Goal: Transaction & Acquisition: Purchase product/service

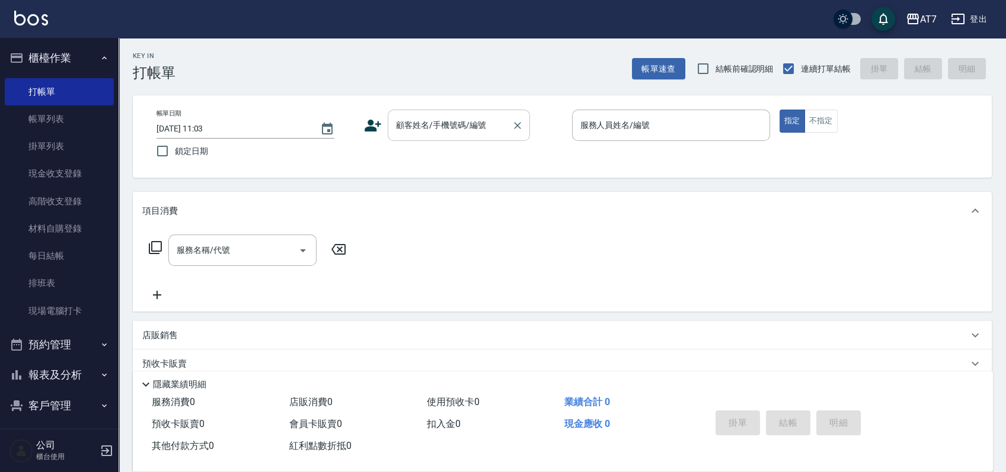
click at [446, 132] on input "顧客姓名/手機號碼/編號" at bounding box center [450, 125] width 114 height 21
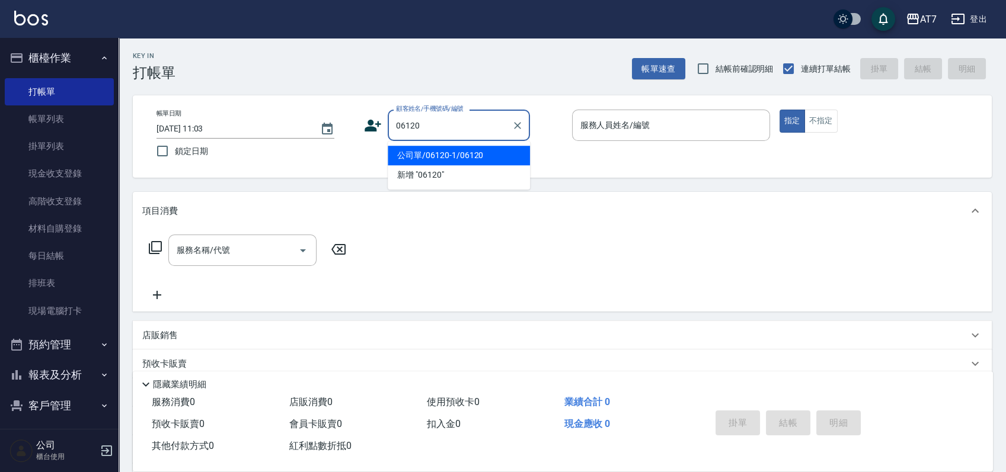
type input "公司單/06120-1/06120"
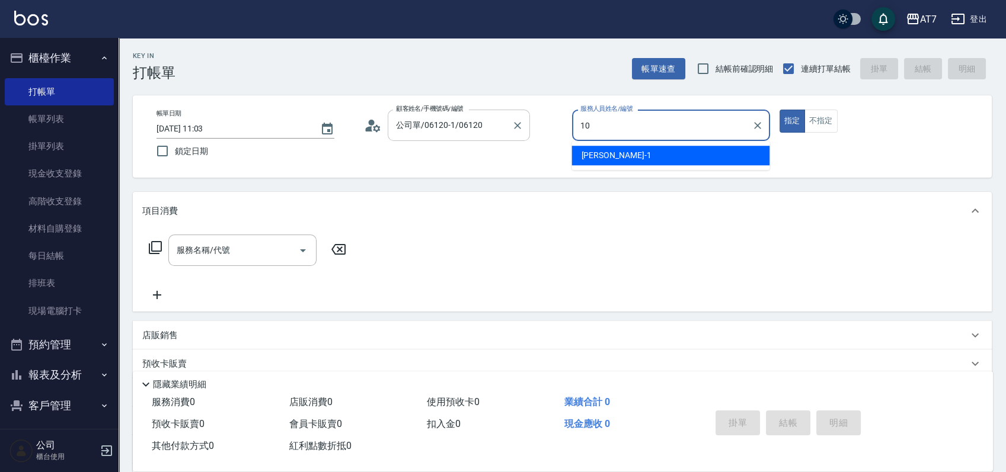
type input "King-10"
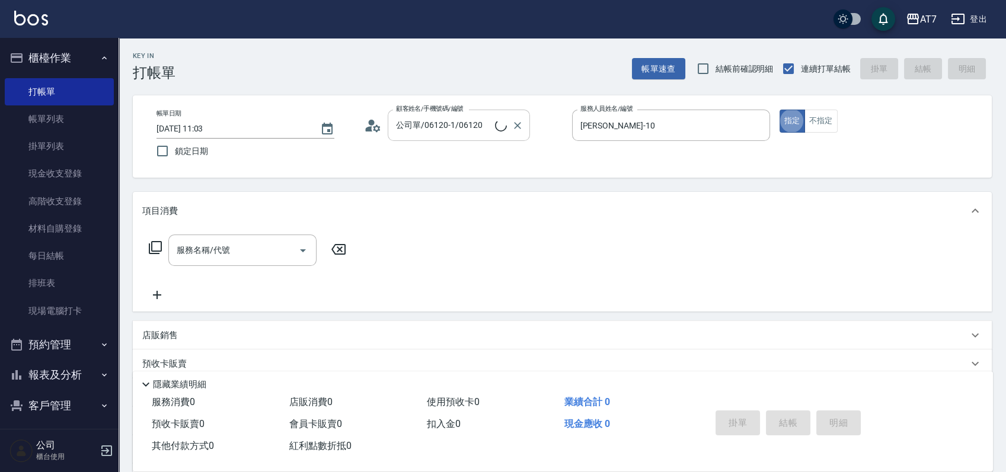
type button "true"
type input "303"
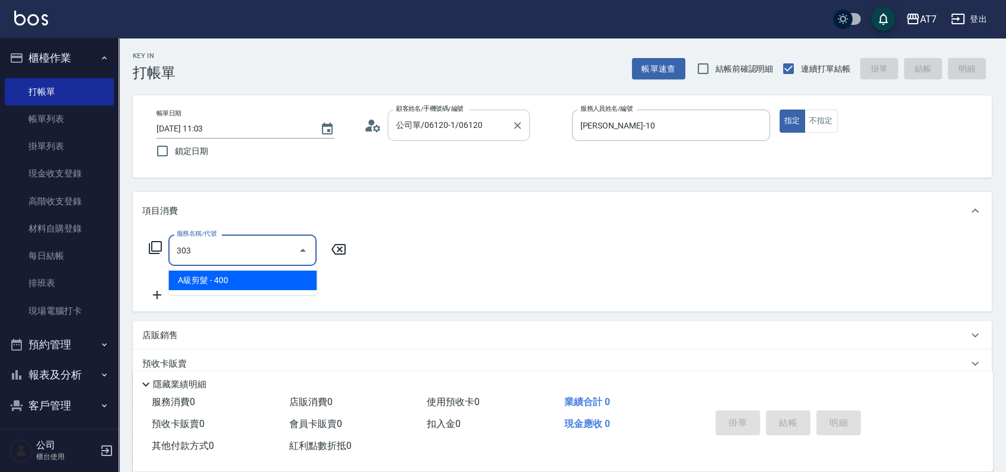
type input "40"
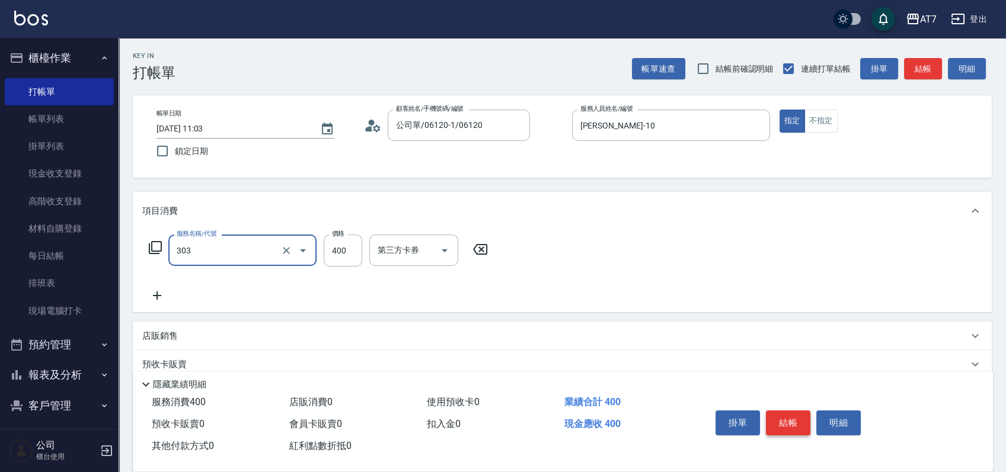
type input "A級剪髮(303)"
click at [795, 422] on button "結帳" at bounding box center [788, 423] width 44 height 25
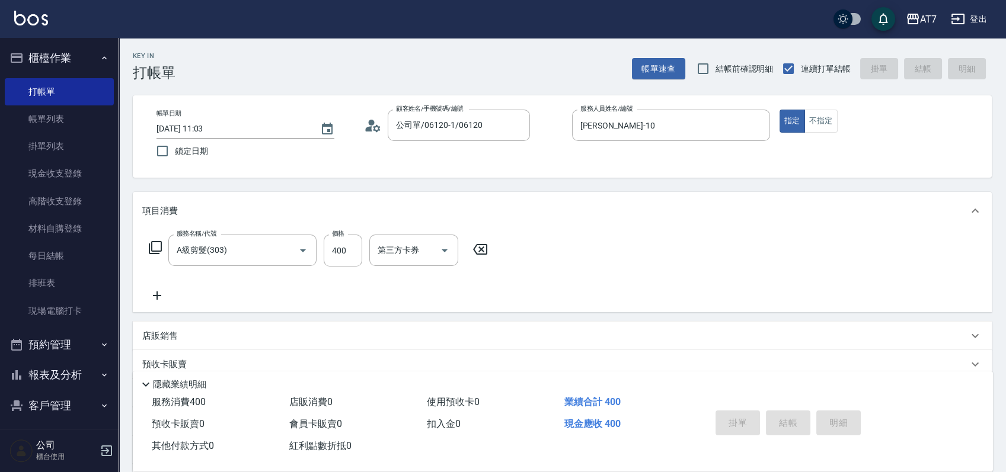
type input "2025/08/24 12:21"
type input "0"
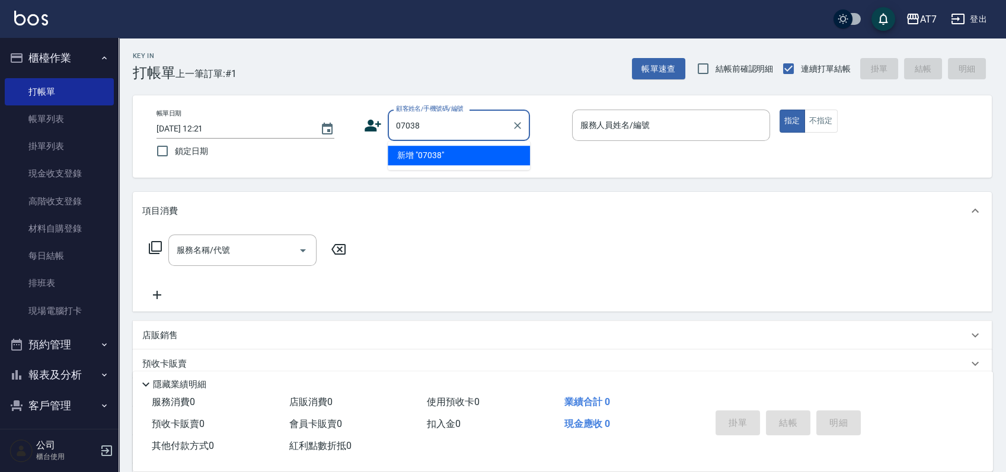
type input "07038"
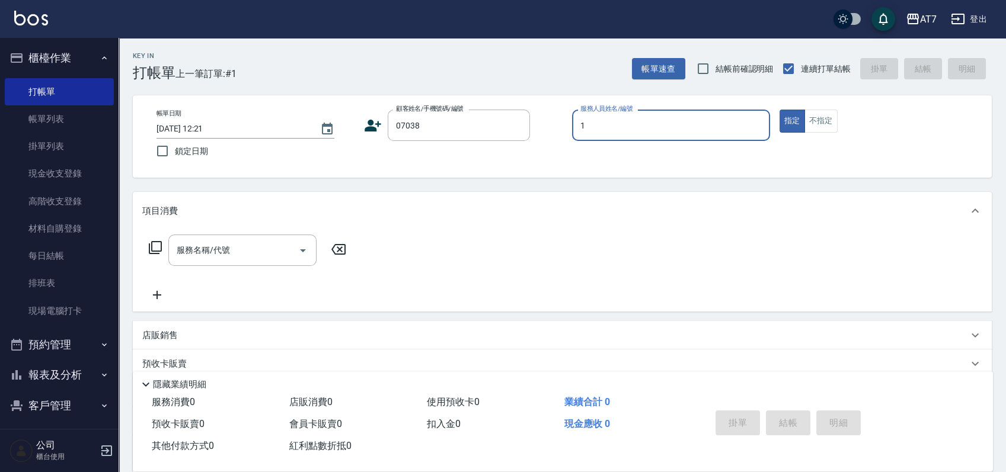
type input "1"
type input "公司/公司07038/07038"
type input "米雪兒-1"
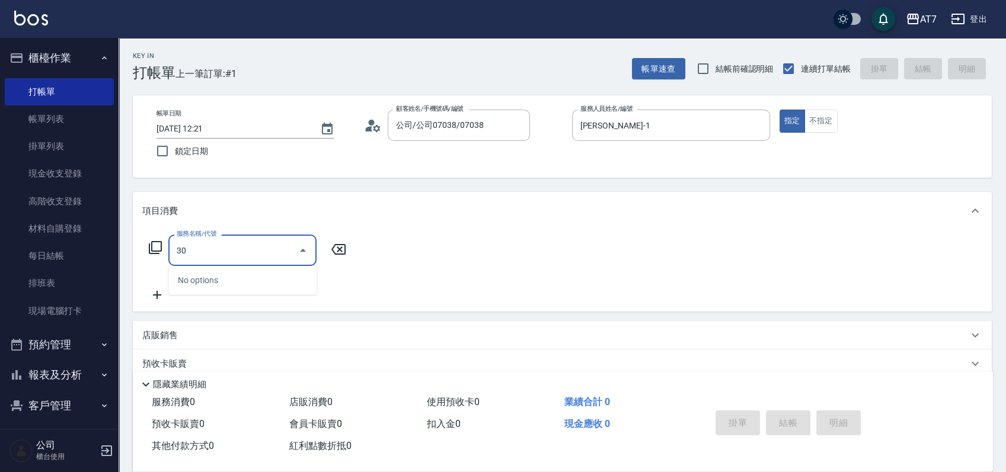
type input "302"
type input "30"
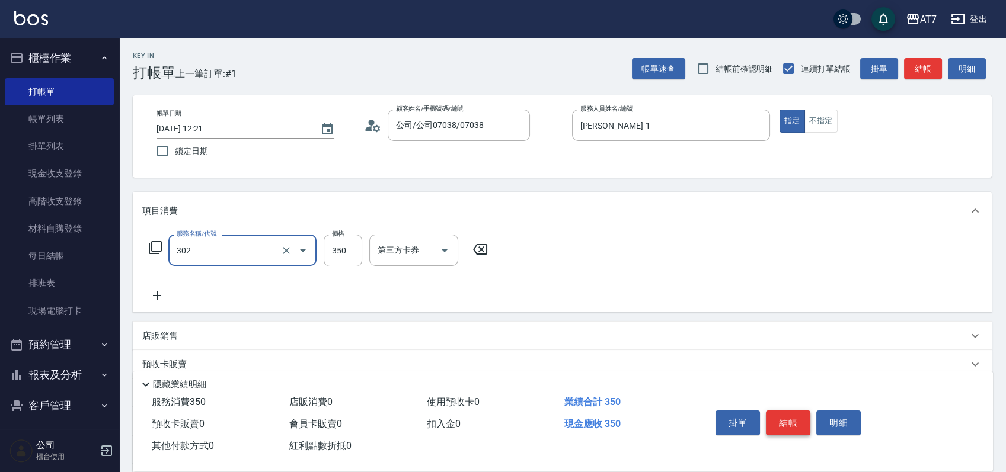
type input "剪髮(302)"
click at [795, 422] on button "結帳" at bounding box center [788, 423] width 44 height 25
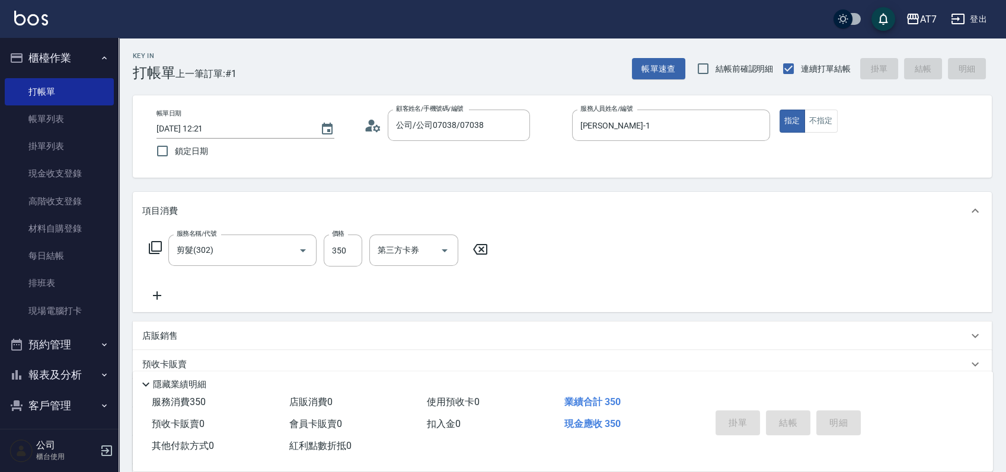
type input "0"
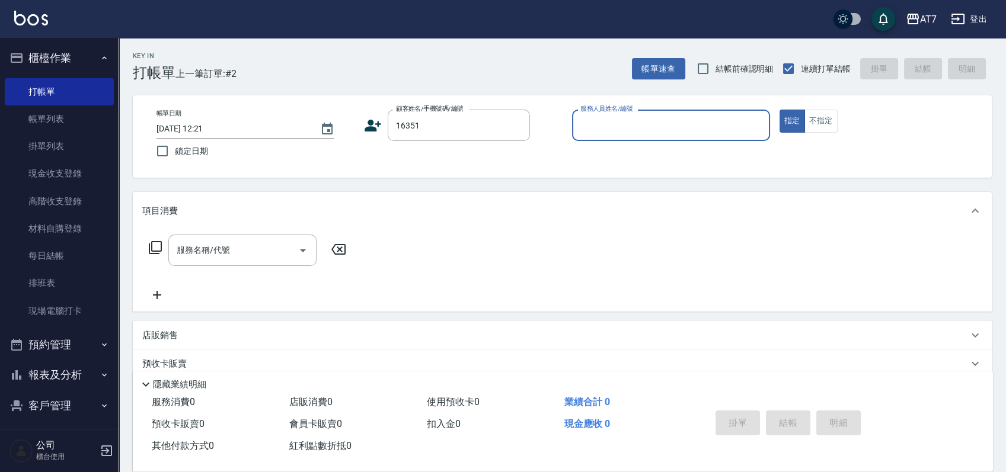
type input "公司/公司16351/16351"
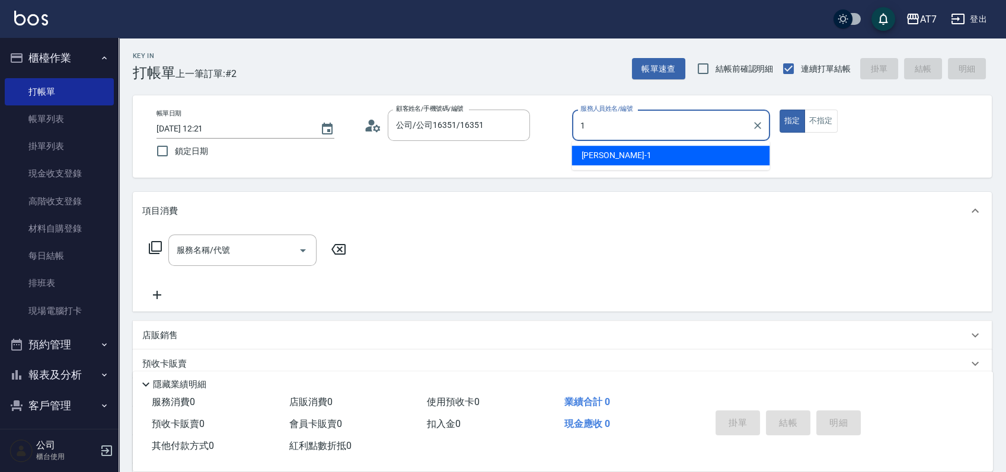
type input "米雪兒-1"
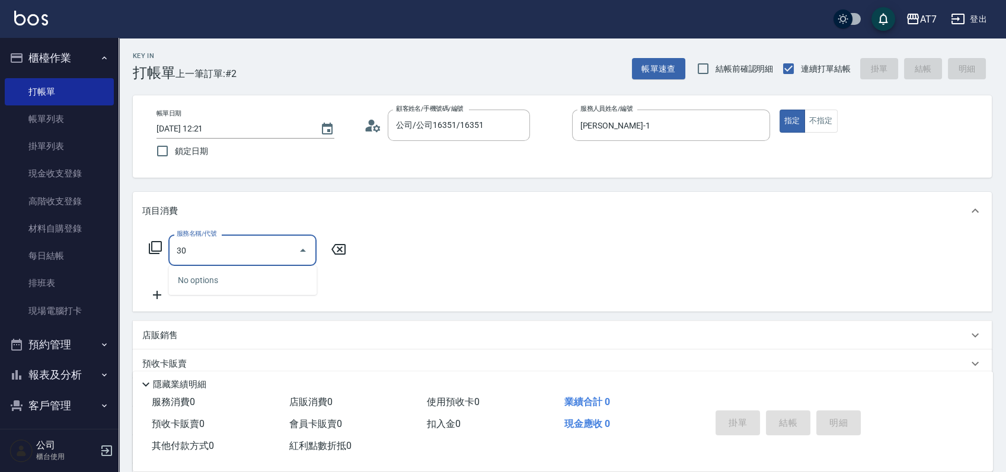
type input "304"
type input "40"
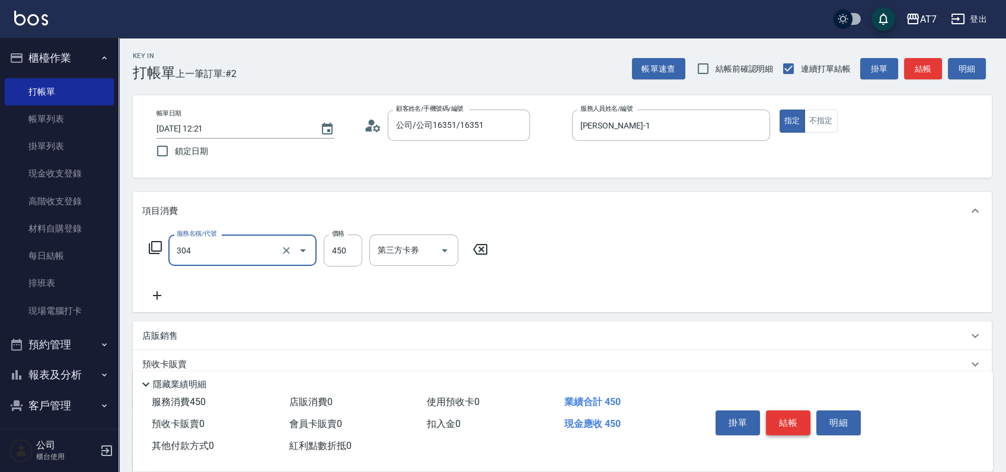
type input "A+級剪髮(304)"
click at [788, 424] on button "結帳" at bounding box center [788, 423] width 44 height 25
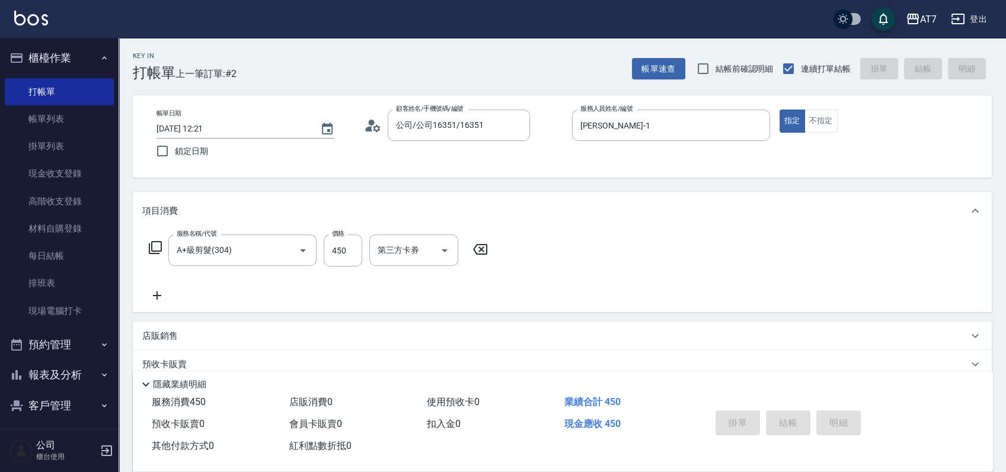
type input "2025/08/24 12:40"
type input "0"
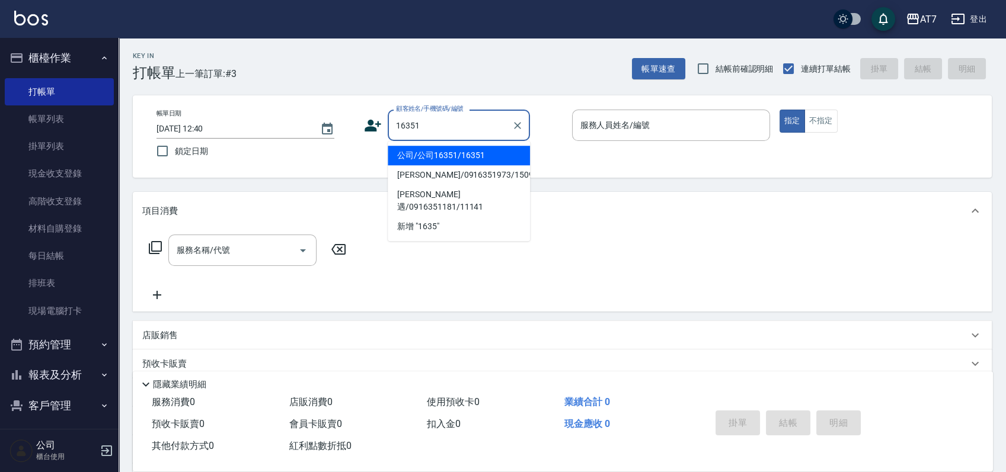
type input "公司/公司16351/16351"
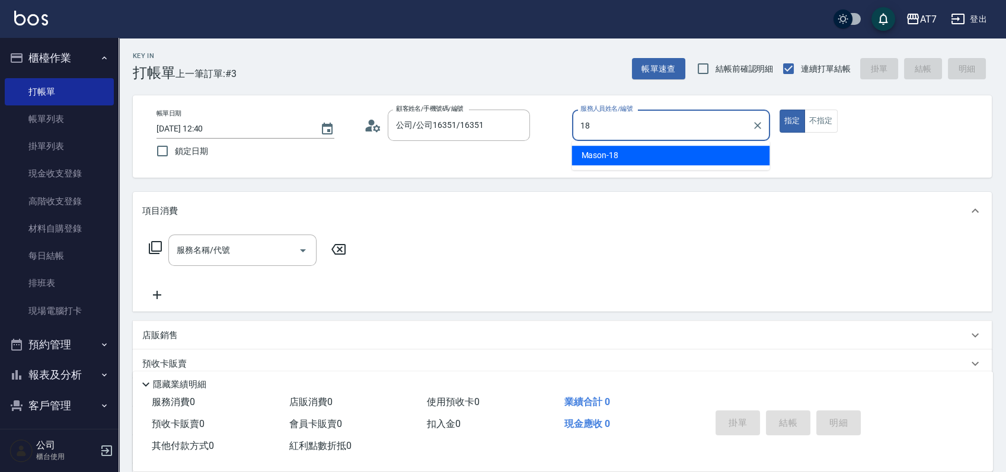
type input "Mason-18"
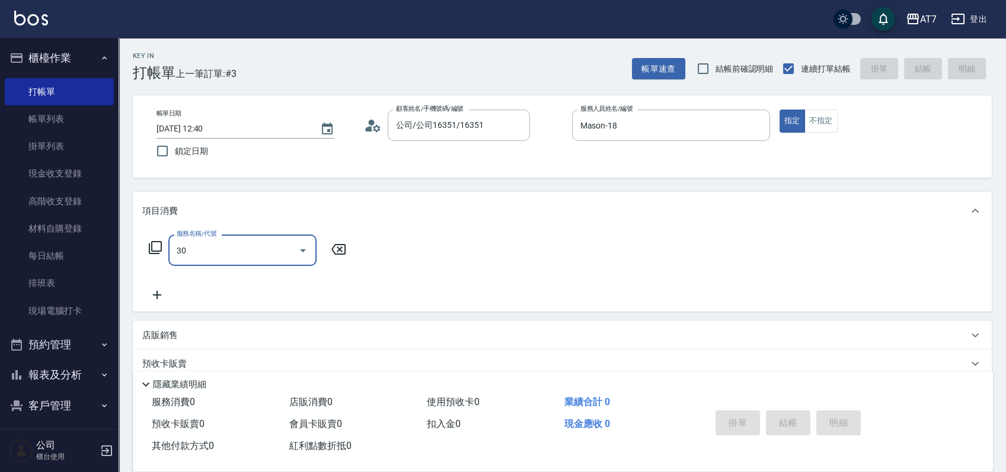
type input "303"
type input "40"
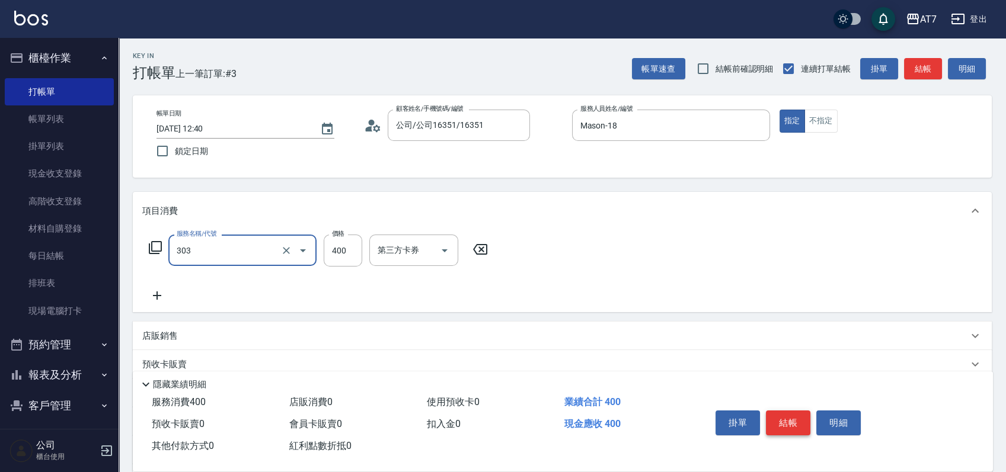
type input "A級剪髮(303)"
click at [783, 419] on button "結帳" at bounding box center [788, 423] width 44 height 25
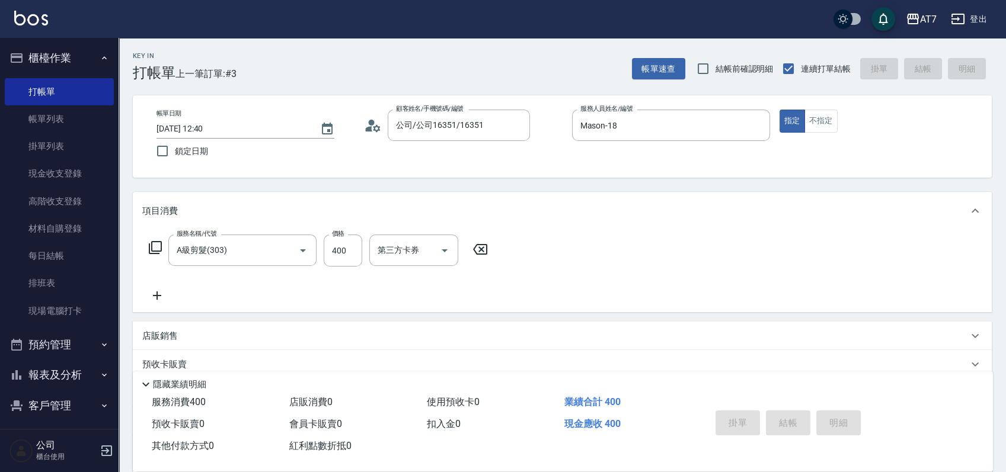
type input "2025/08/24 12:56"
type input "0"
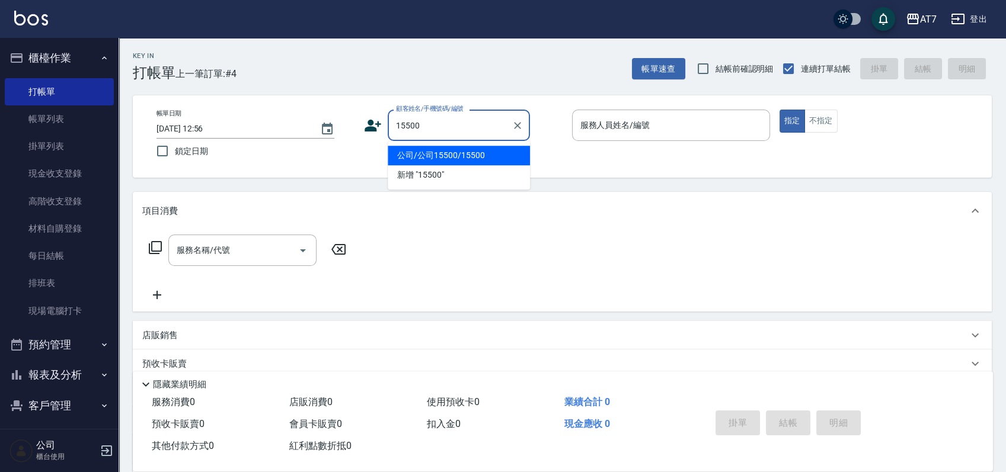
type input "公司/公司15500/15500"
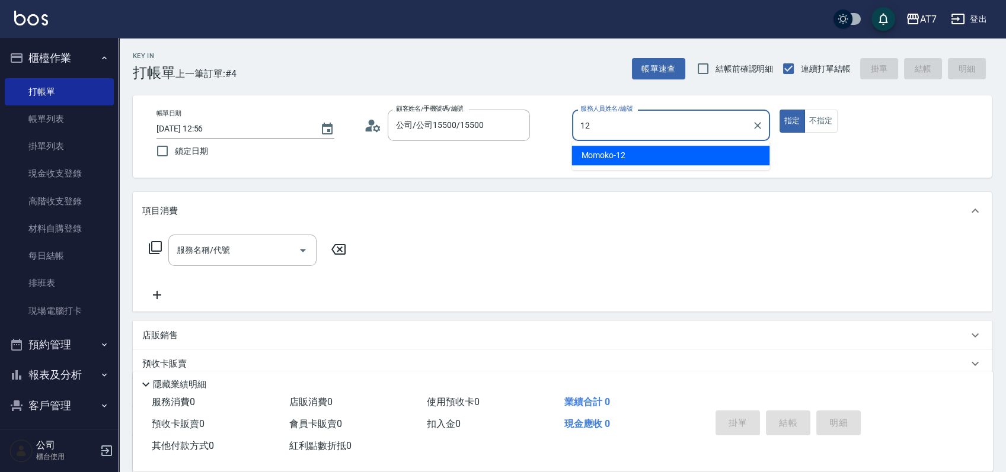
type input "Momoko-12"
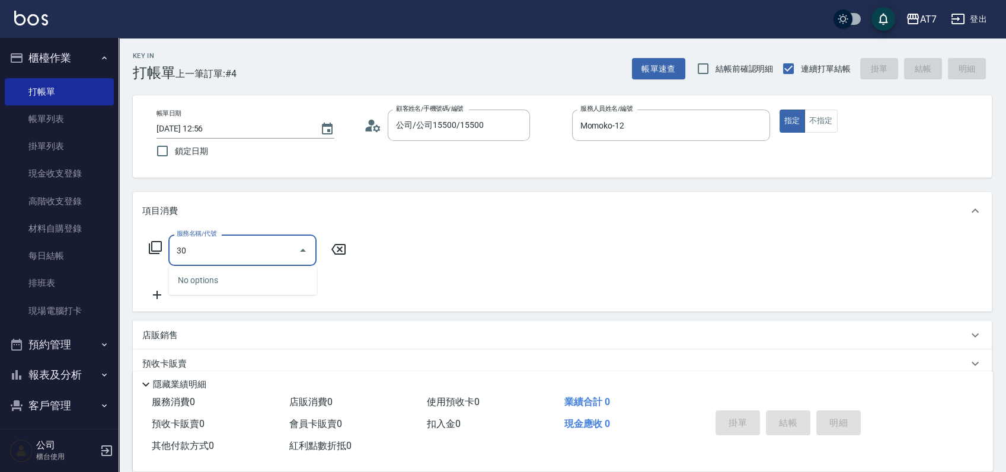
type input "305"
type input "50"
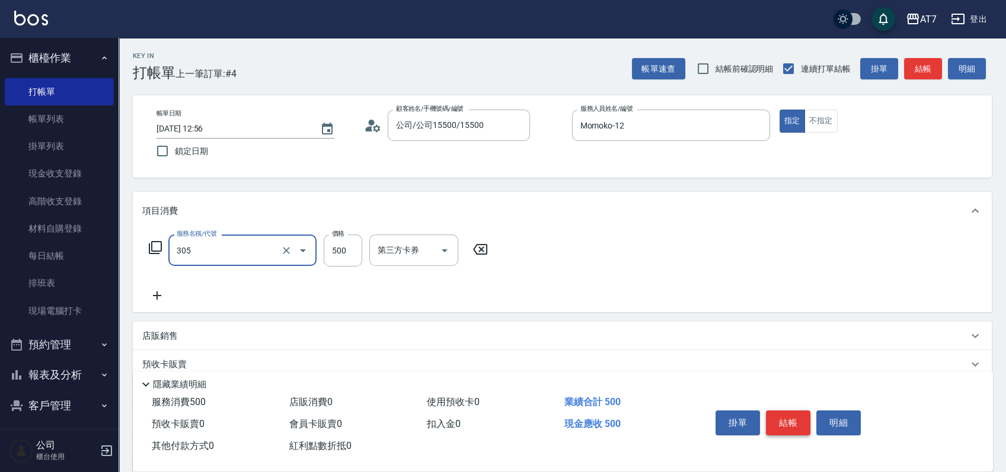
type input "A++剪髮(305)"
click at [794, 417] on button "結帳" at bounding box center [788, 423] width 44 height 25
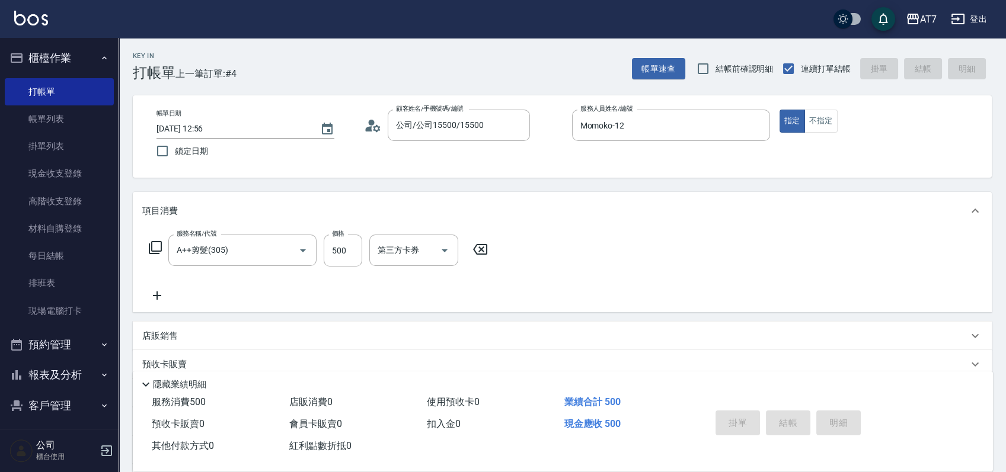
type input "2025/08/24 13:32"
type input "0"
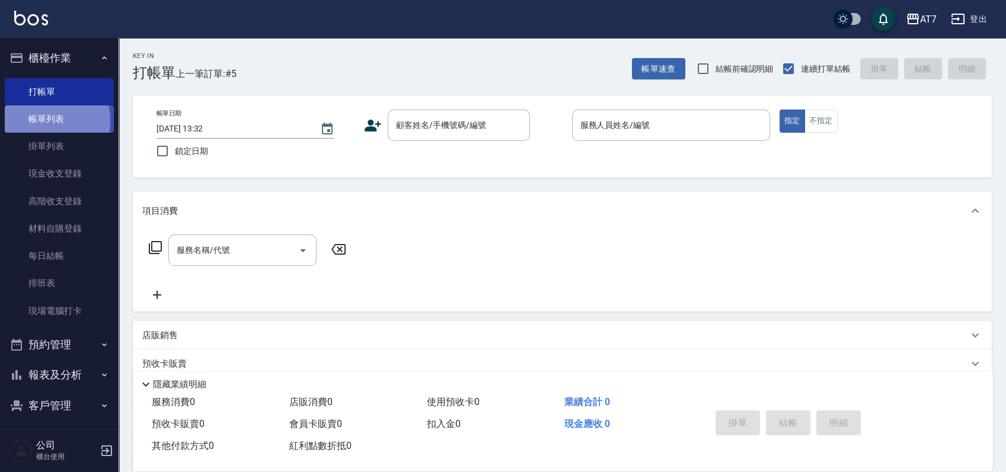
click at [41, 122] on link "帳單列表" at bounding box center [59, 119] width 109 height 27
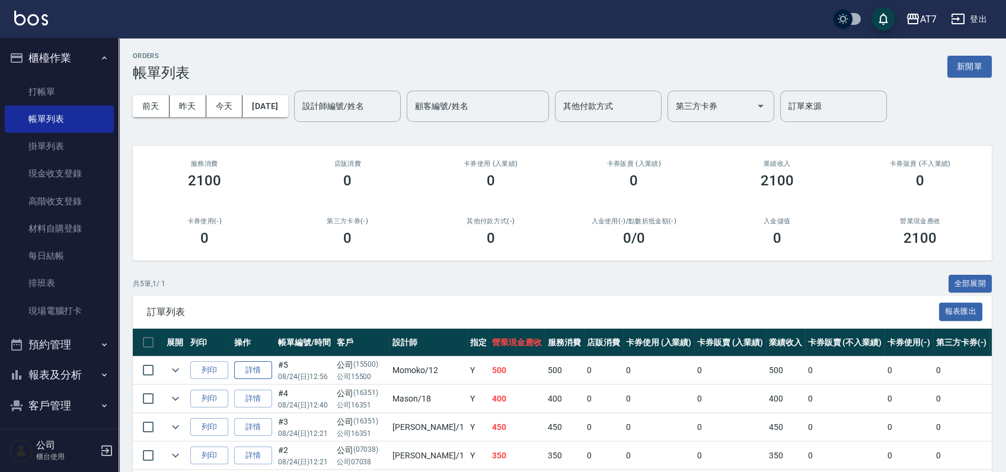
click at [258, 376] on link "詳情" at bounding box center [253, 371] width 38 height 18
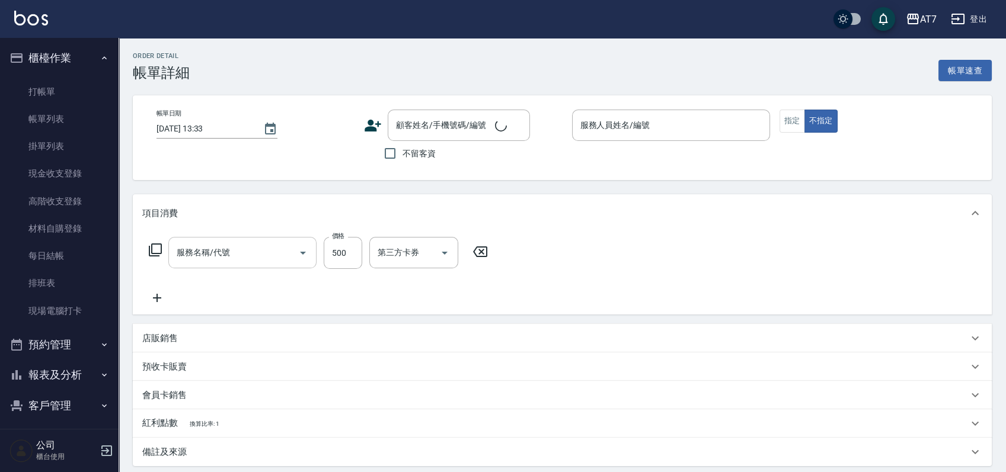
type input "2025/08/24 12:56"
type input "Momoko-12"
type input "50"
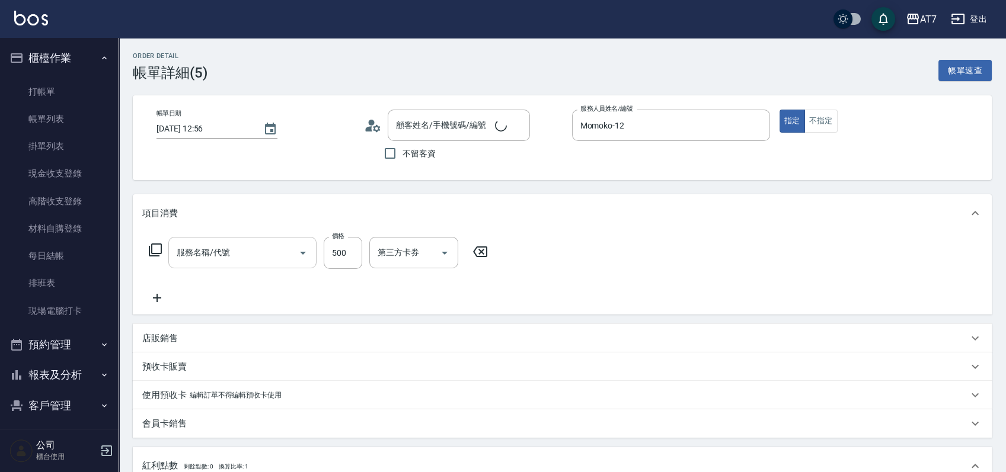
type input "A++剪髮(305)"
type input "公司/公司15500/15500"
click at [285, 257] on icon "Clear" at bounding box center [286, 253] width 12 height 12
type input "3"
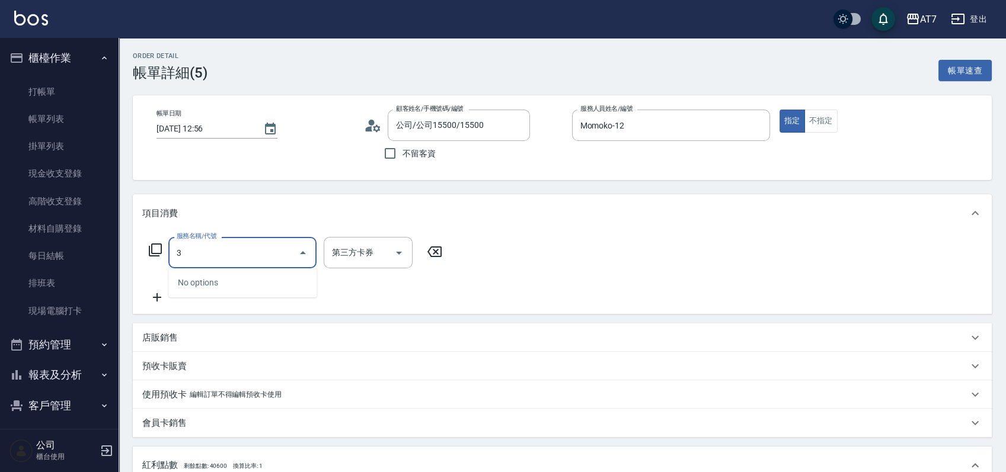
type input "0"
type input "304"
type input "40"
type input "A+級剪髮(304)"
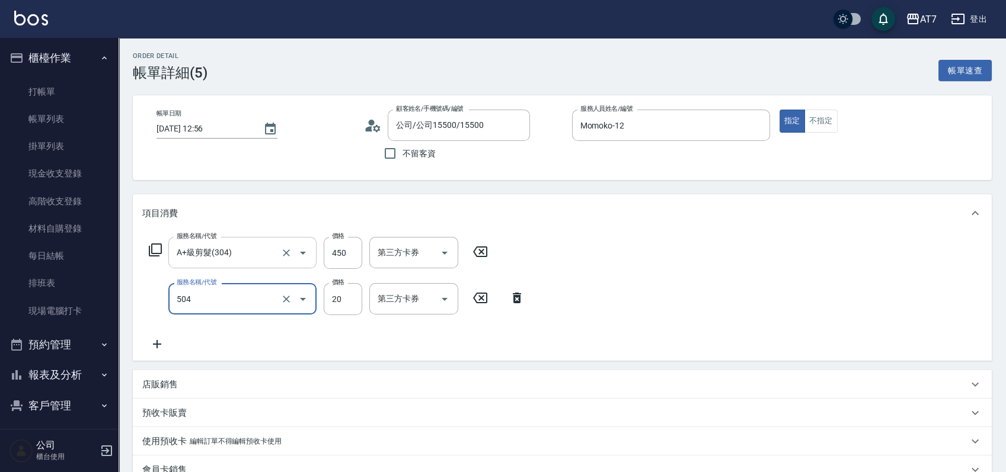
type input "潤絲(504)"
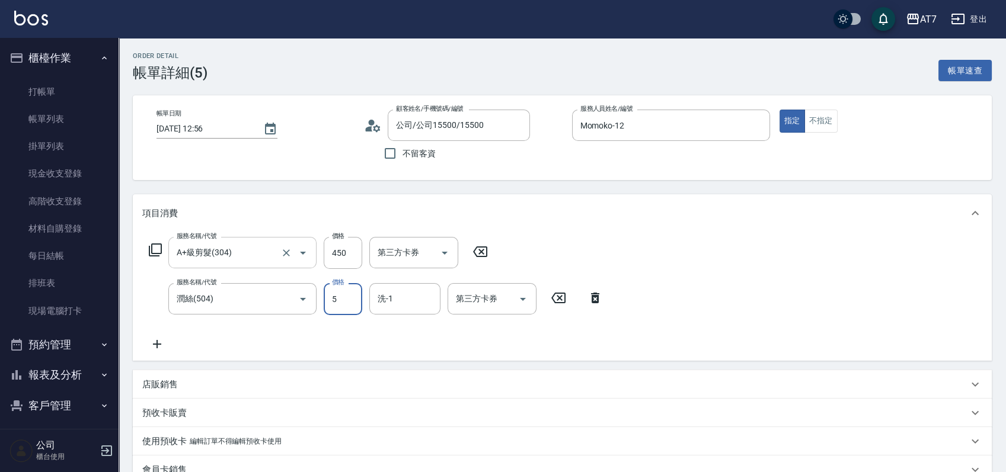
type input "50"
type input "依依-30"
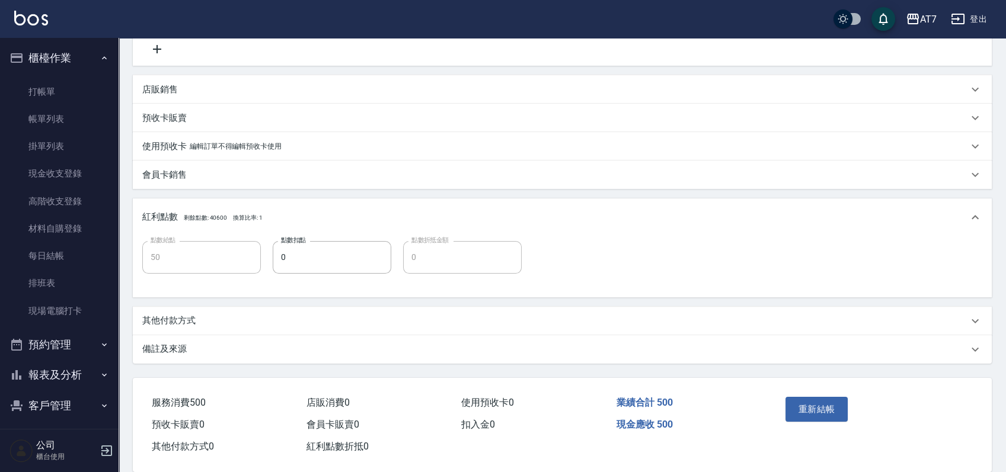
scroll to position [312, 0]
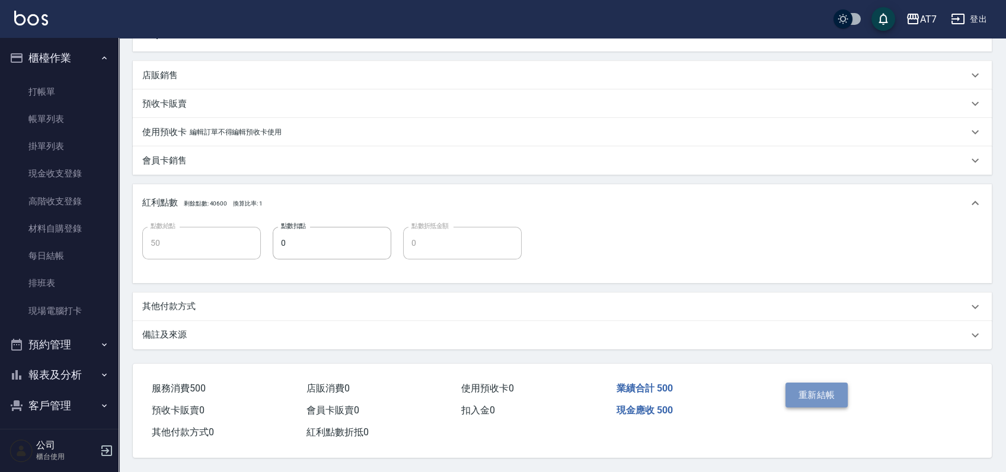
click at [825, 398] on button "重新結帳" at bounding box center [817, 395] width 63 height 25
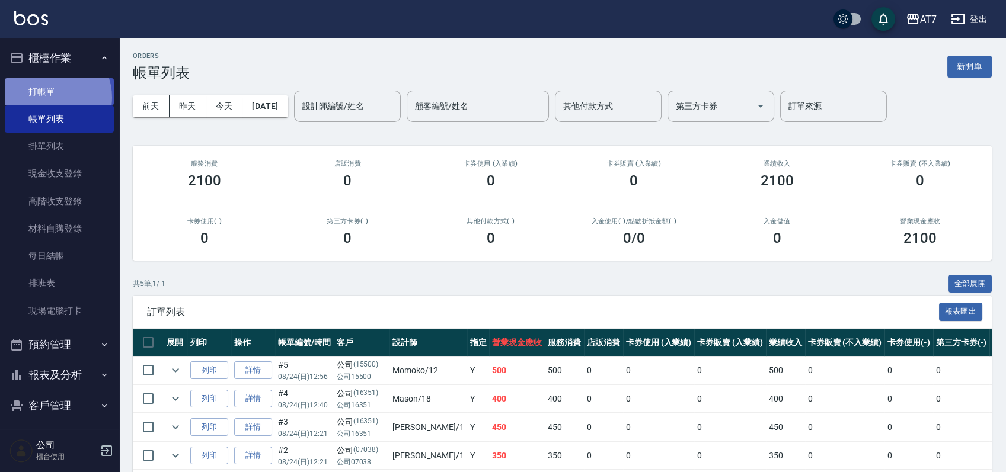
click at [49, 97] on link "打帳單" at bounding box center [59, 91] width 109 height 27
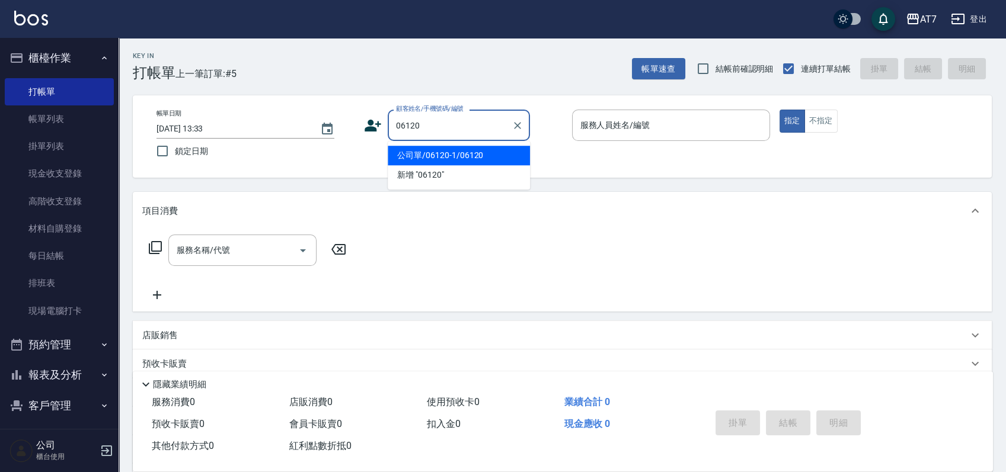
type input "公司單/06120-1/06120"
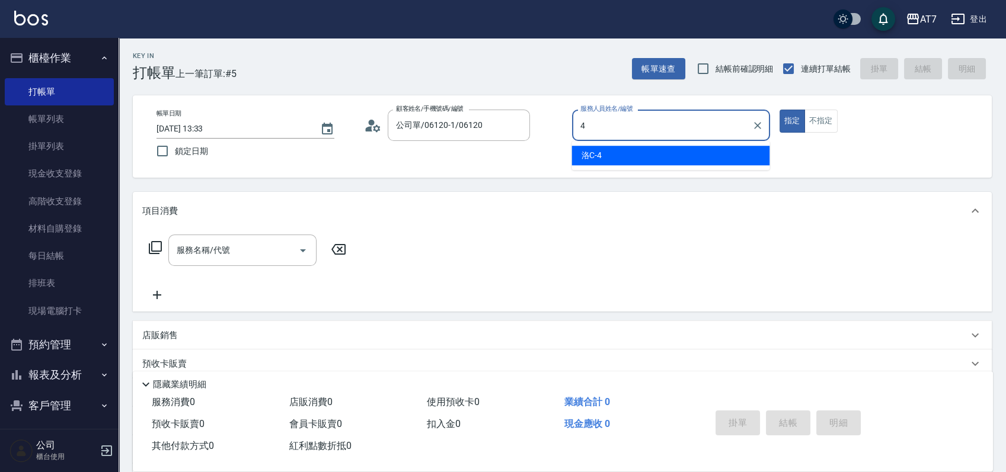
type input "洛C-4"
type button "true"
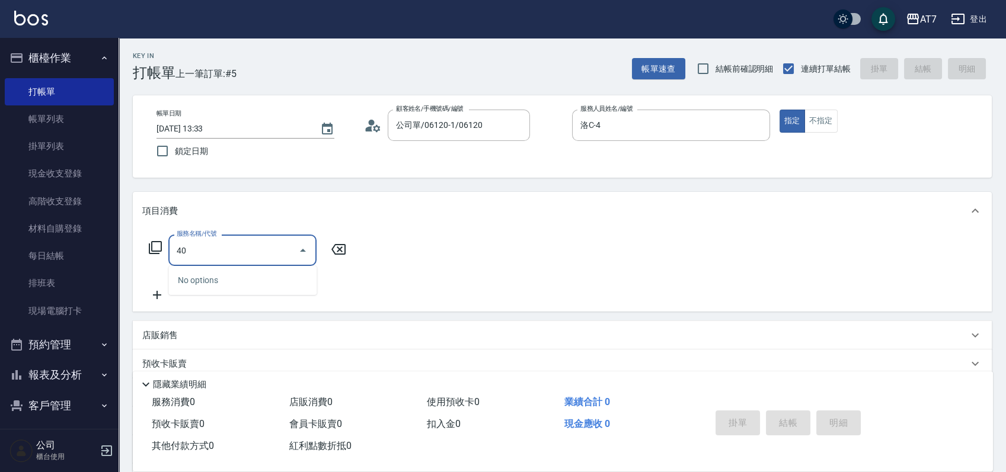
type input "400"
type input "150"
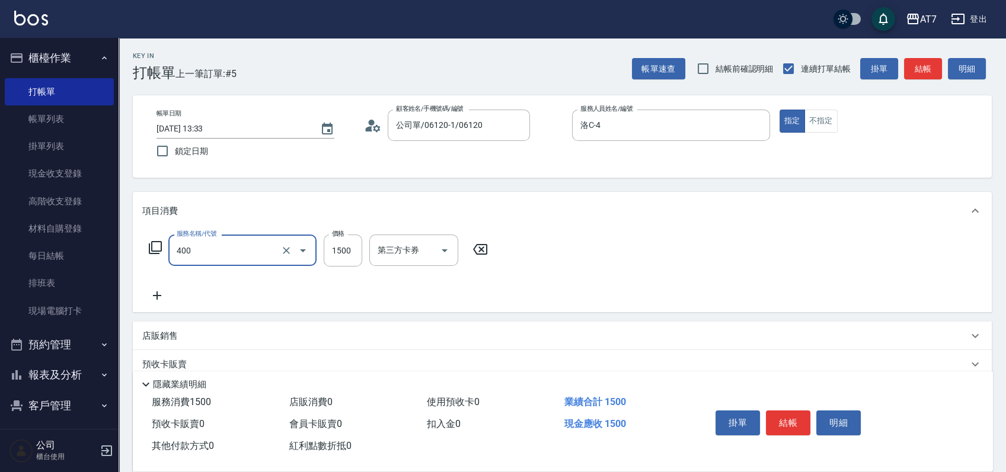
type input "染髮(400)"
type input "1"
type input "0"
type input "168"
type input "10"
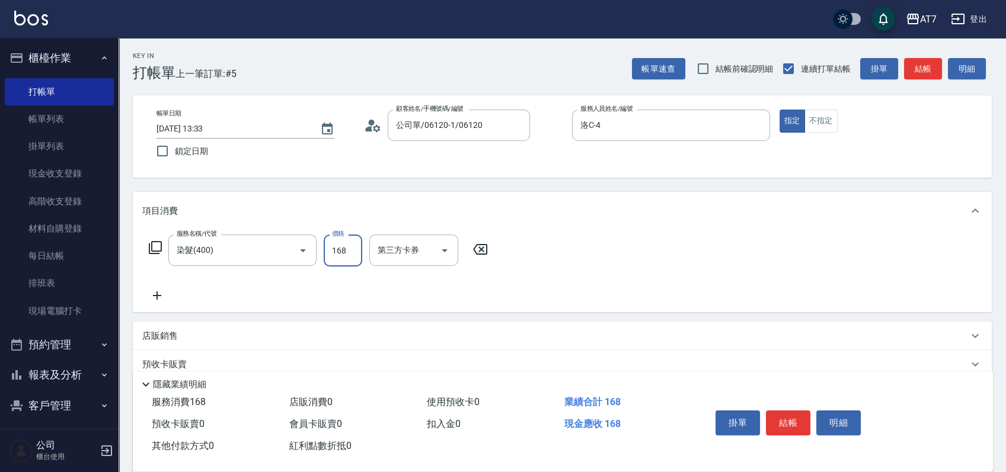
type input "1680"
type input "160"
type input "1680"
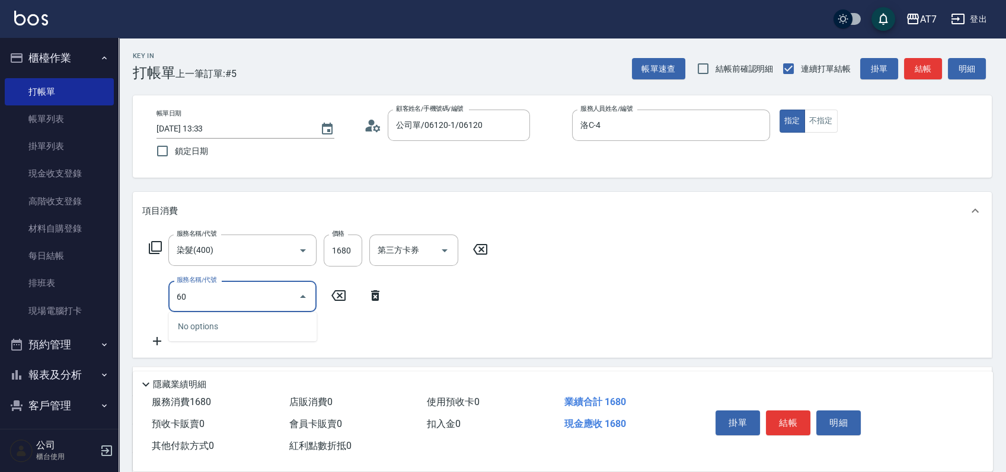
type input "606"
type input "310"
type input "東日玫瑰短（自）(606)"
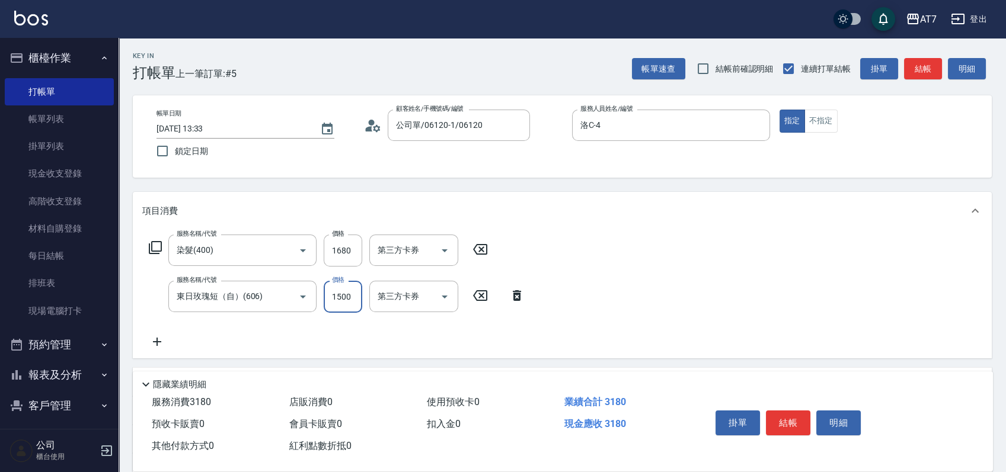
type input "1"
type input "160"
type input "120"
type input "180"
type input "1200"
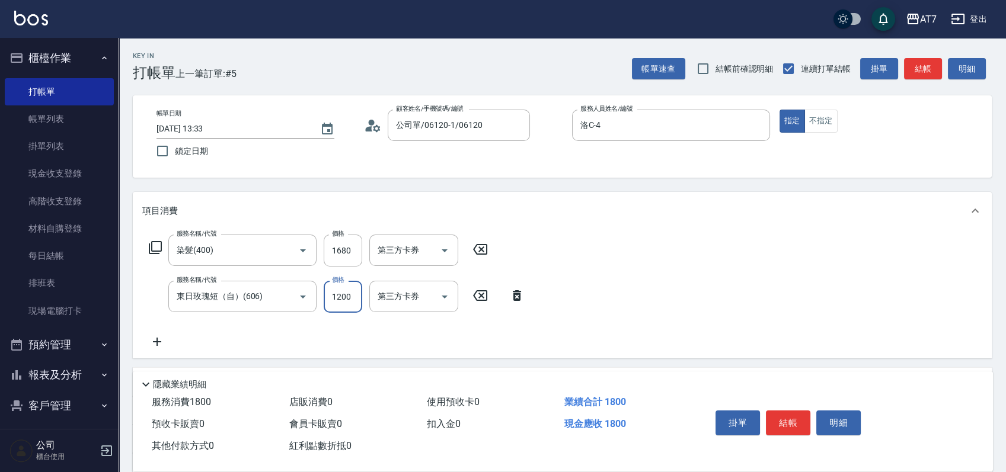
type input "280"
type input "1200"
click at [778, 417] on button "結帳" at bounding box center [788, 423] width 44 height 25
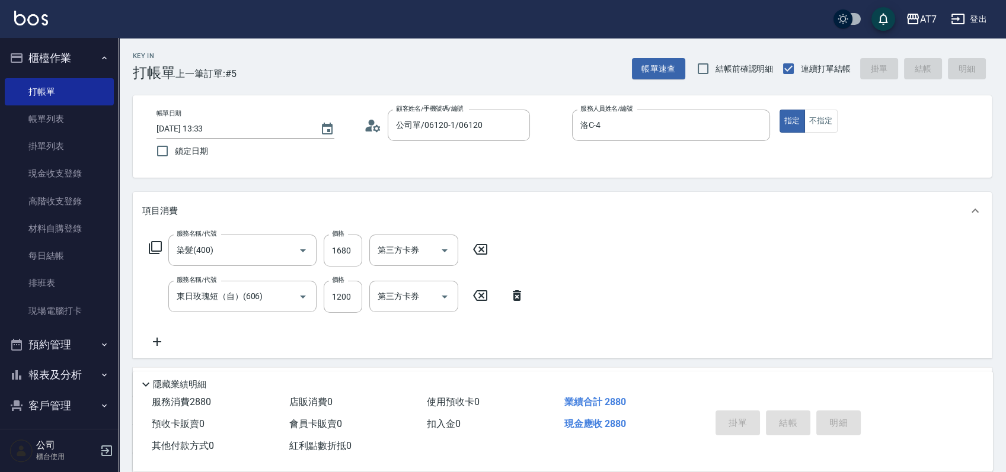
type input "2025/08/24 14:01"
type input "0"
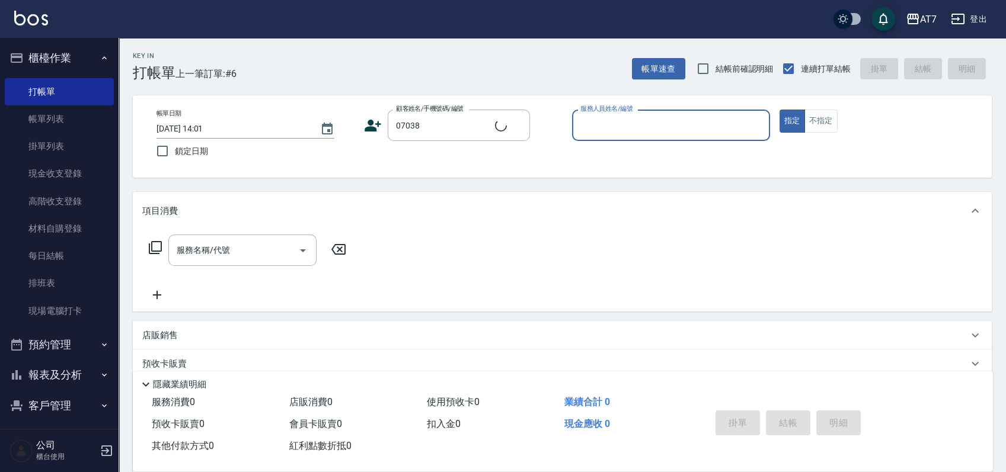
type input "公司/公司07038/07038"
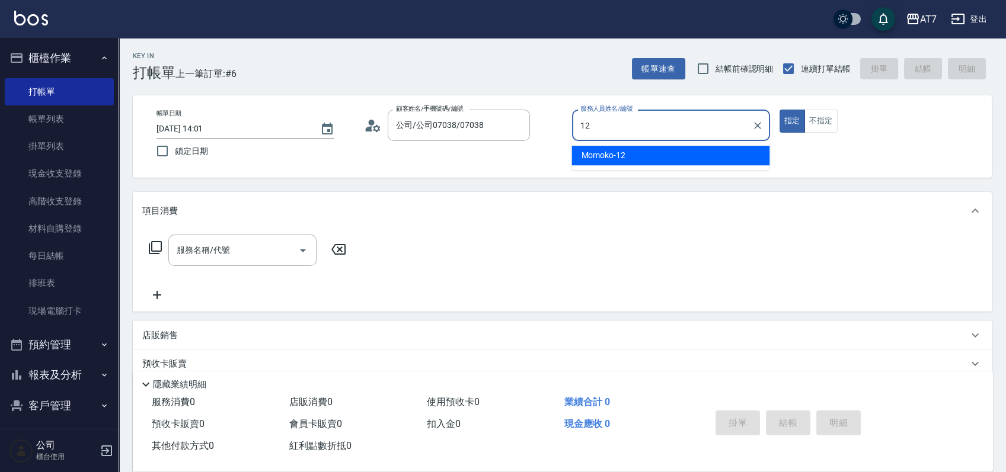
type input "Momoko-12"
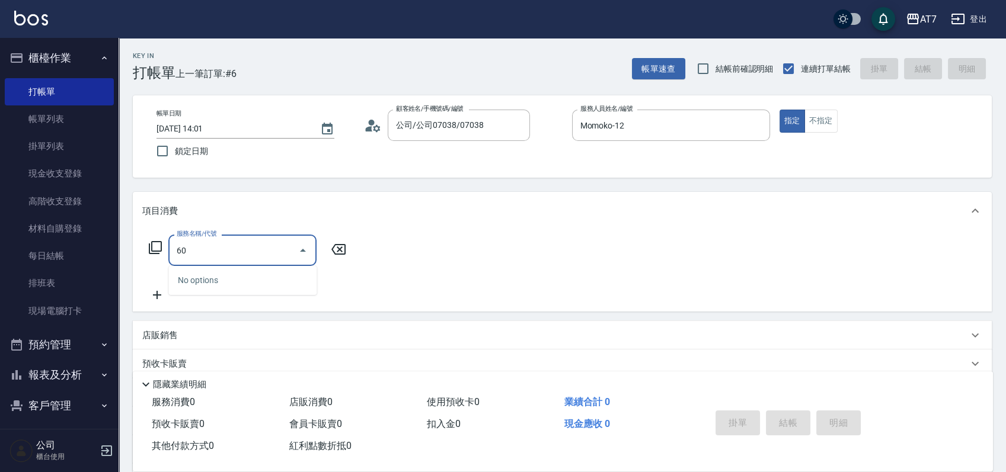
type input "605"
type input "100"
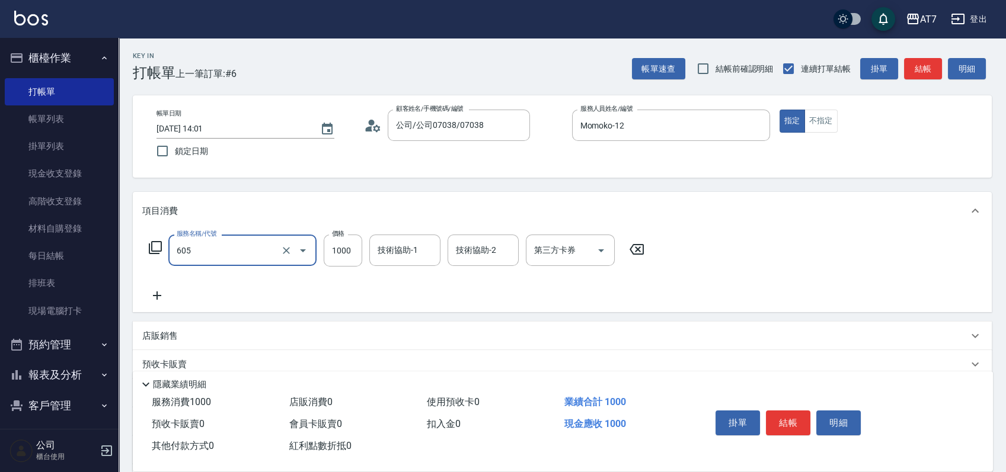
type input "順子護髮(助(605)"
type input "9"
type input "0"
type input "900"
type input "90"
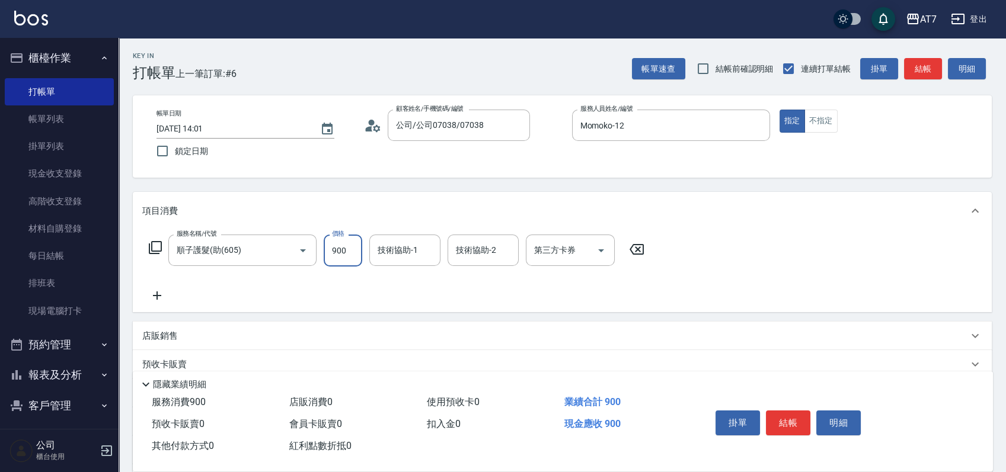
type input "900"
type input "依依-30"
click at [286, 251] on icon "Clear" at bounding box center [286, 250] width 7 height 7
type input "80"
type input "0"
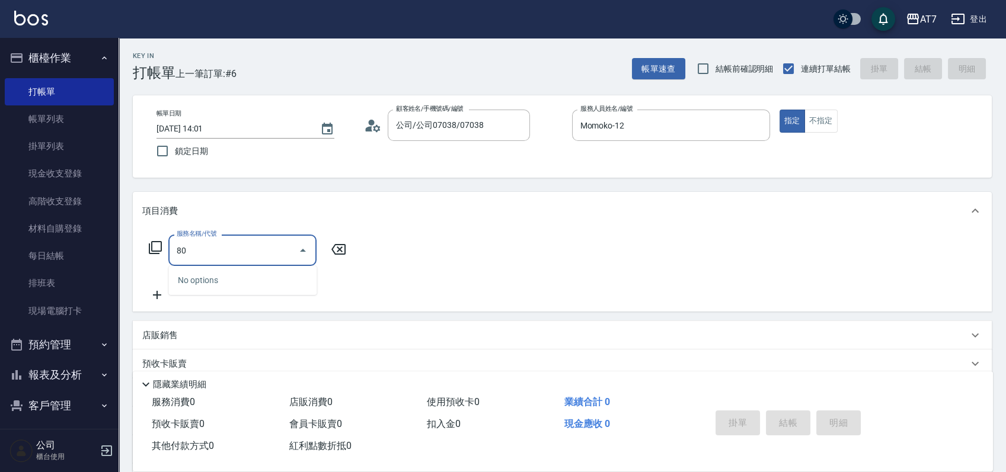
type input "805"
type input "80"
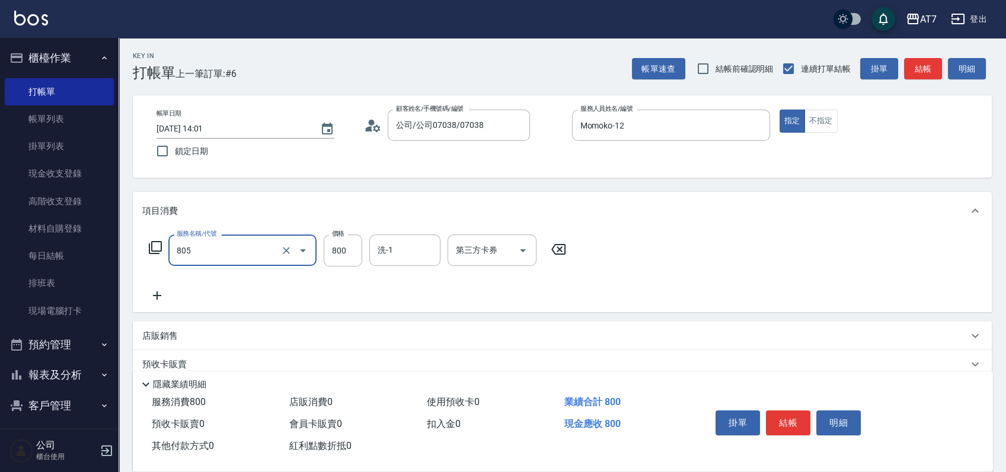
type input "芙米樂頭皮養護(互助)(805)"
type input "9"
type input "0"
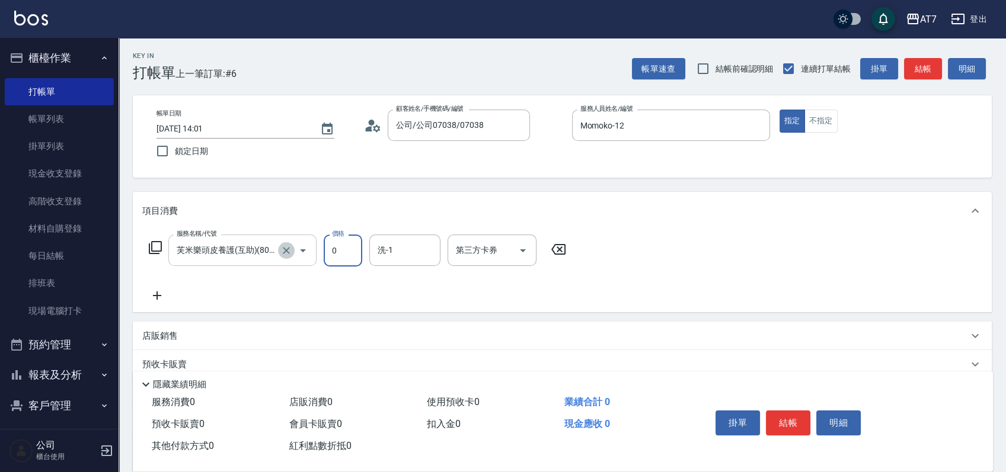
click at [289, 251] on icon "Clear" at bounding box center [286, 251] width 12 height 12
type input "0"
type input "芙米樂頭皮養護(互助)(805)"
click at [346, 251] on input "0" at bounding box center [343, 251] width 39 height 32
type input "900"
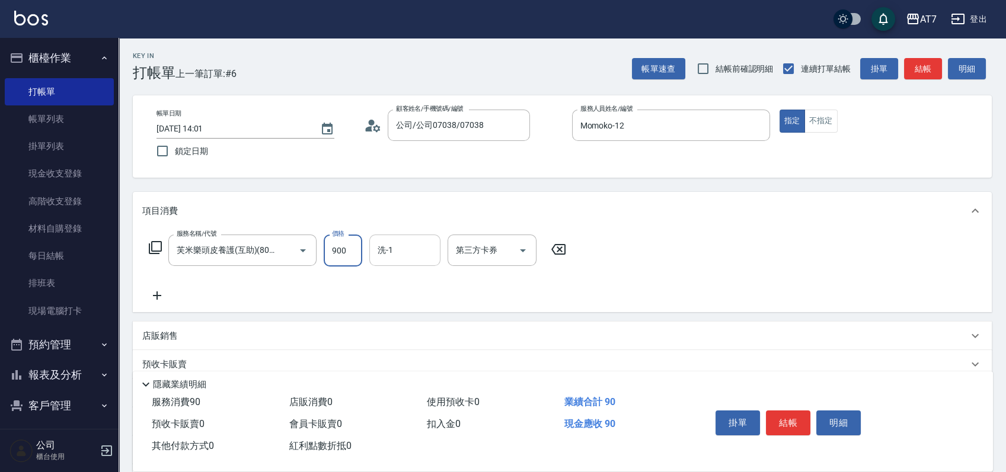
type input "90"
type input "900"
type input "依依-30"
click at [793, 428] on button "結帳" at bounding box center [788, 423] width 44 height 25
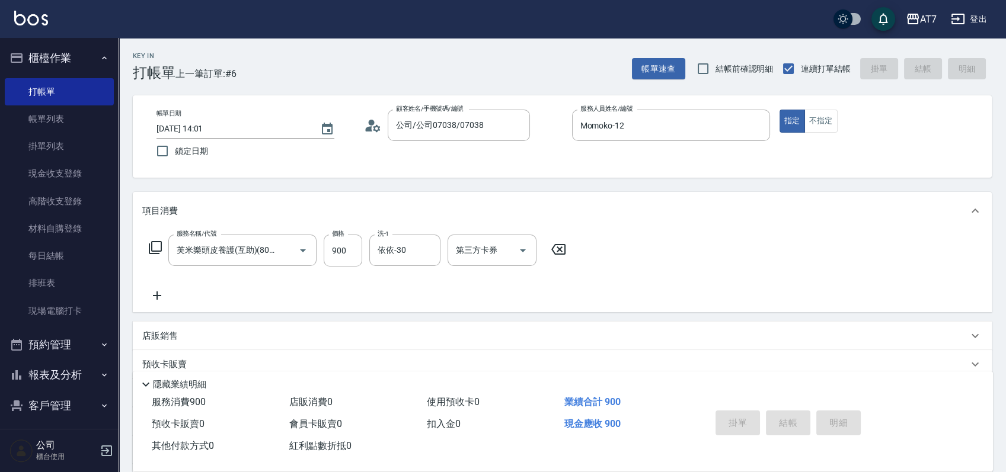
type input "2025/08/24 14:04"
type input "0"
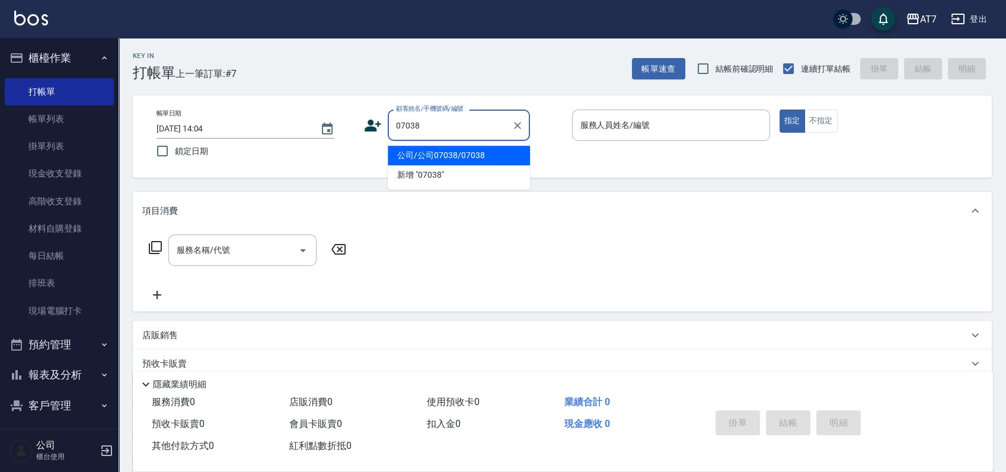
type input "公司/公司07038/07038"
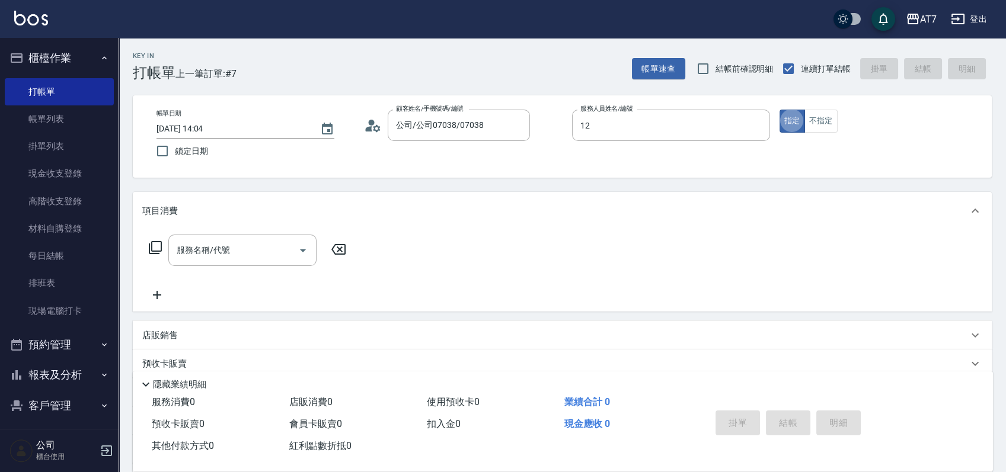
type input "Momoko-12"
type input "401"
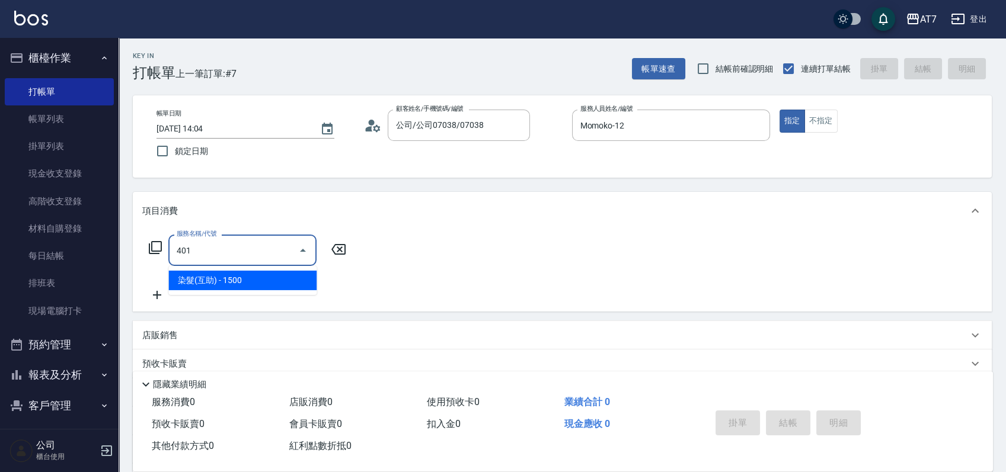
type input "150"
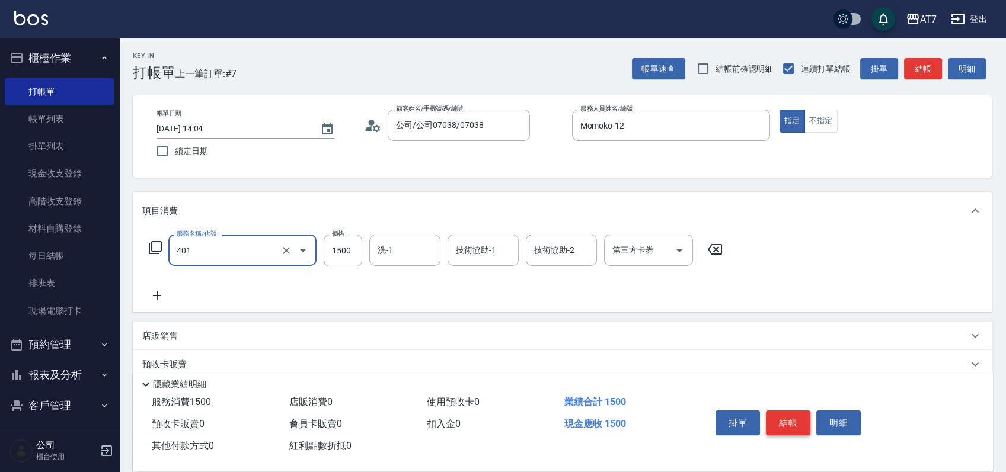
type input "染髮(互助)(401)"
type input "1"
type input "0"
type input "168"
type input "160"
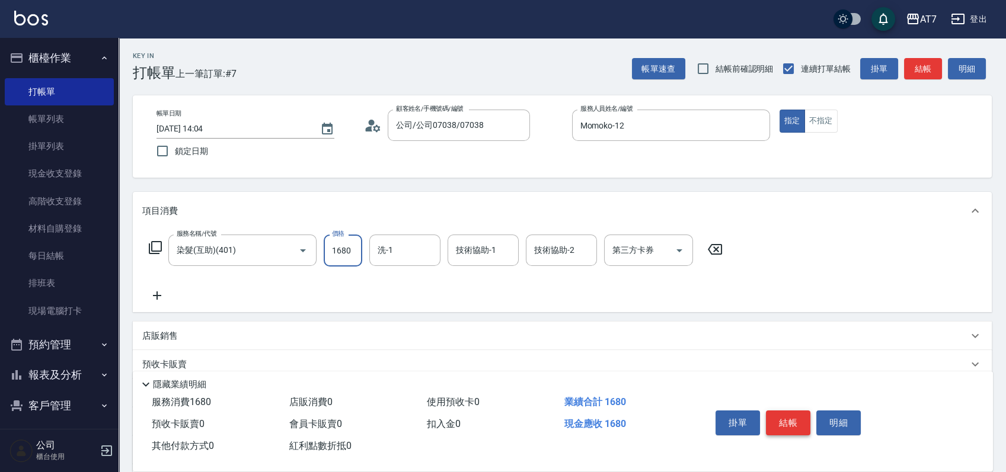
type input "1680"
type input "依依-30"
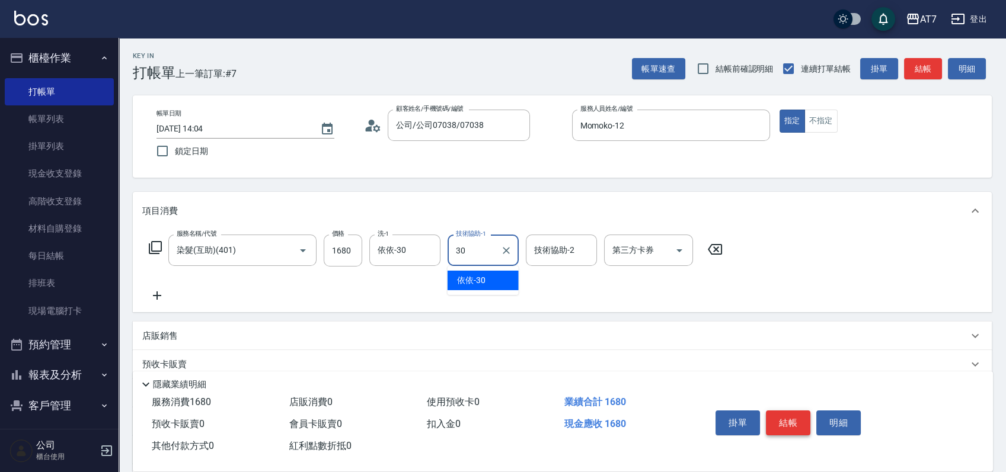
type input "依依-30"
click at [790, 424] on button "結帳" at bounding box center [788, 423] width 44 height 25
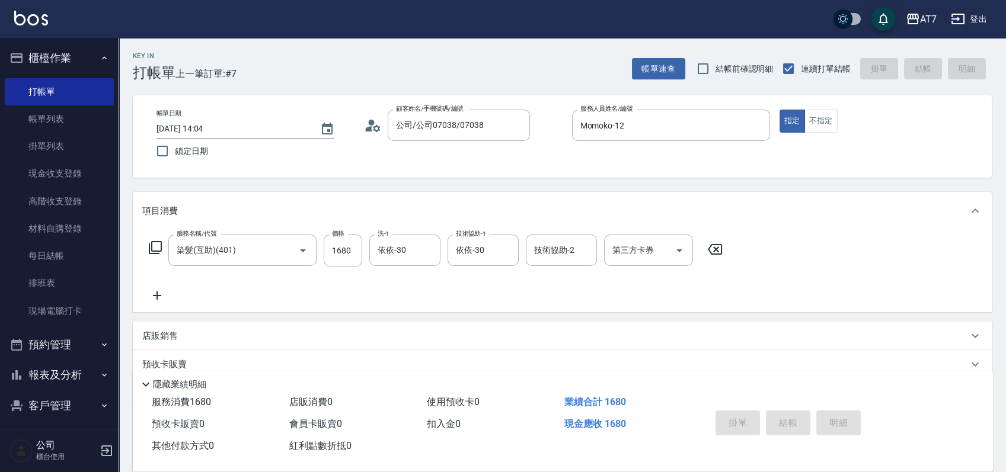
type input "2025/08/24 14:05"
type input "0"
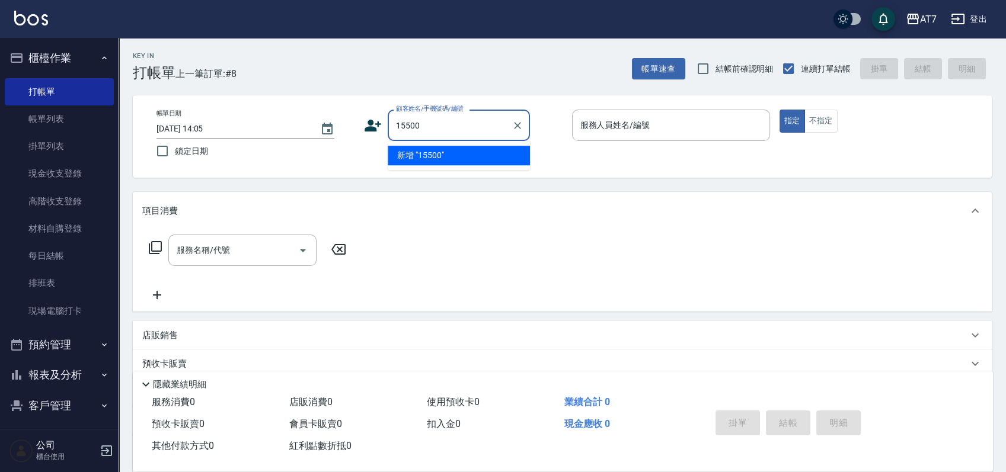
type input "15500"
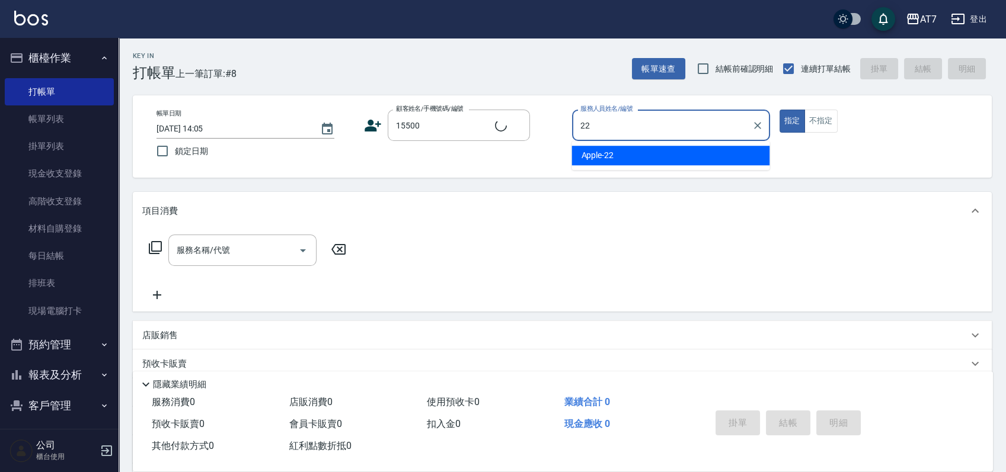
type input "Apple-22"
type input "公司/公司15500/15500"
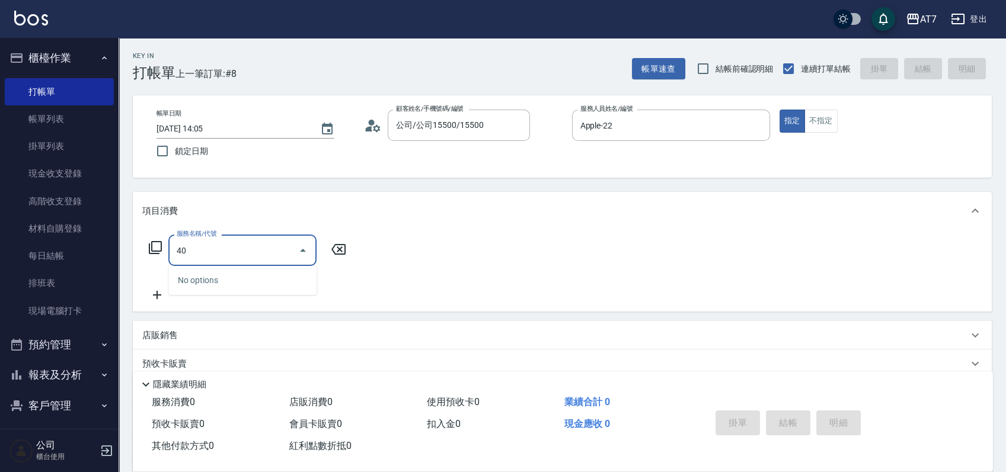
type input "400"
type input "150"
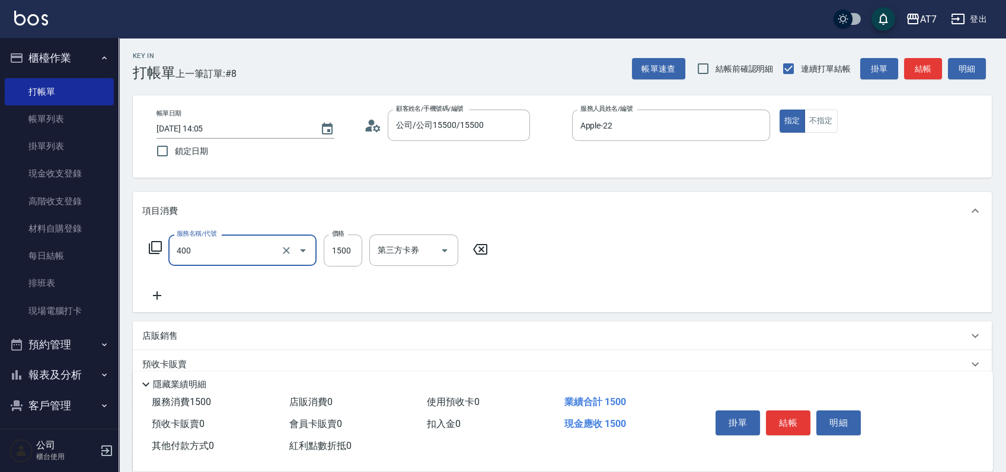
type input "染髮(400)"
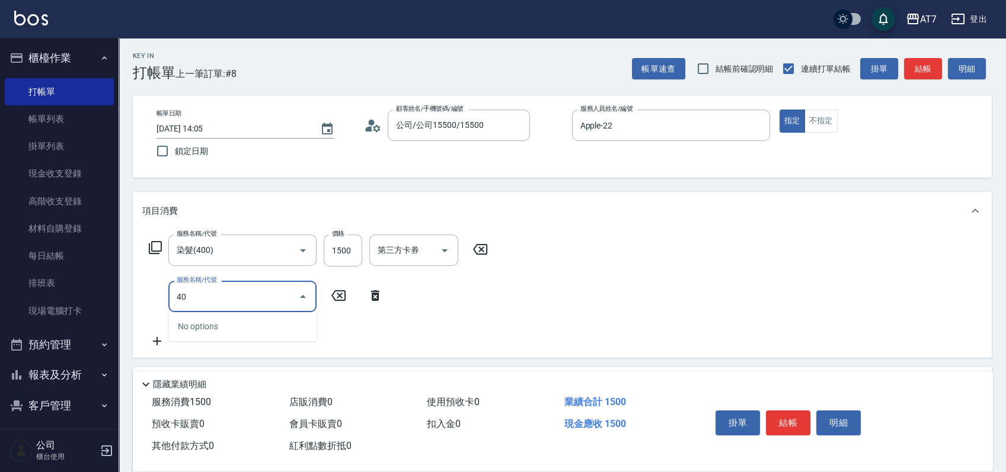
type input "400"
type input "300"
type input "150"
type input "200"
type input "300"
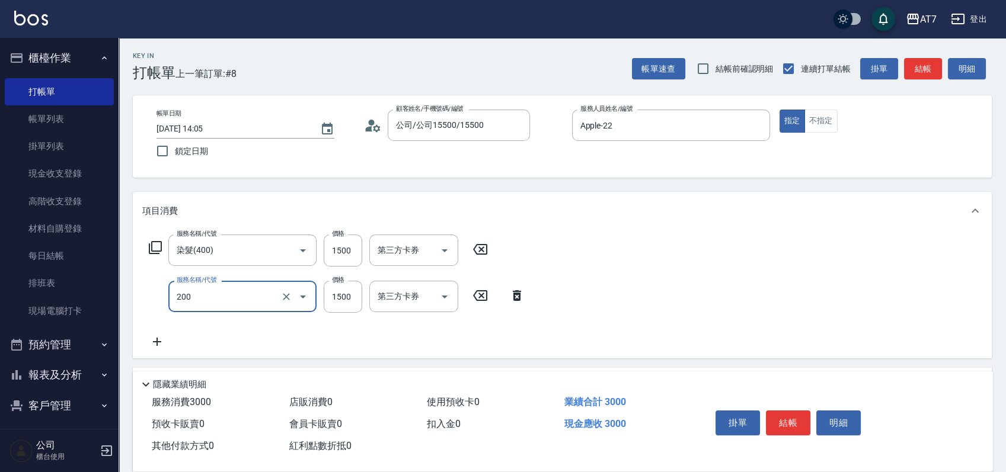
type input "燙髮(200)"
type input "26"
type input "150"
type input "268"
type input "410"
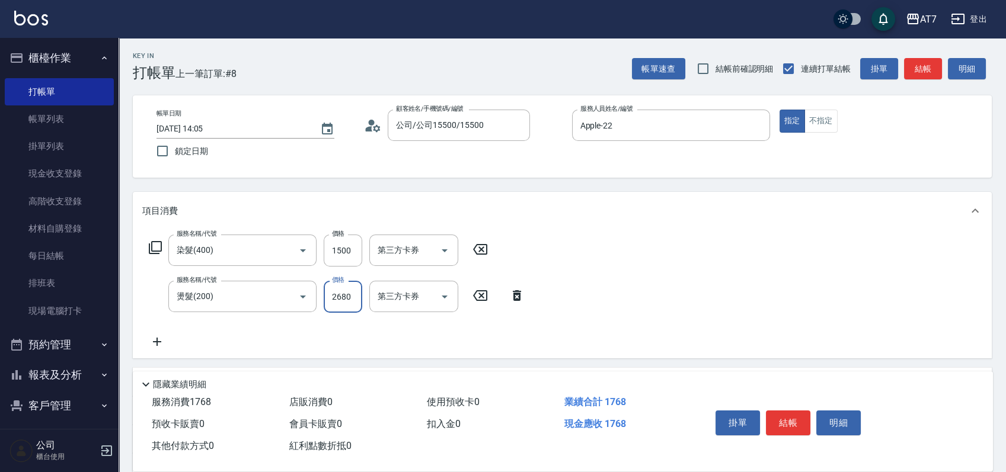
type input "2680"
click at [779, 423] on button "結帳" at bounding box center [788, 423] width 44 height 25
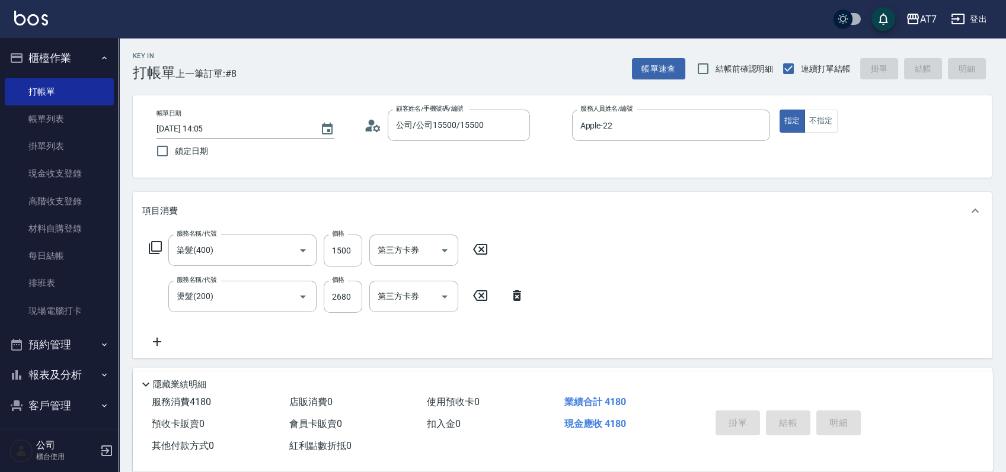
type input "2025/08/24 14:12"
type input "0"
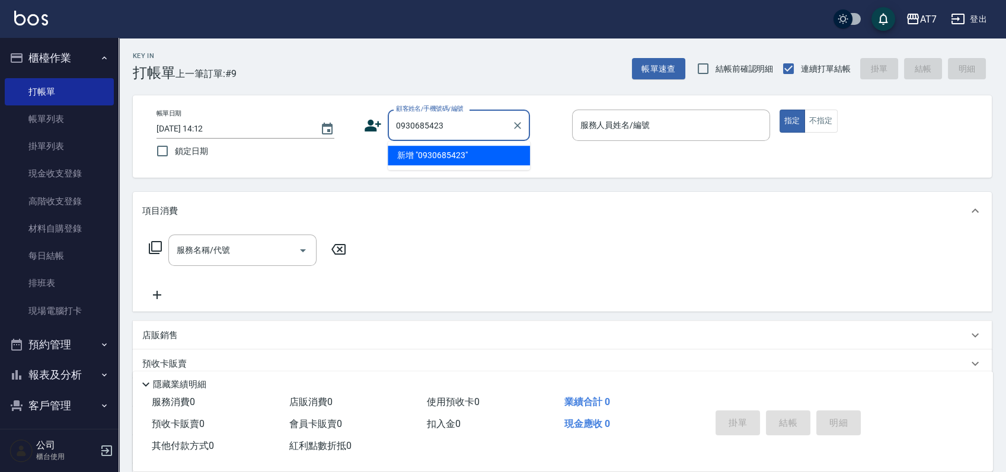
type input "0930685423"
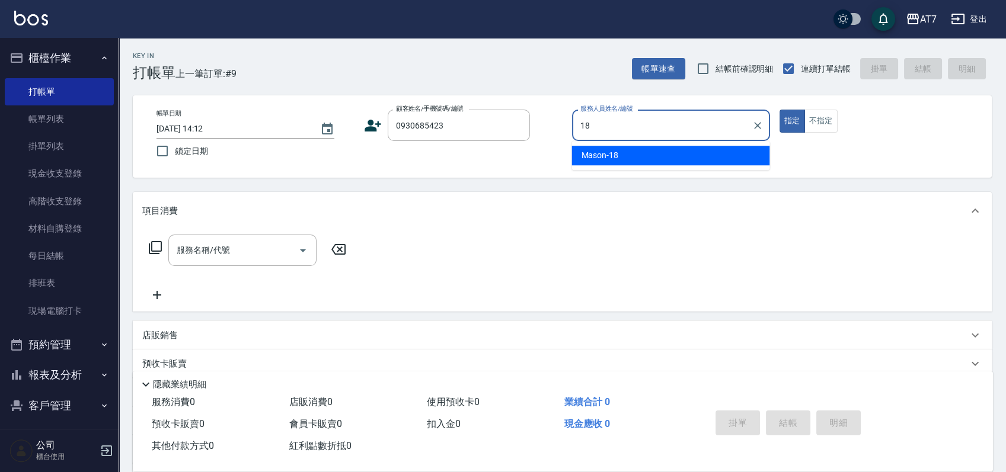
type input "Mason-18"
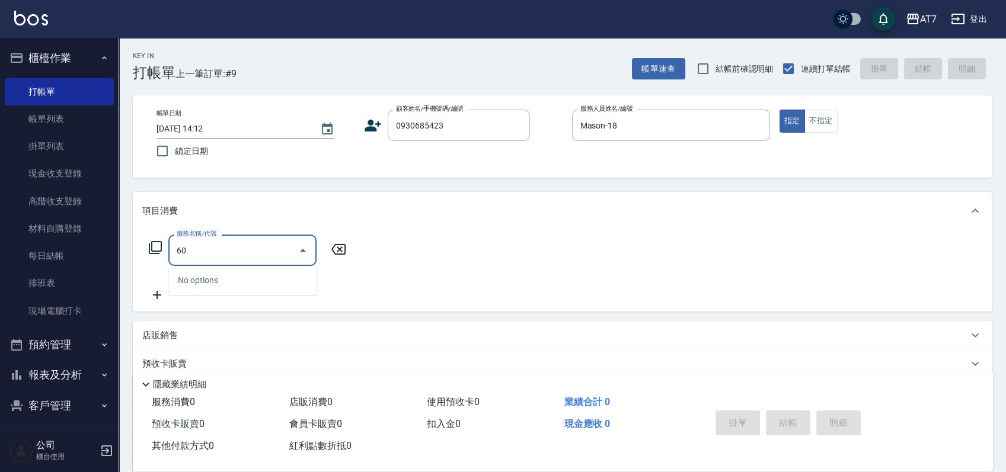
type input "609"
type input "250"
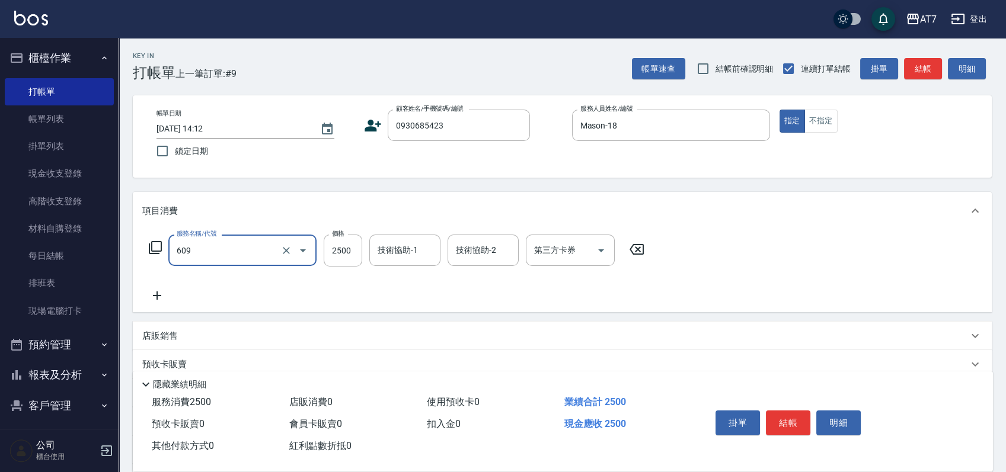
type input "鉑金護髮M（自領(609)"
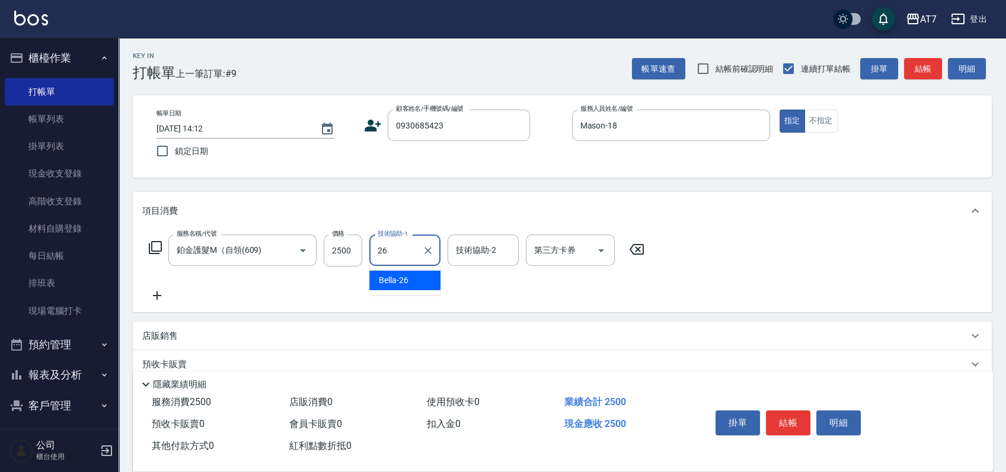
type input "Bella-26"
click at [793, 422] on button "結帳" at bounding box center [788, 423] width 44 height 25
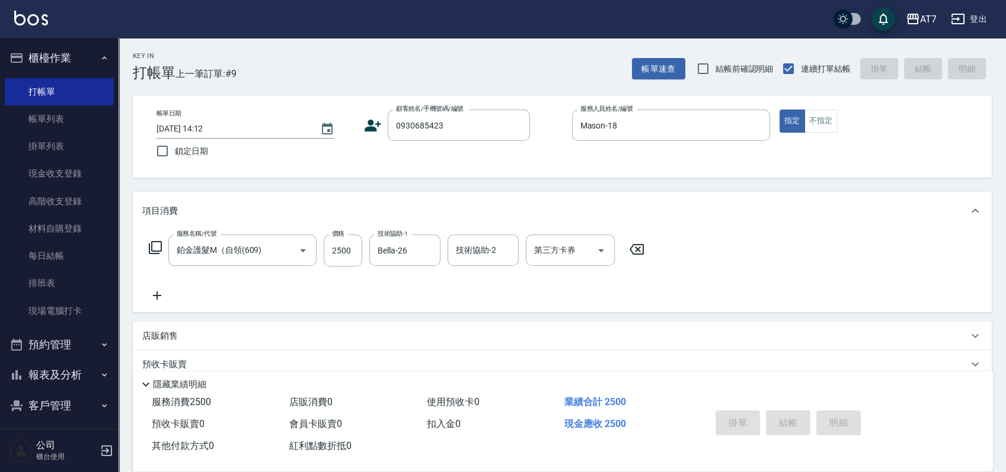
type input "2025/08/24 14:21"
type input "0"
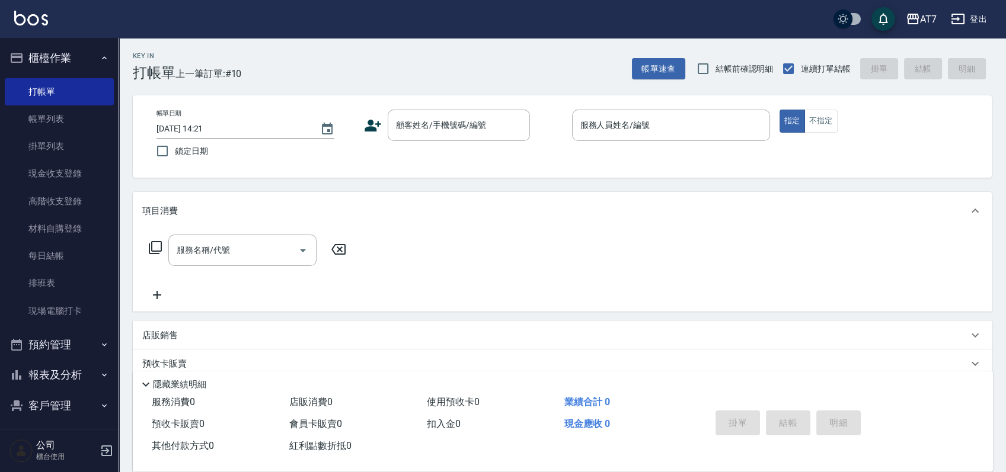
click at [848, 171] on div "帳單日期 2025/08/24 14:21 鎖定日期 顧客姓名/手機號碼/編號 顧客姓名/手機號碼/編號 服務人員姓名/編號 服務人員姓名/編號 指定 不指定" at bounding box center [562, 136] width 859 height 82
click at [391, 132] on div "顧客姓名/手機號碼/編號" at bounding box center [459, 125] width 142 height 31
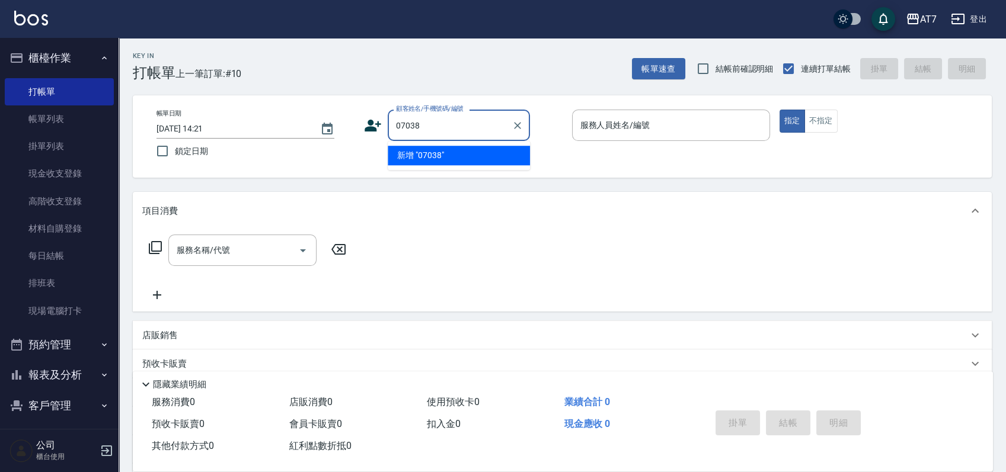
type input "07038"
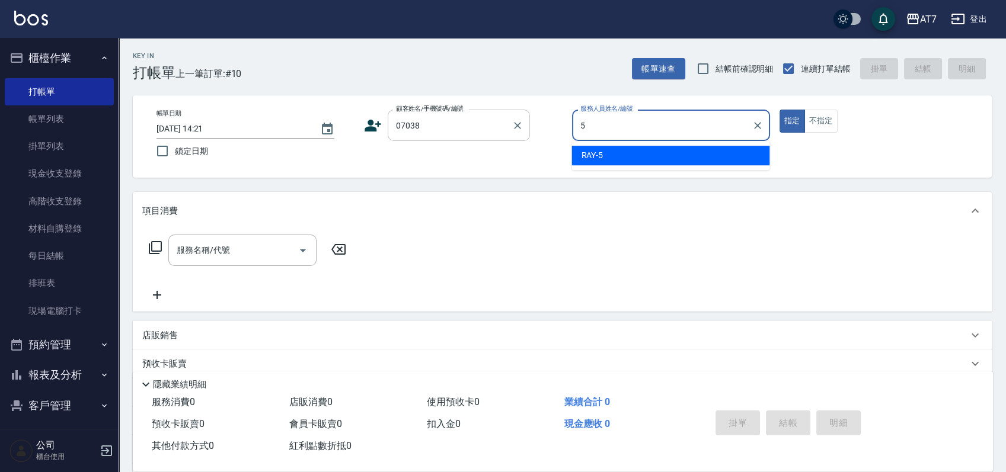
type input "RAY -5"
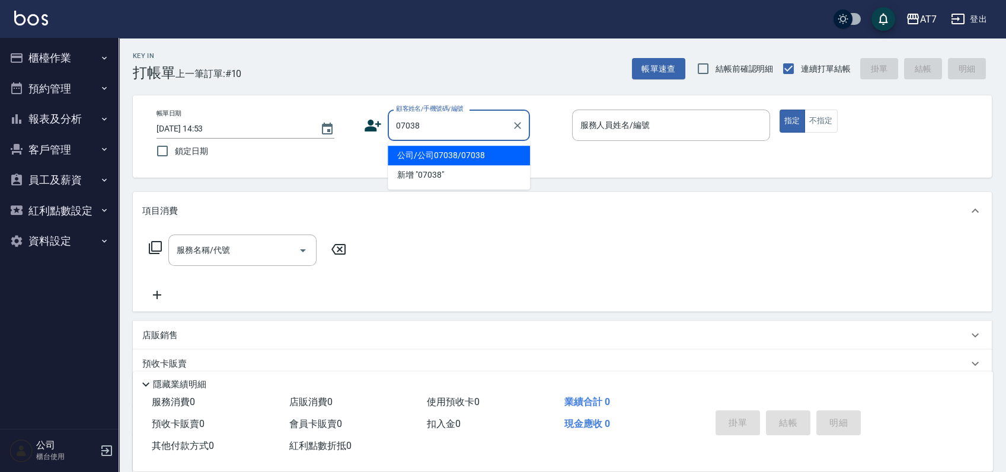
type input "公司/公司07038/07038"
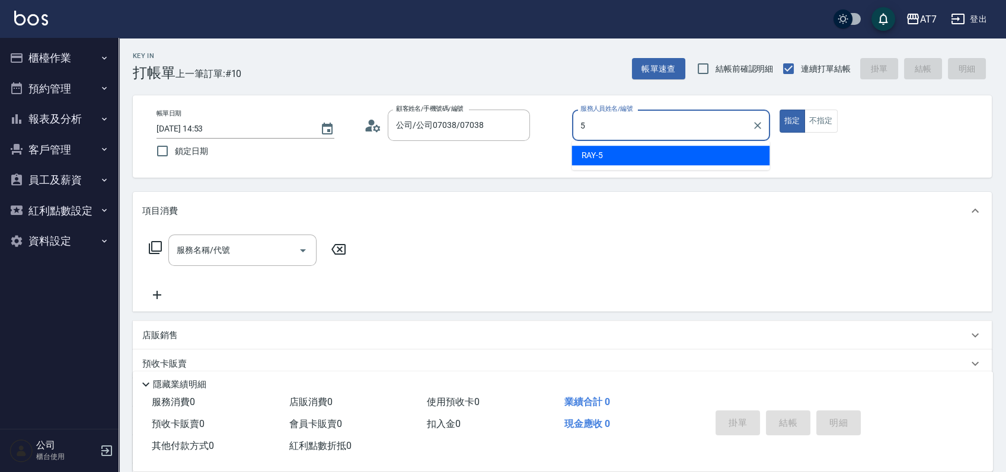
type input "5"
type button "true"
type input "RAY -5"
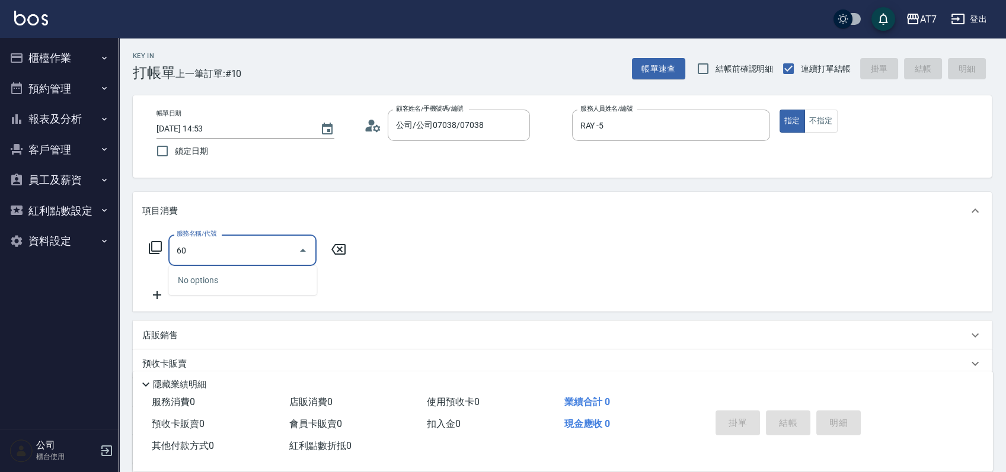
type input "602"
type input "80"
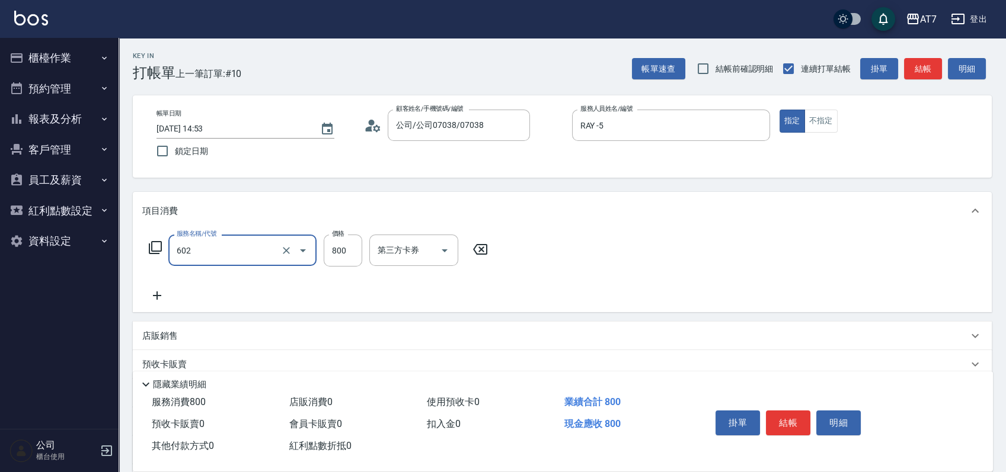
type input "TKO護髮（自(602)"
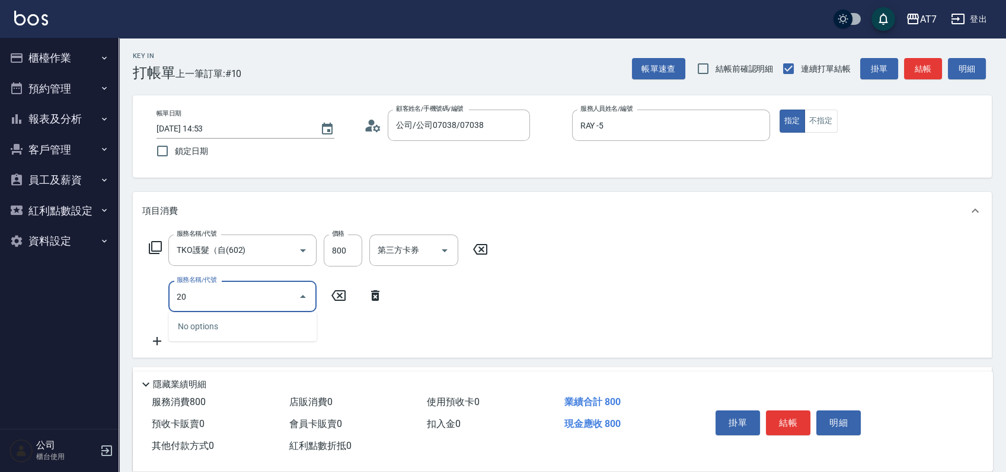
type input "200"
type input "230"
type input "燙髮(200)"
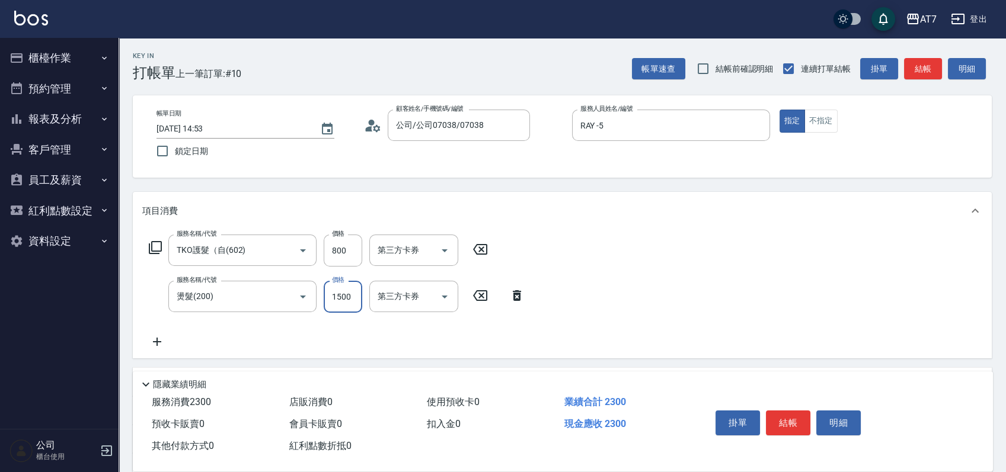
type input "1"
type input "80"
type input "18"
type input "90"
type input "1800"
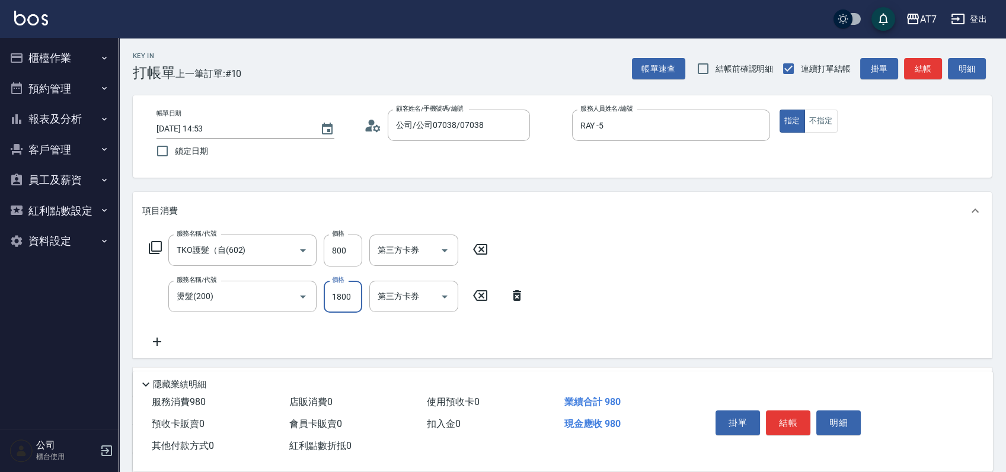
type input "260"
type input "1800"
click at [773, 417] on button "結帳" at bounding box center [788, 423] width 44 height 25
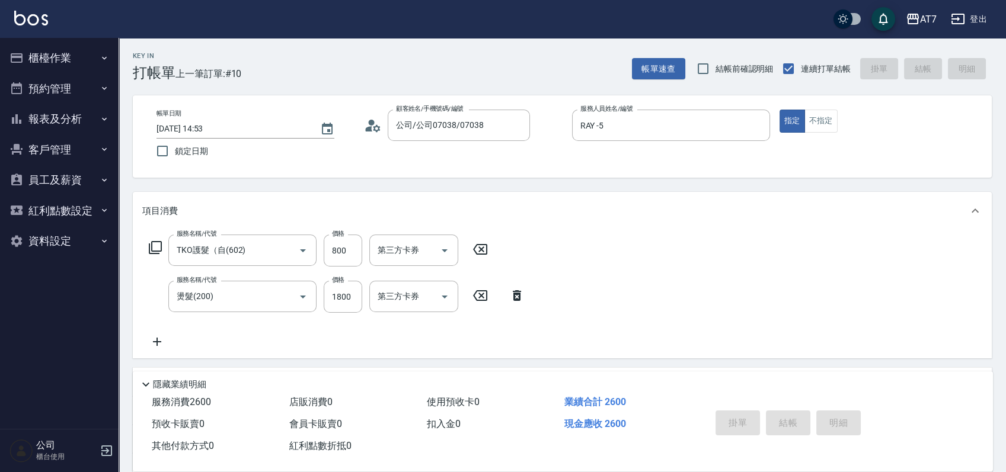
type input "0"
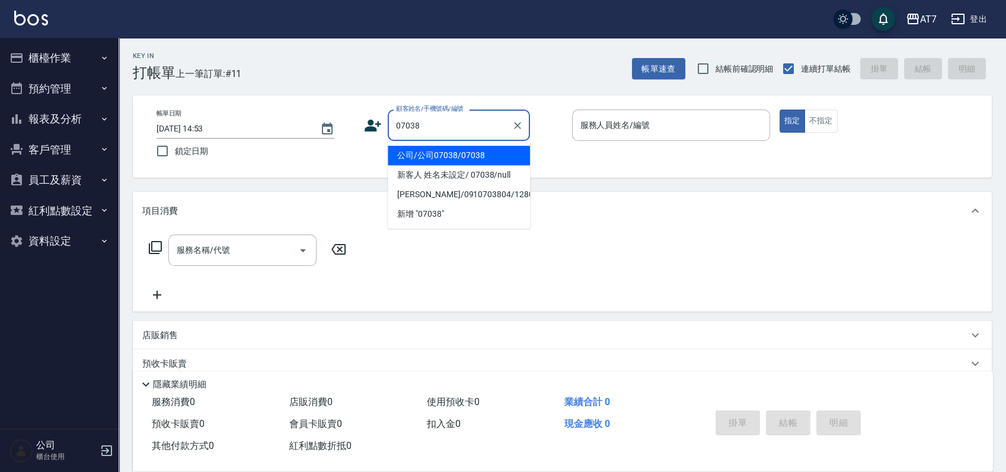
type input "公司/公司07038/07038"
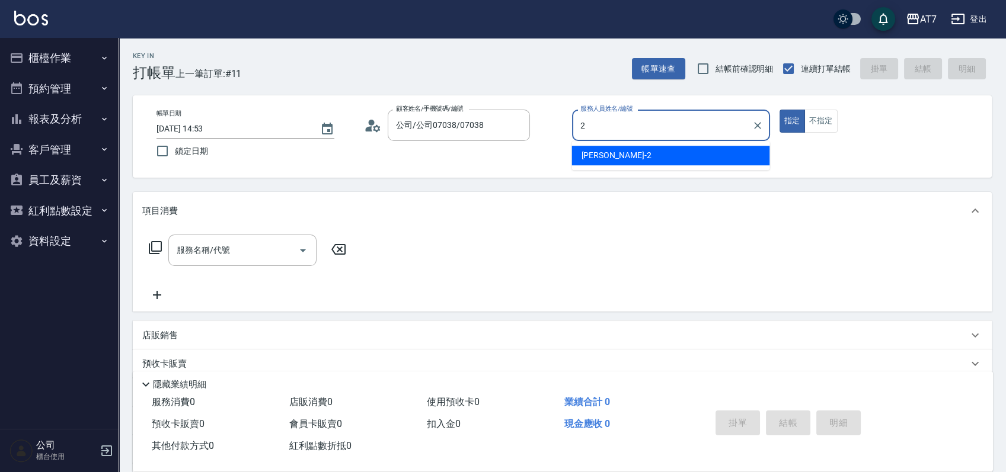
type input "伊蕾-2"
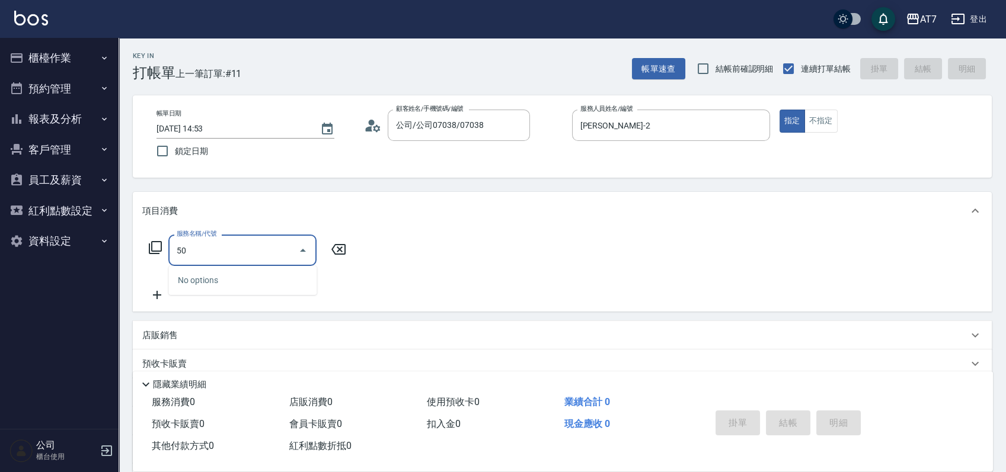
type input "501"
type input "30"
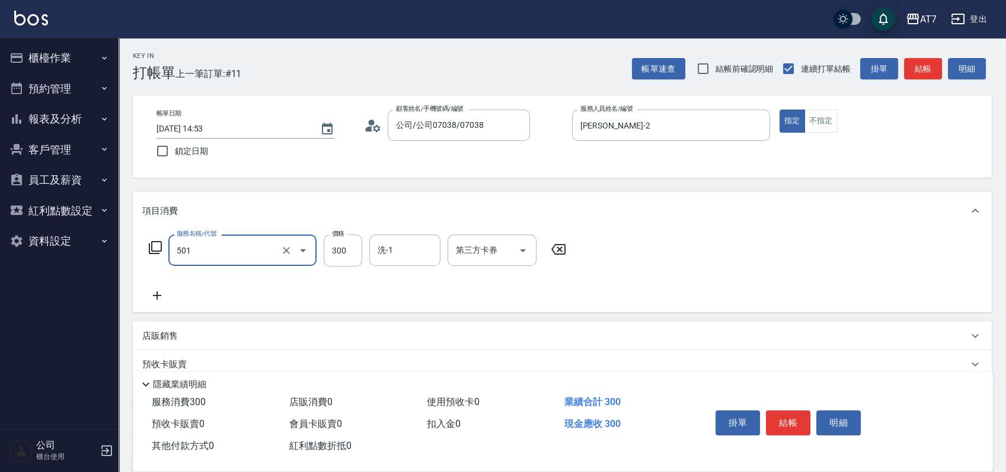
type input "洗髮(互助)(501)"
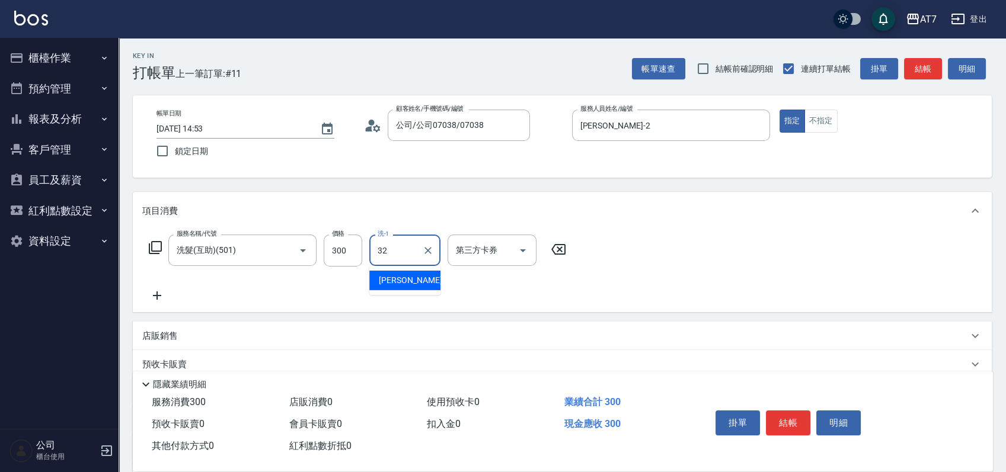
type input "小慈-32"
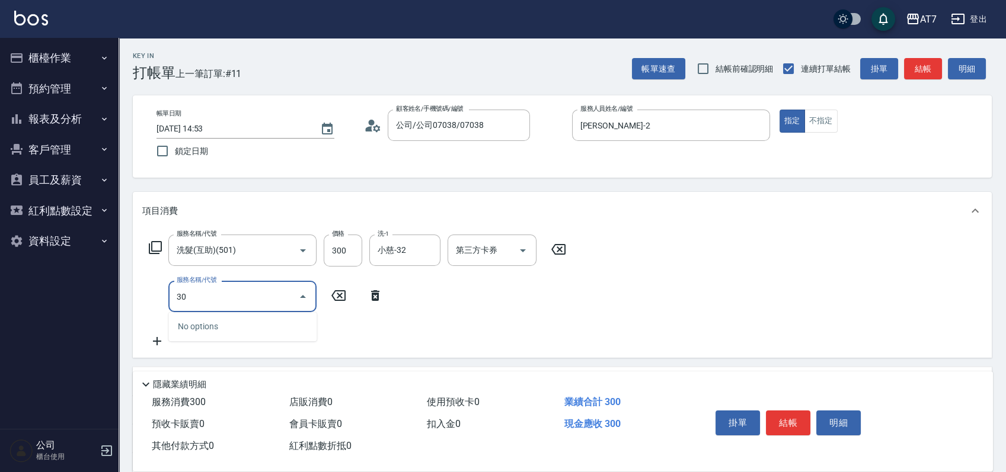
type input "302"
type input "60"
type input "剪髮(302)"
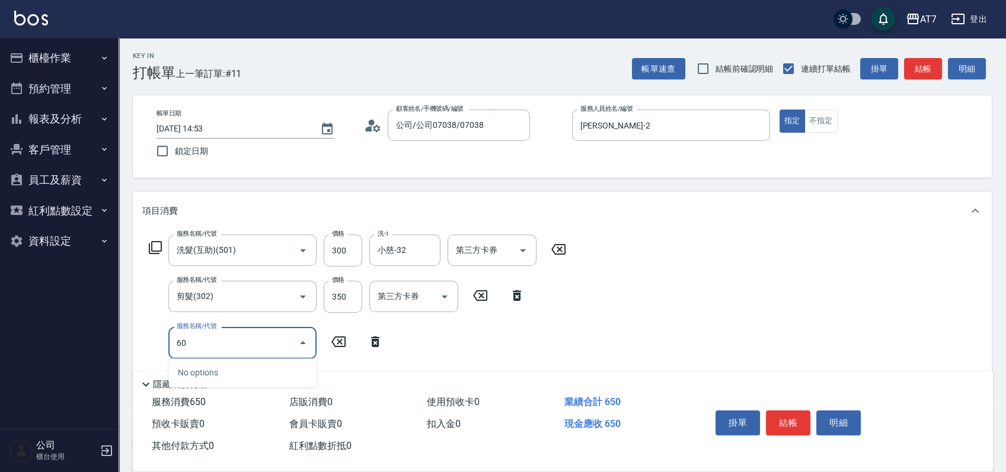
type input "604"
type input "160"
type input "順子護髮(自領(604)"
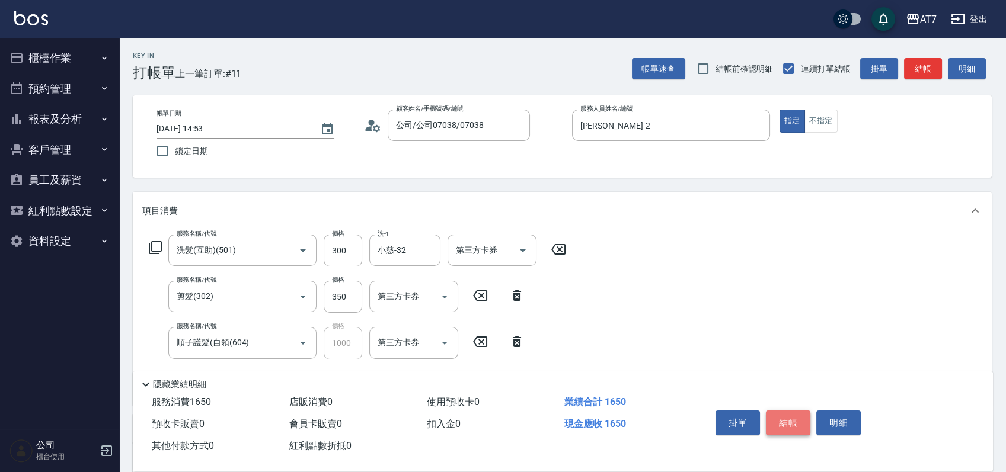
click at [790, 420] on button "結帳" at bounding box center [788, 423] width 44 height 25
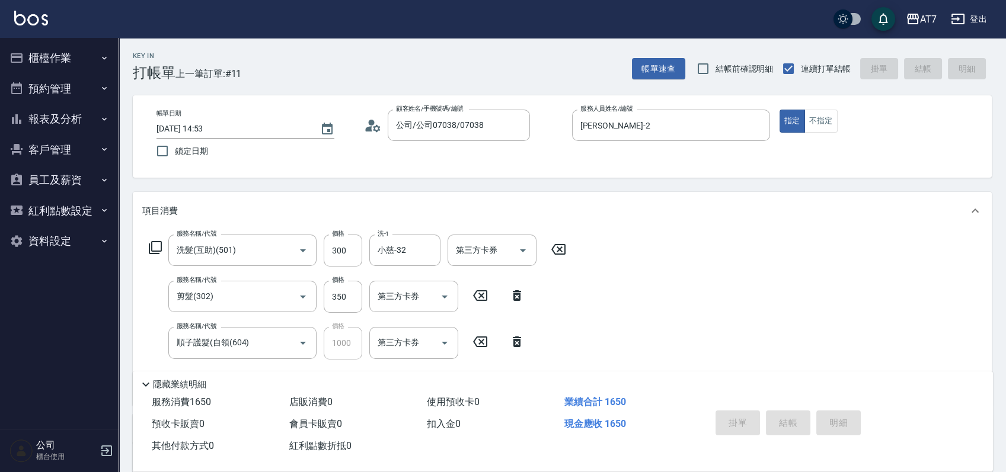
type input "2025/08/24 15:03"
type input "0"
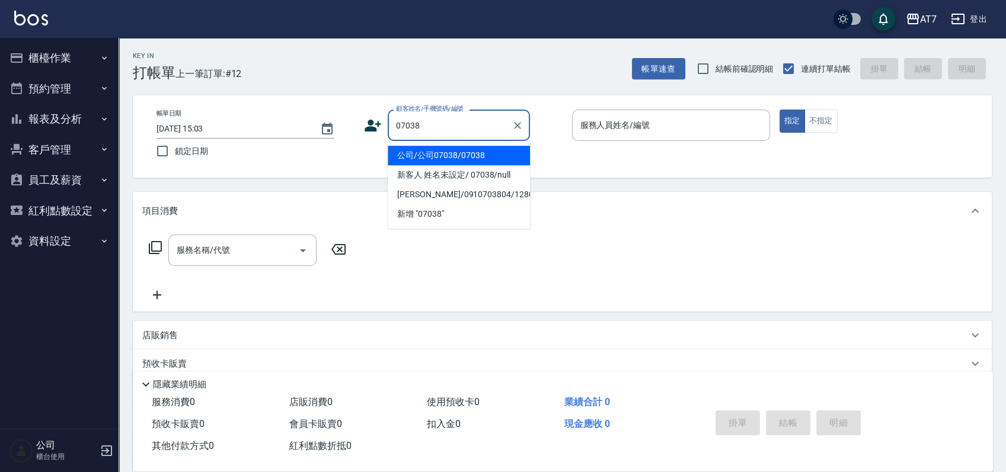
type input "公司/公司07038/07038"
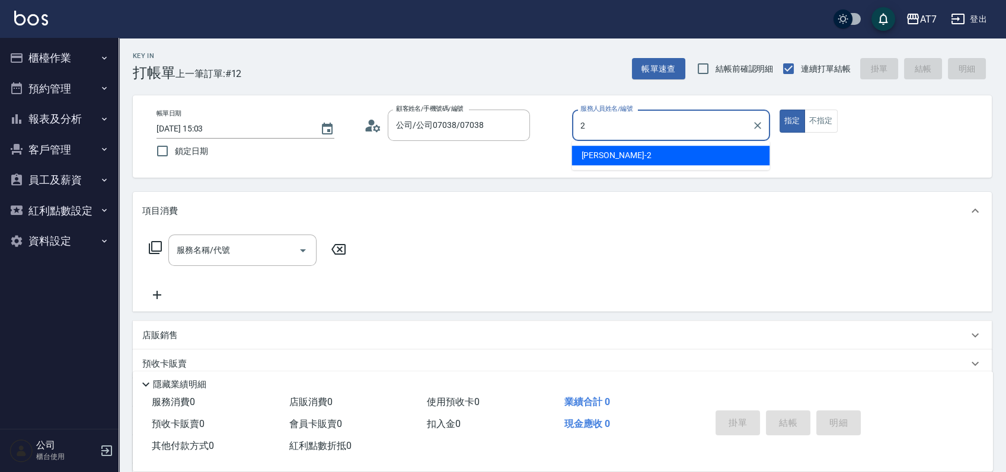
type input "伊蕾-2"
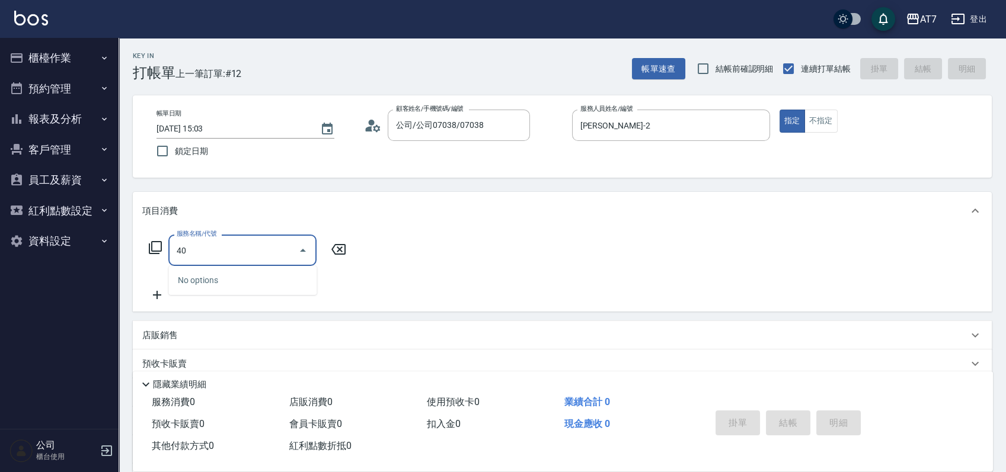
type input "400"
type input "150"
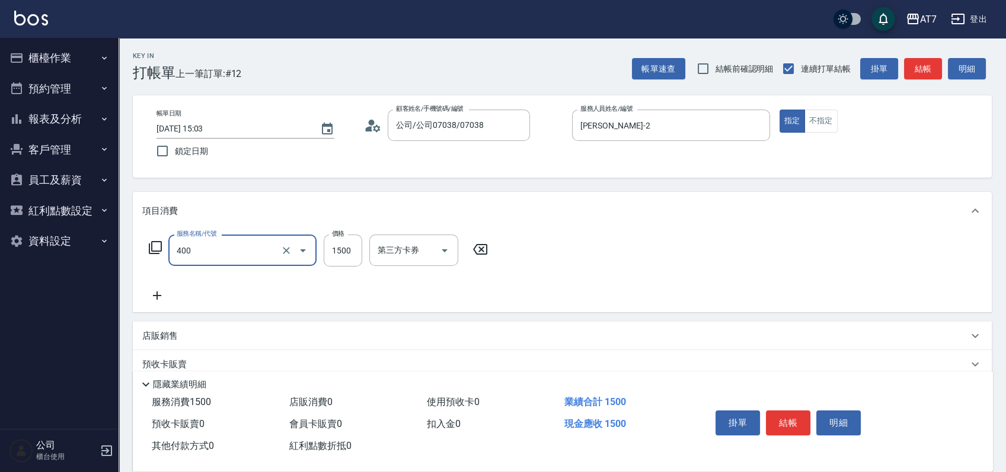
type input "染髮(400)"
type input "3"
type input "0"
type input "315"
type input "310"
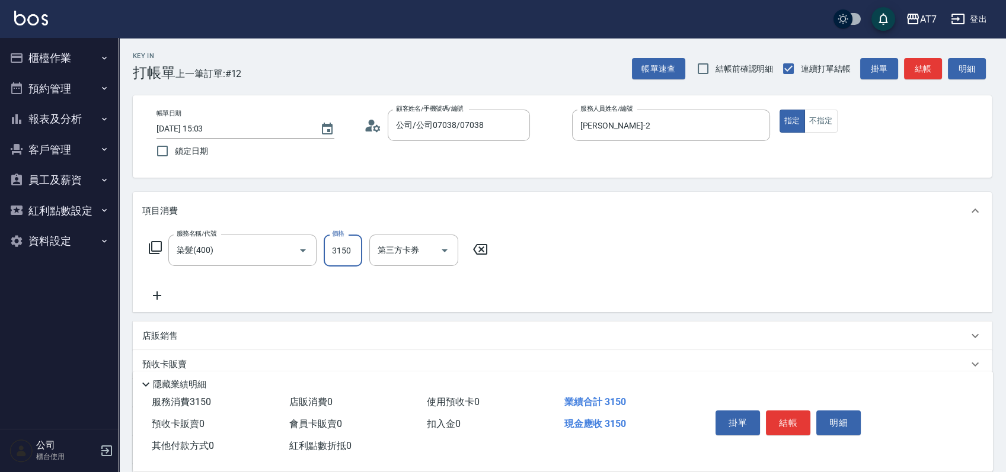
type input "3150"
click at [779, 414] on button "結帳" at bounding box center [788, 423] width 44 height 25
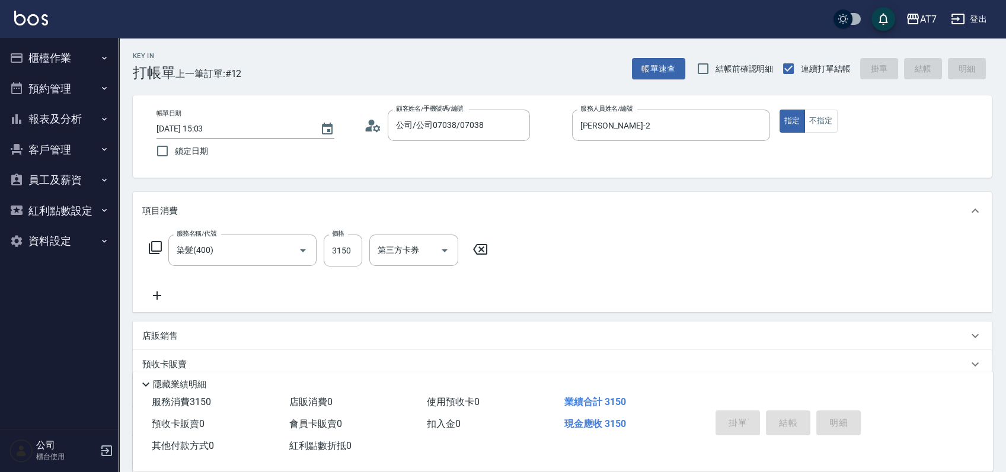
type input "2025/08/24 15:04"
type input "0"
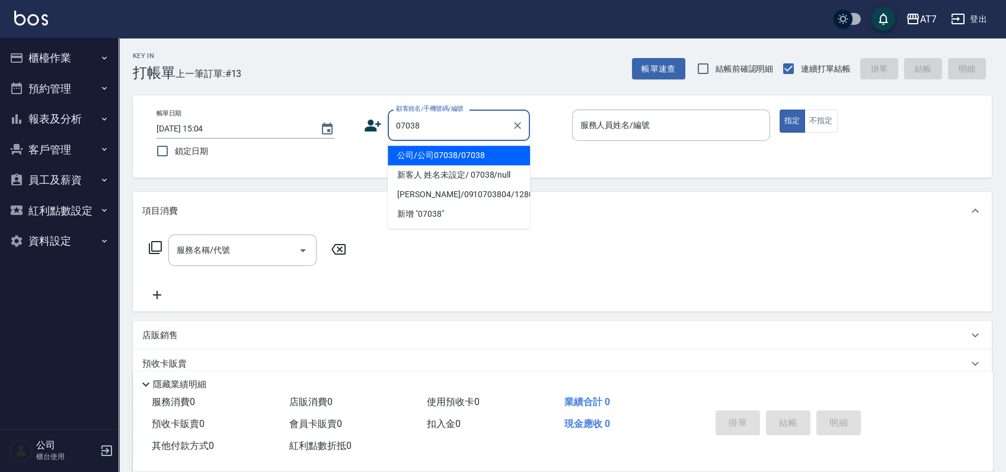
type input "公司/公司07038/07038"
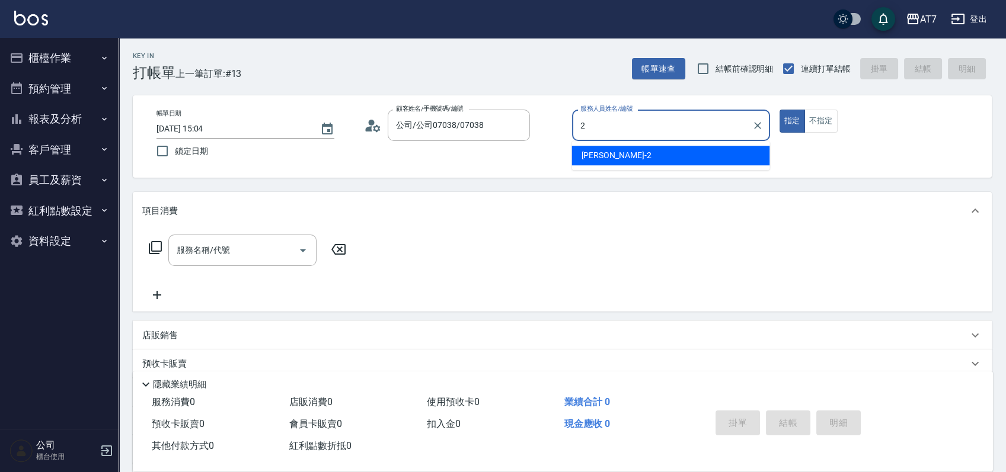
type input "伊蕾-2"
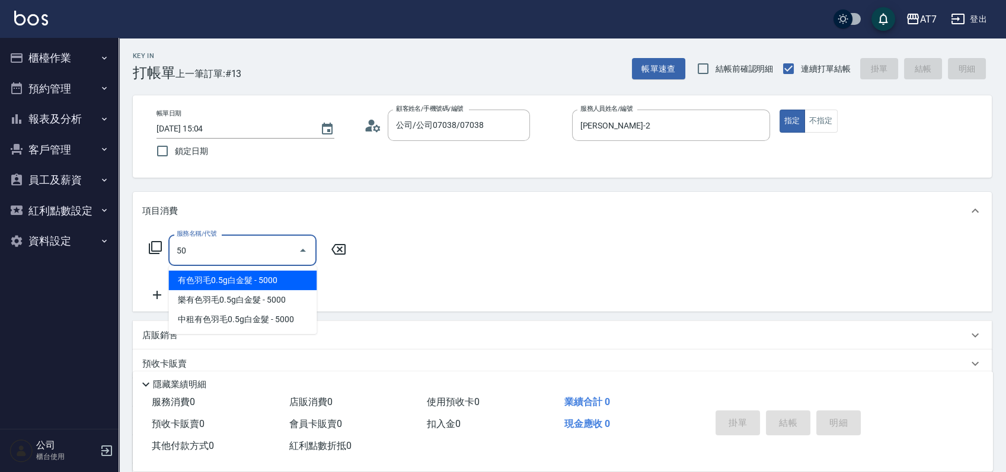
type input "501"
type input "30"
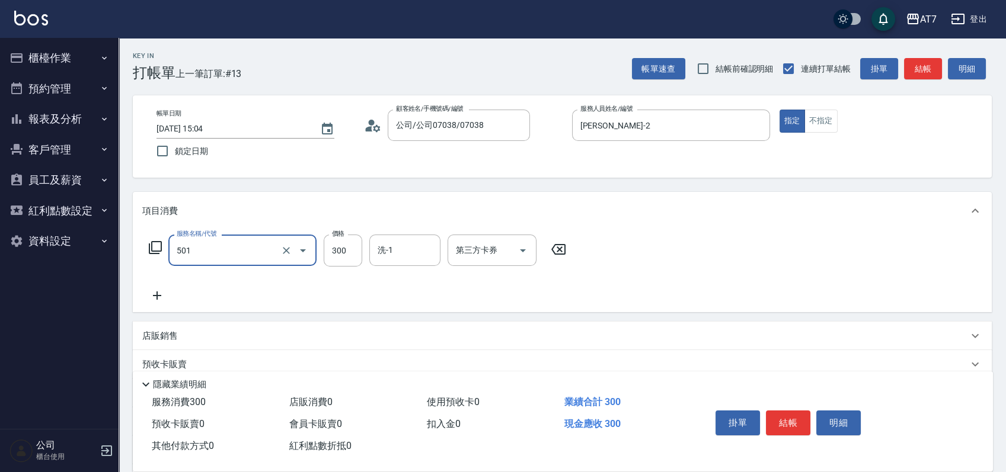
type input "洗髮(互助)(501)"
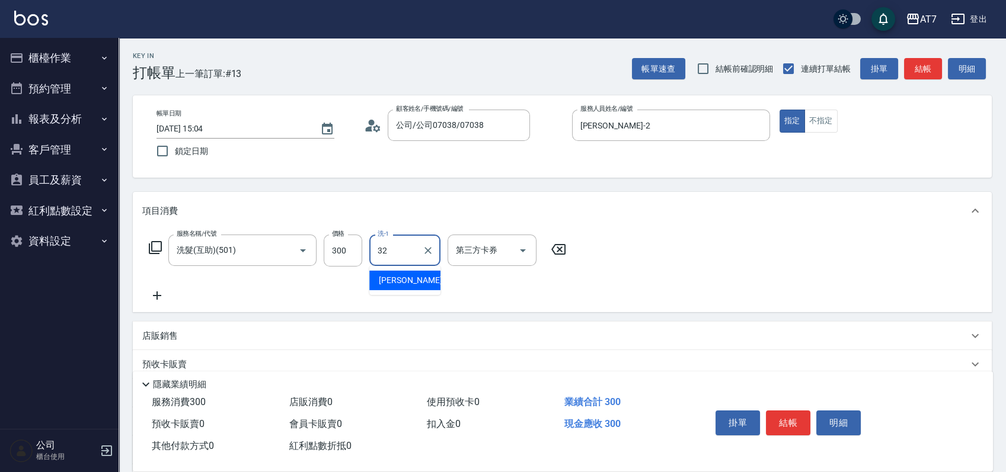
type input "小慈-32"
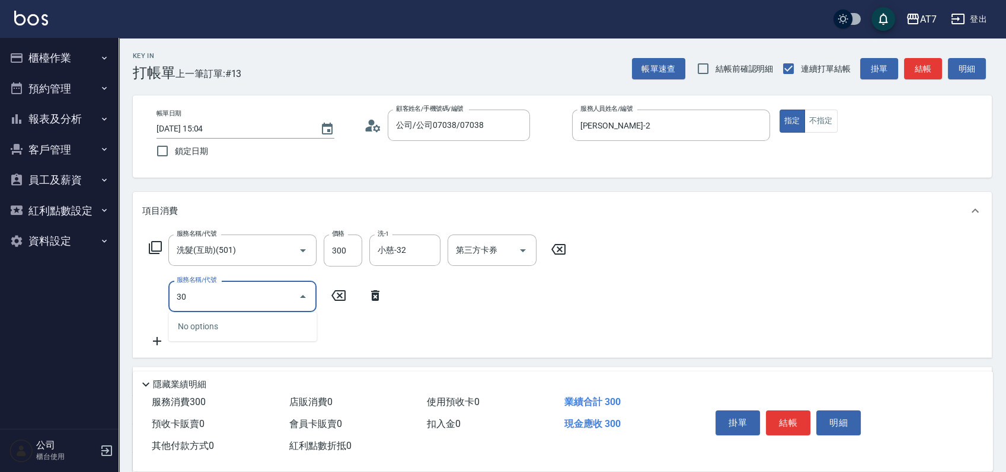
type input "302"
type input "60"
type input "剪髮(302)"
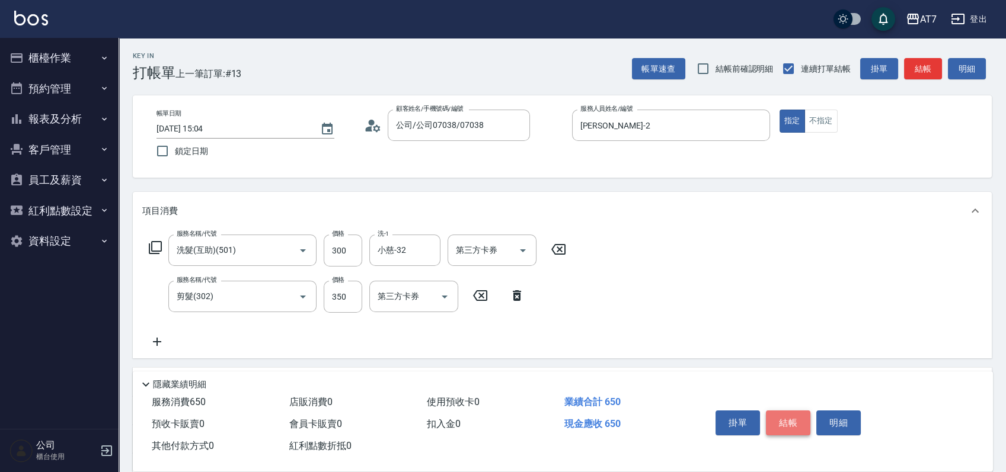
click at [787, 421] on button "結帳" at bounding box center [788, 423] width 44 height 25
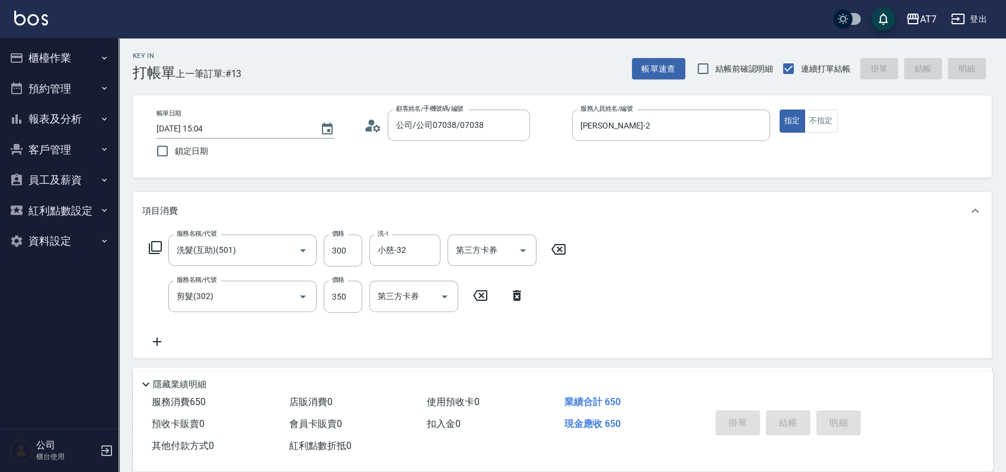
type input "0"
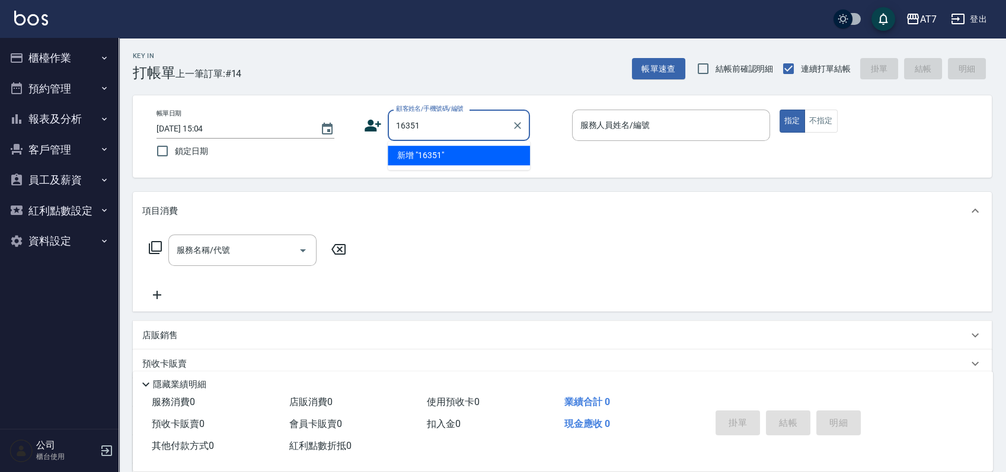
type input "16351"
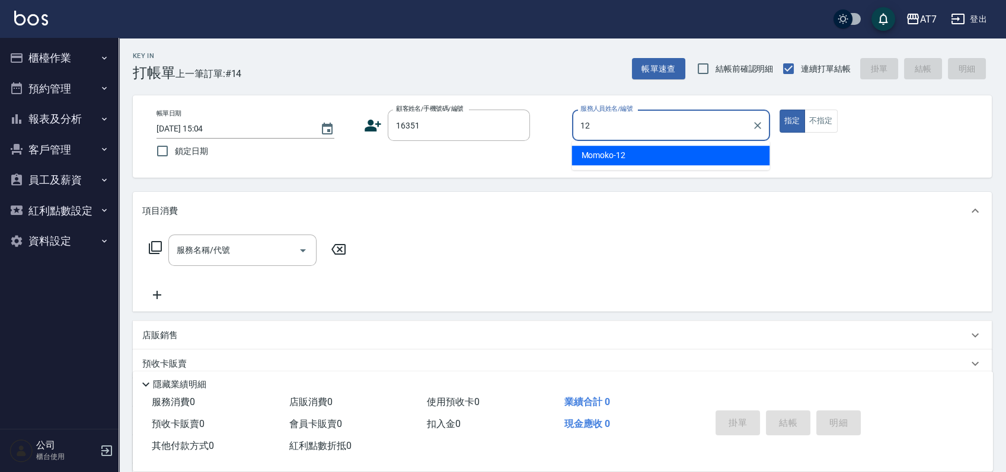
type input "Momoko-12"
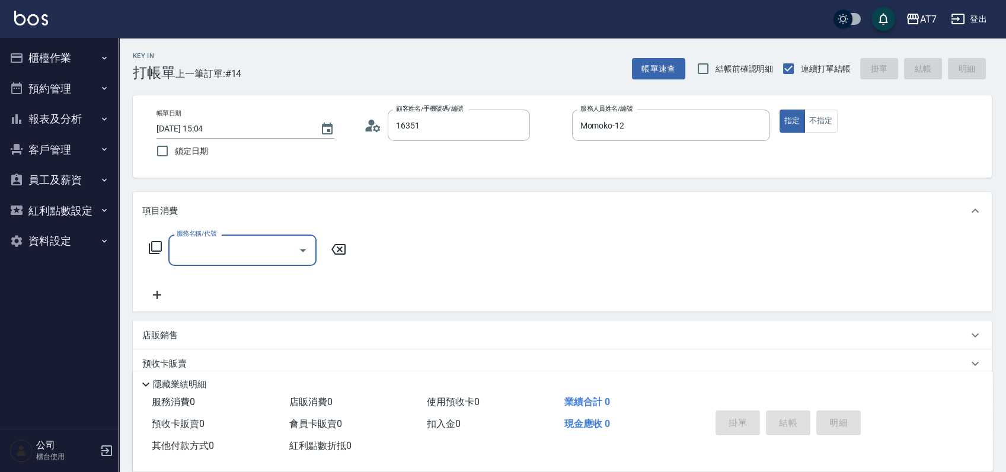
type input "公司/公司16351/16351"
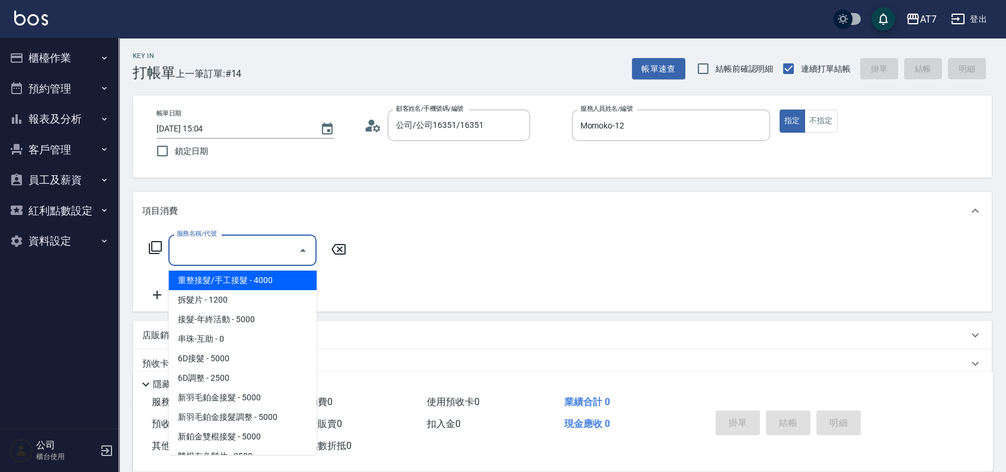
click at [226, 253] on input "服務名稱/代號" at bounding box center [234, 250] width 120 height 21
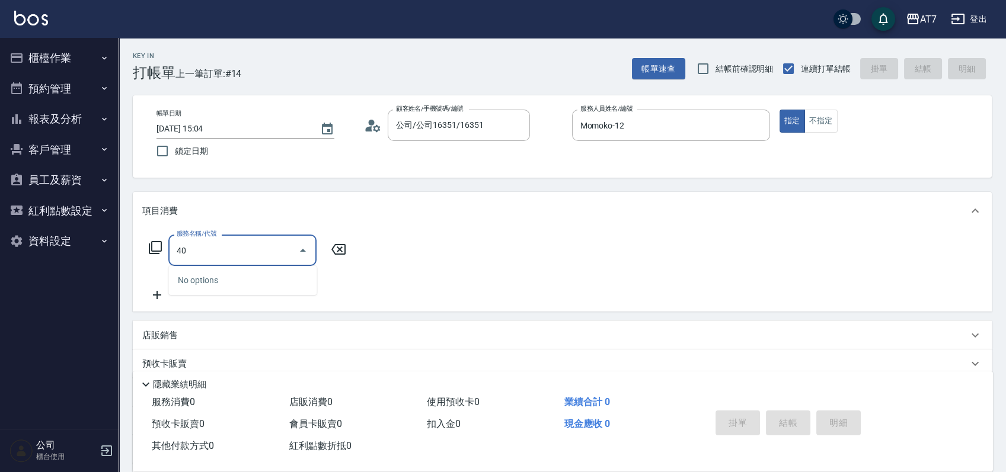
type input "401"
type input "150"
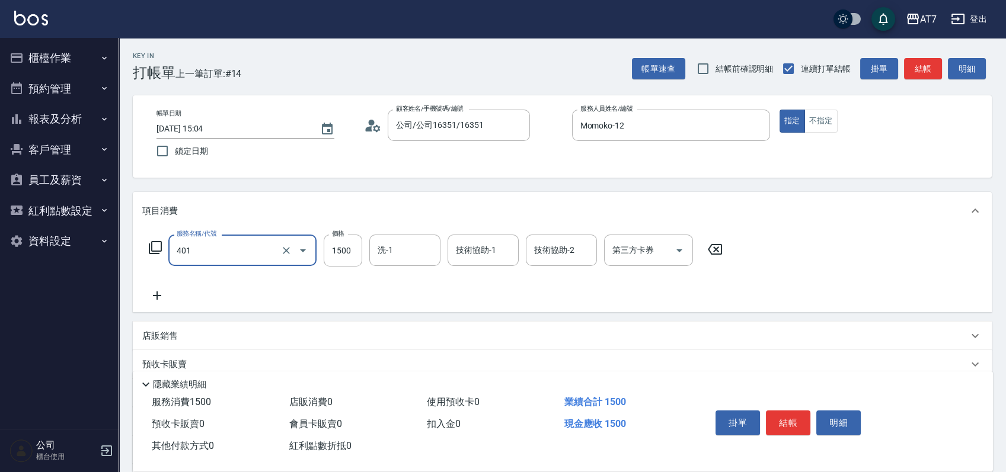
type input "染髮(互助)(401)"
type input "4"
type input "0"
type input "468"
type input "460"
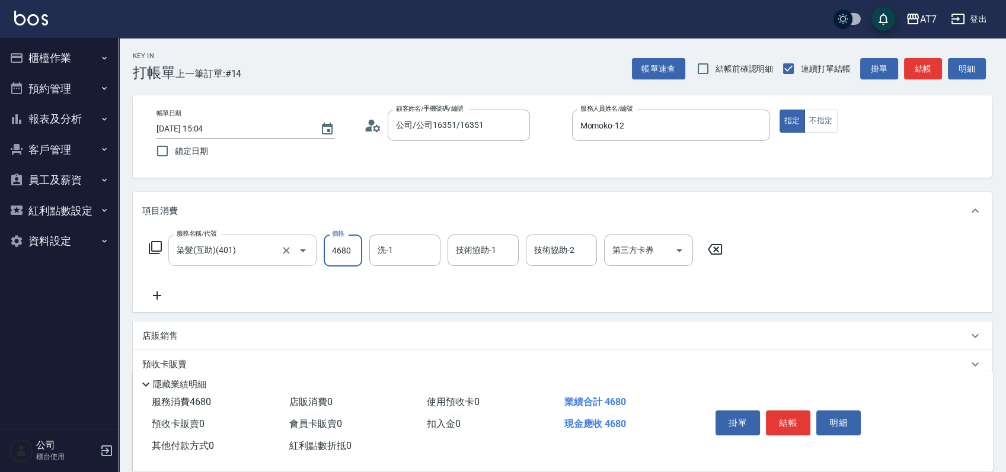
type input "4680"
type input "YuYu-40"
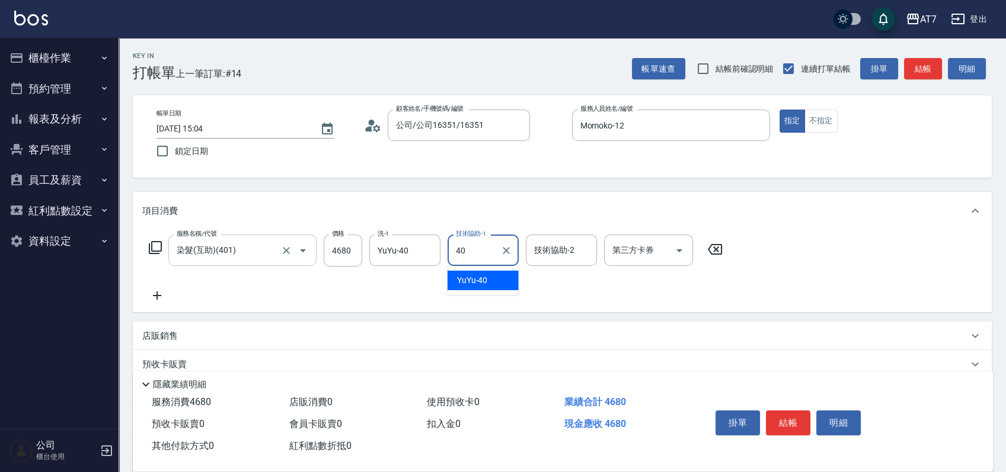
type input "YuYu-40"
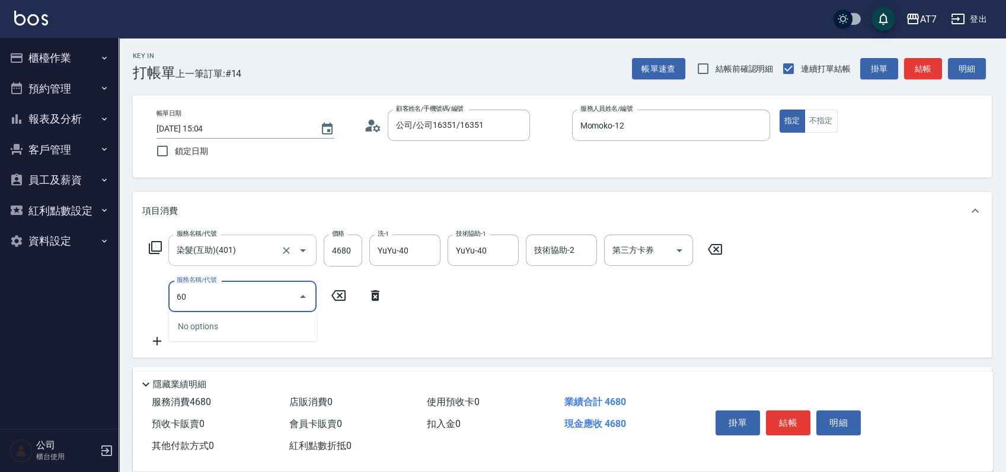
type input "607"
type input "610"
type input "東日玫瑰短（助）(607)"
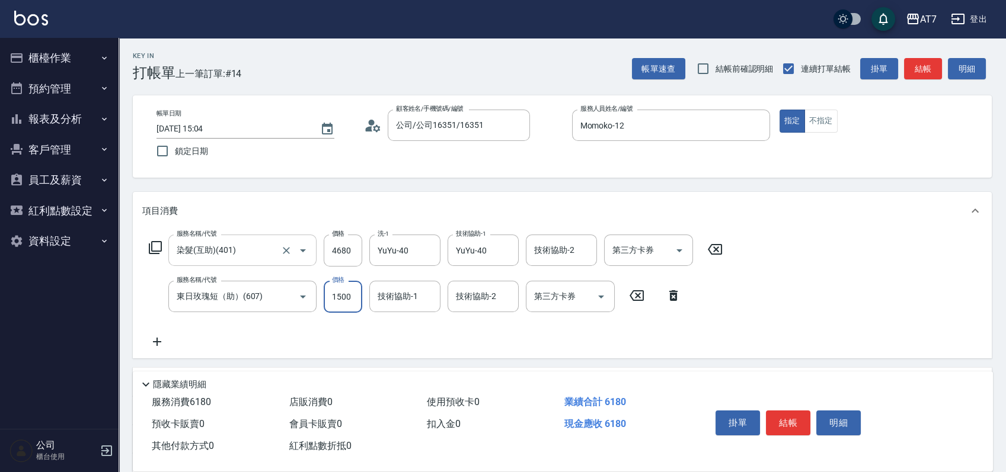
type input "1"
type input "460"
type input "120"
type input "480"
type input "1200"
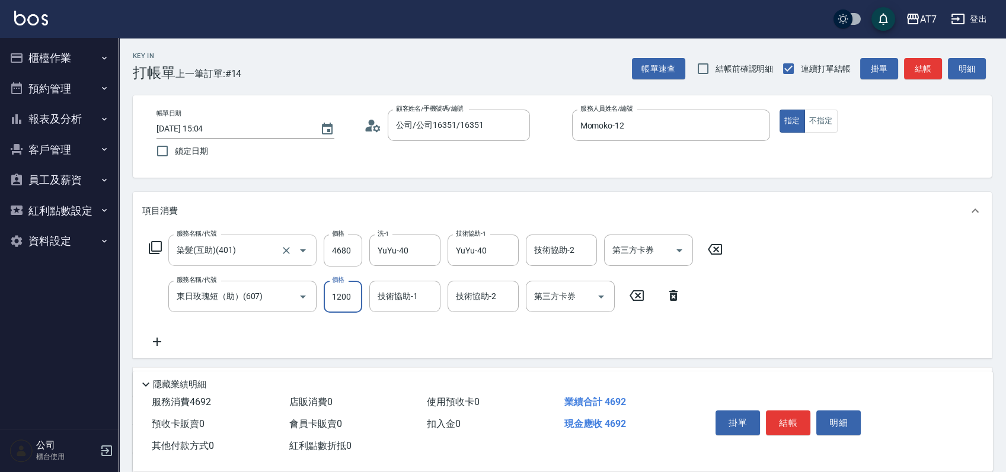
type input "580"
type input "1200"
type input "YuYu-40"
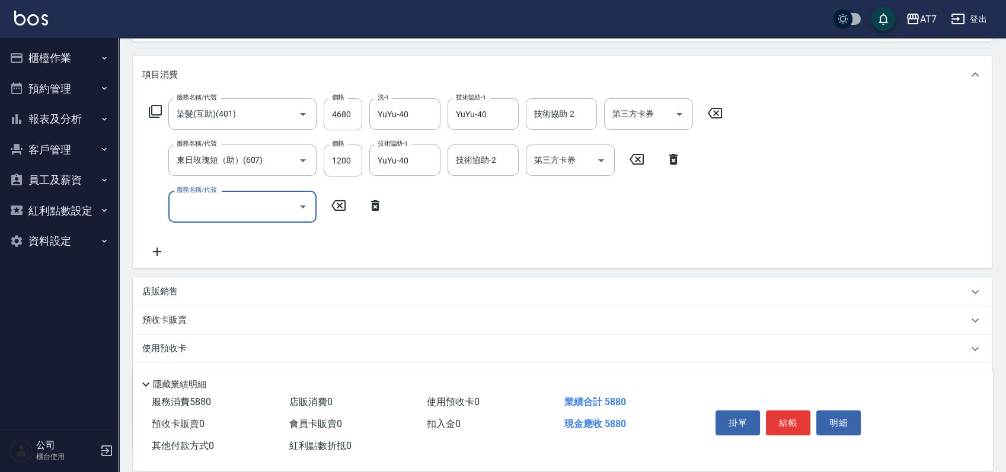
scroll to position [158, 0]
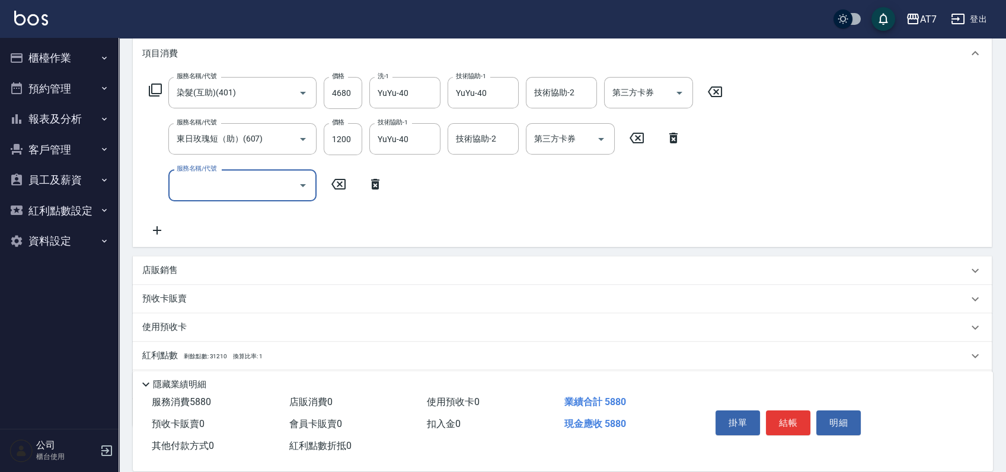
click at [161, 270] on p "店販銷售" at bounding box center [160, 270] width 36 height 12
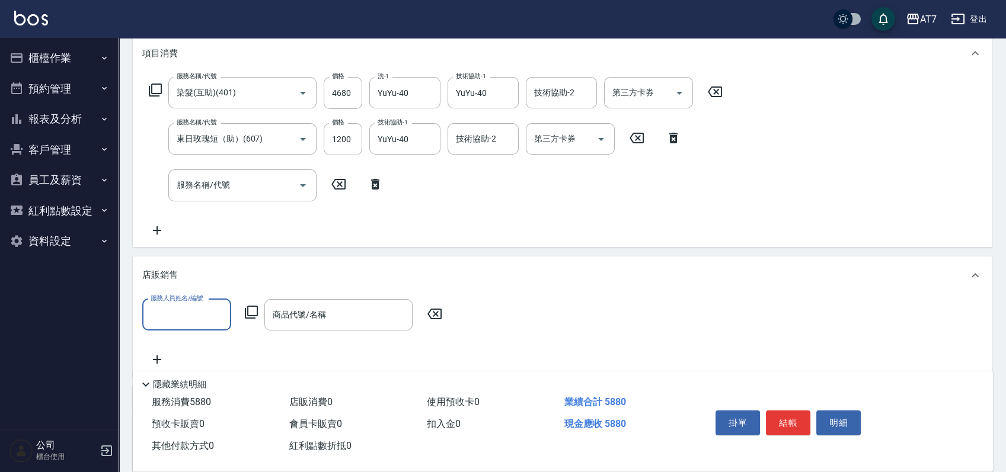
scroll to position [0, 0]
type input "Momoko-12"
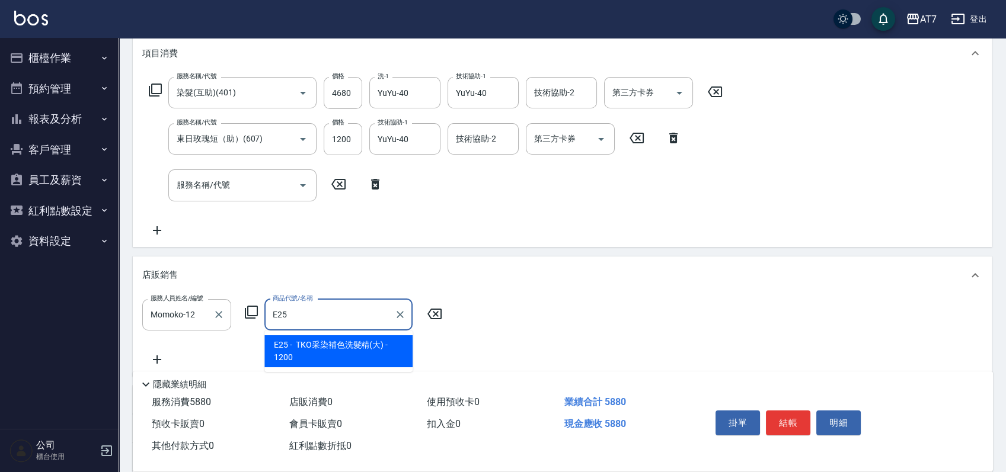
type input "TKO采染補色洗髮精(大)"
type input "700"
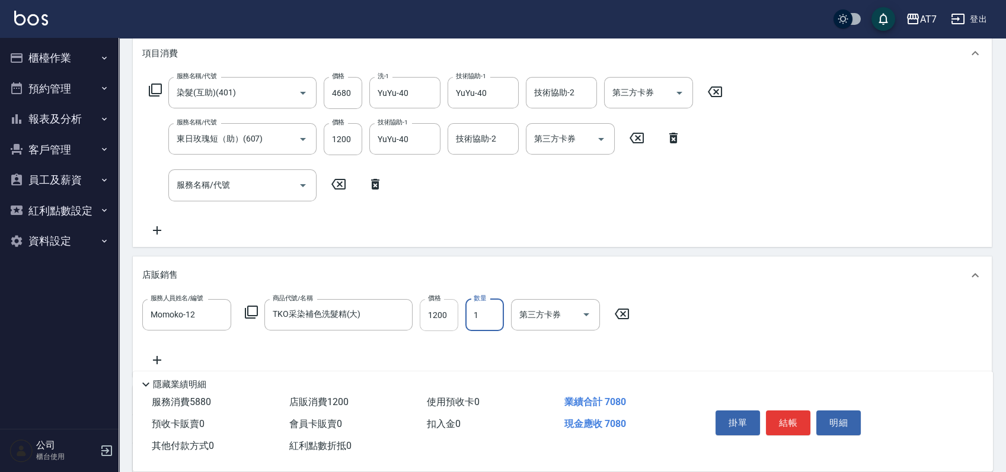
click at [443, 316] on input "1200" at bounding box center [439, 315] width 39 height 32
type input "1"
type input "580"
type input "110"
type input "690"
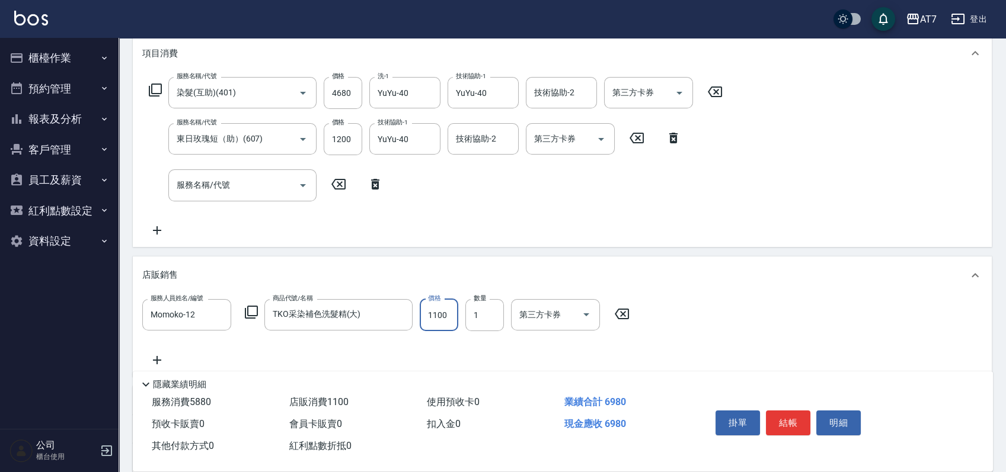
type input "1100"
click at [800, 423] on button "結帳" at bounding box center [788, 423] width 44 height 25
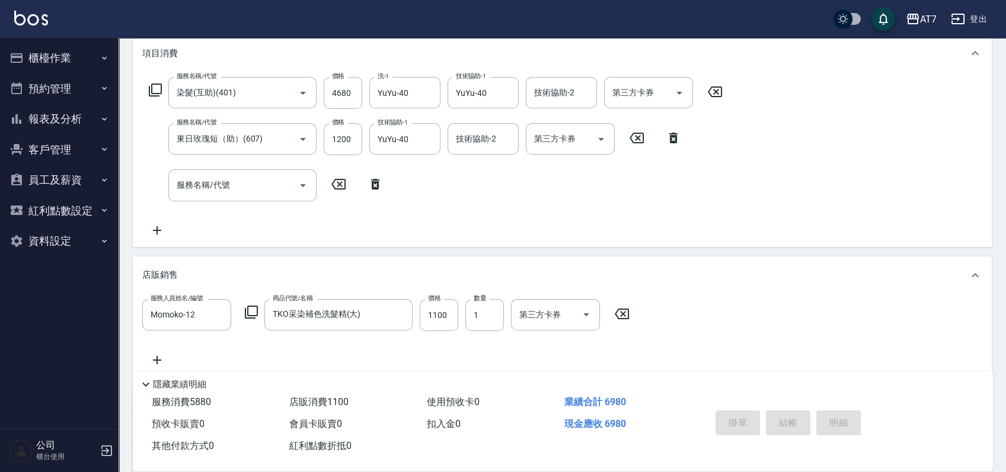
type input "2025/08/24 15:33"
type input "0"
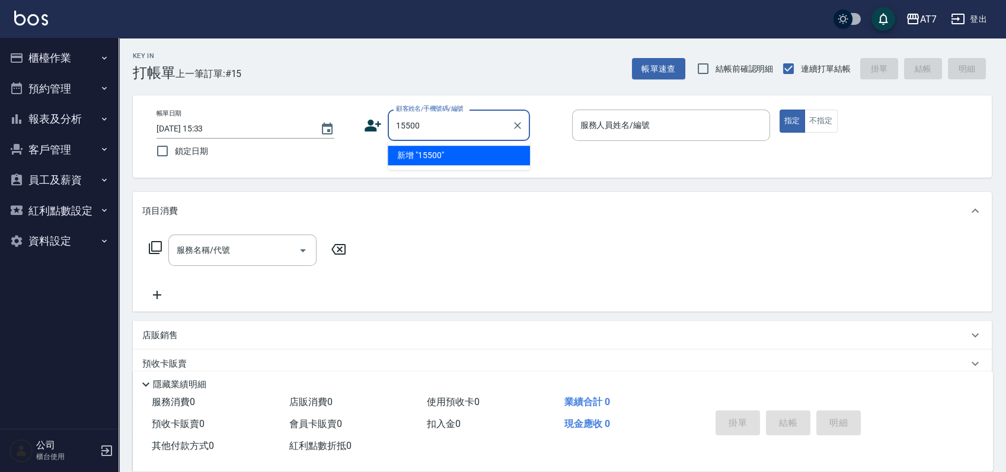
type input "15500"
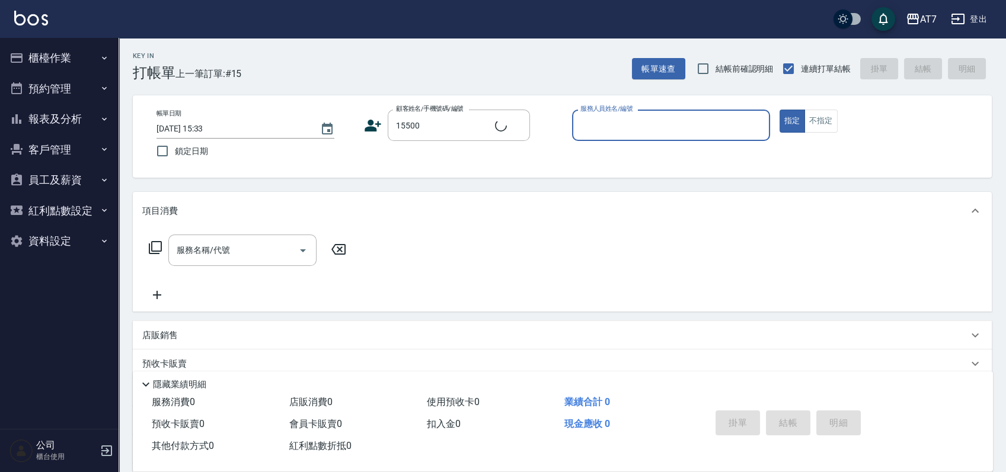
type input "1"
type input "公司/公司15500/15500"
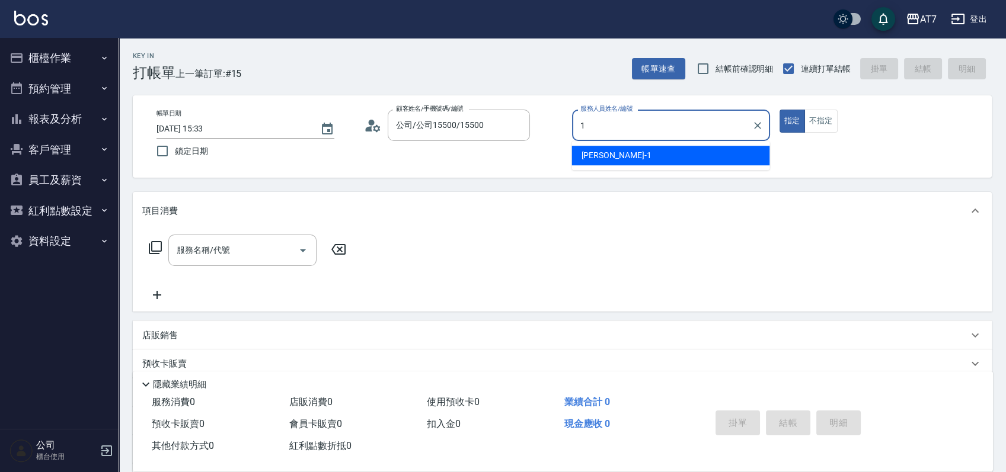
type input "米雪兒-1"
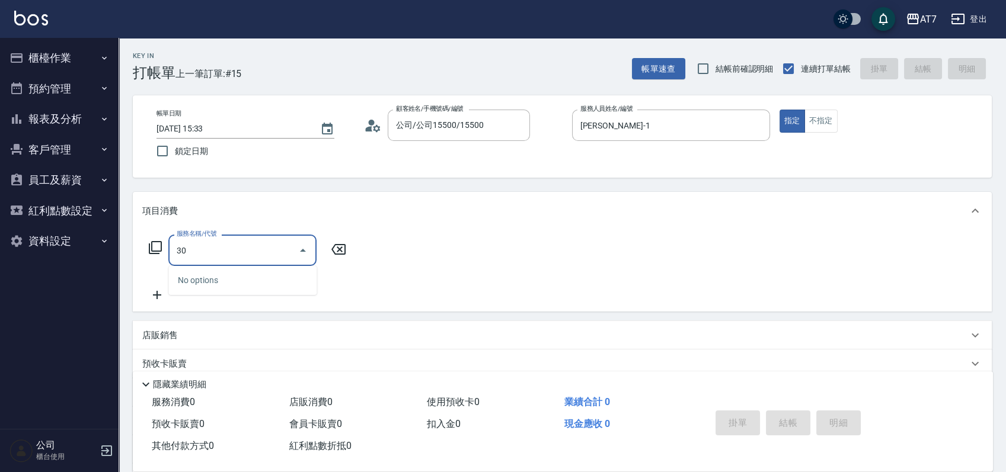
type input "302"
type input "30"
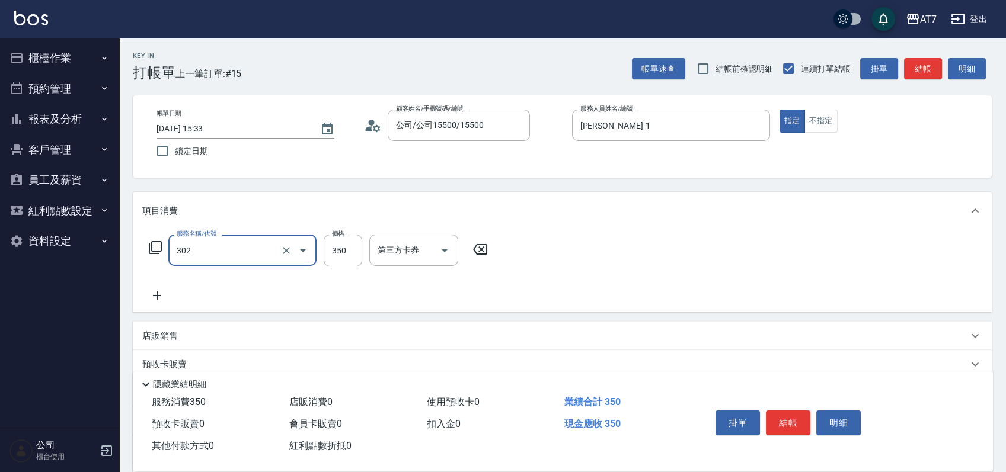
type input "剪髮(302)"
click at [796, 423] on button "結帳" at bounding box center [788, 423] width 44 height 25
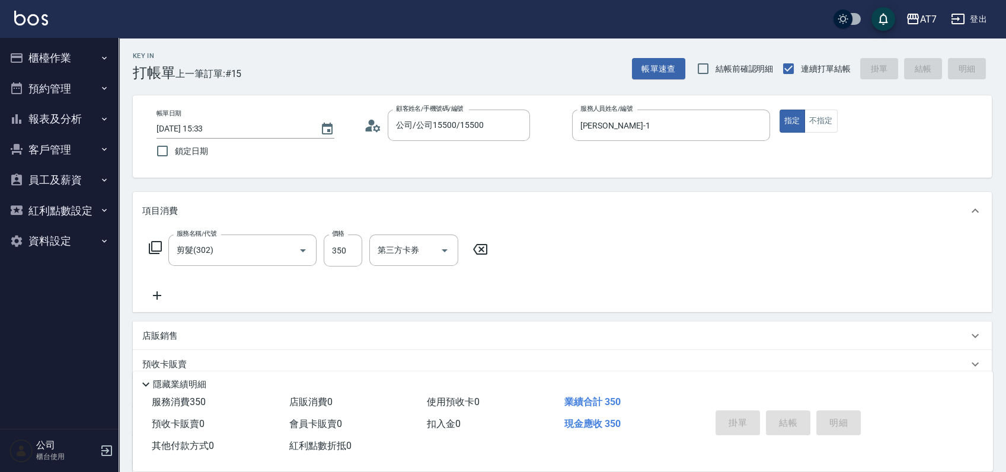
type input "2025/08/24 15:34"
type input "0"
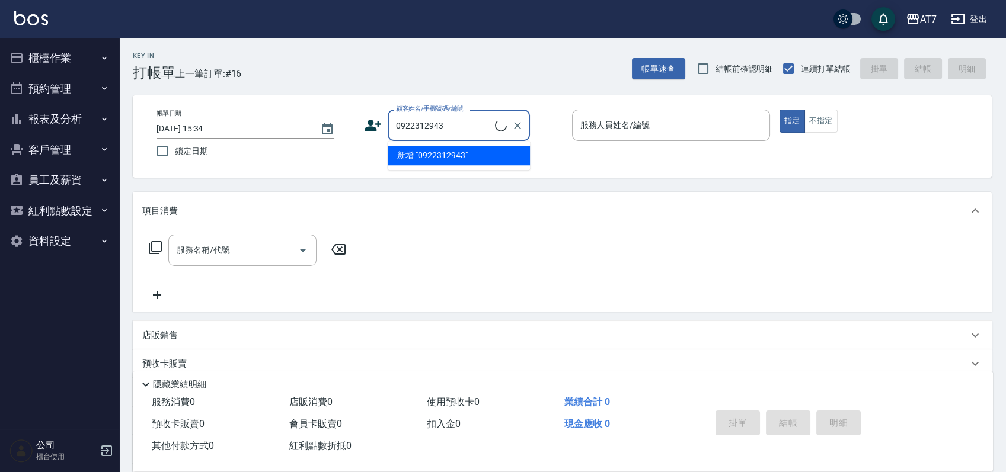
type input "何思瑩/0922312943/null"
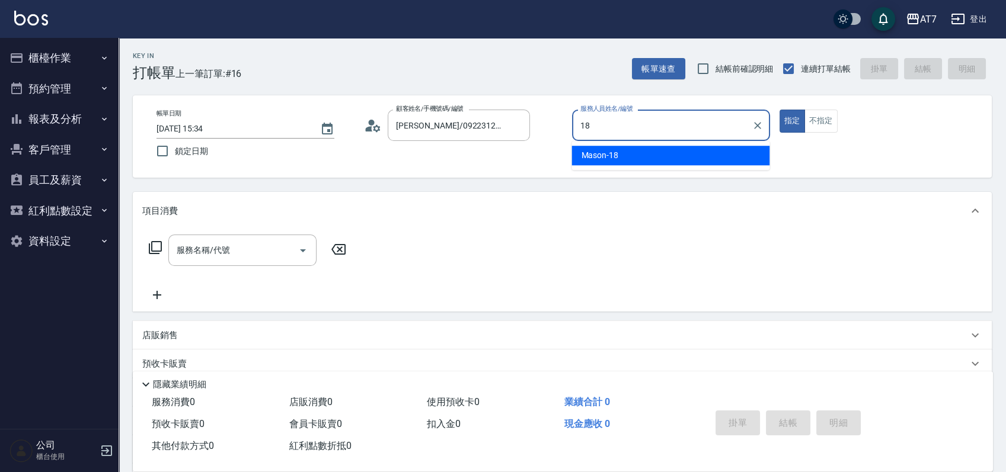
type input "Mason-18"
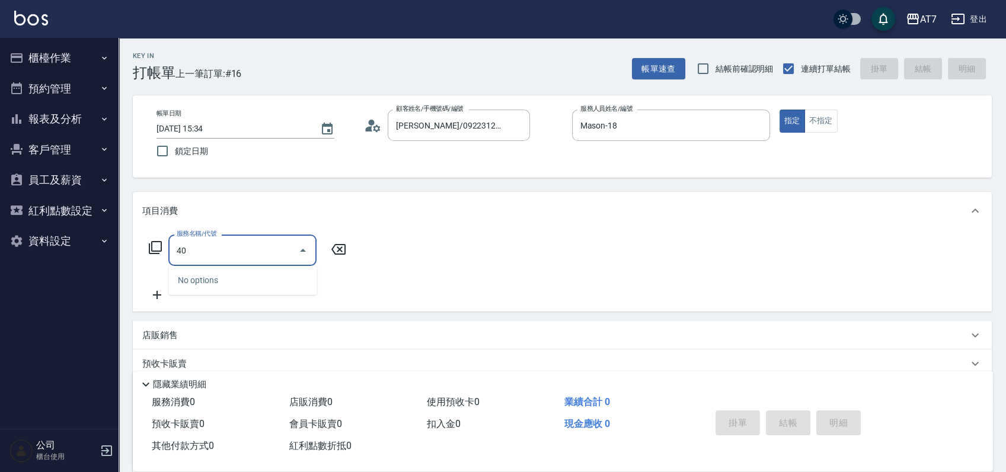
type input "401"
type input "150"
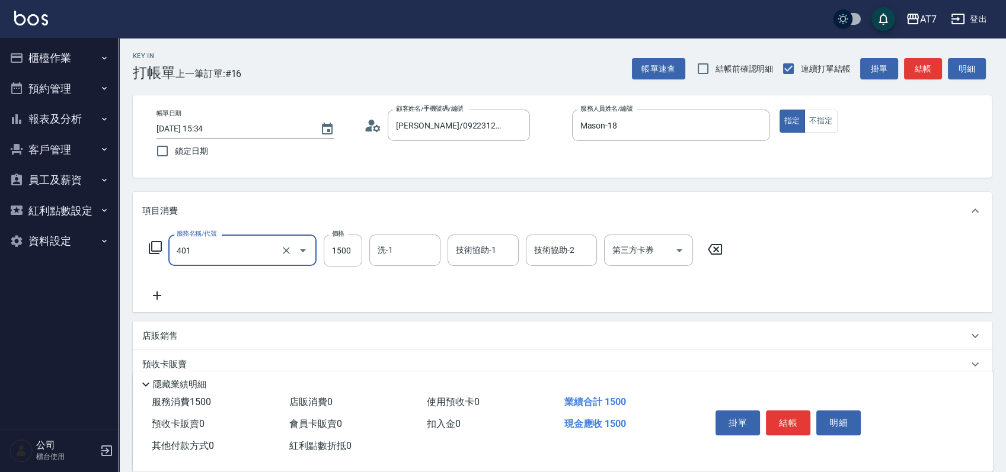
type input "染髮(互助)(401)"
type input "15"
type input "0"
type input "159"
type input "10"
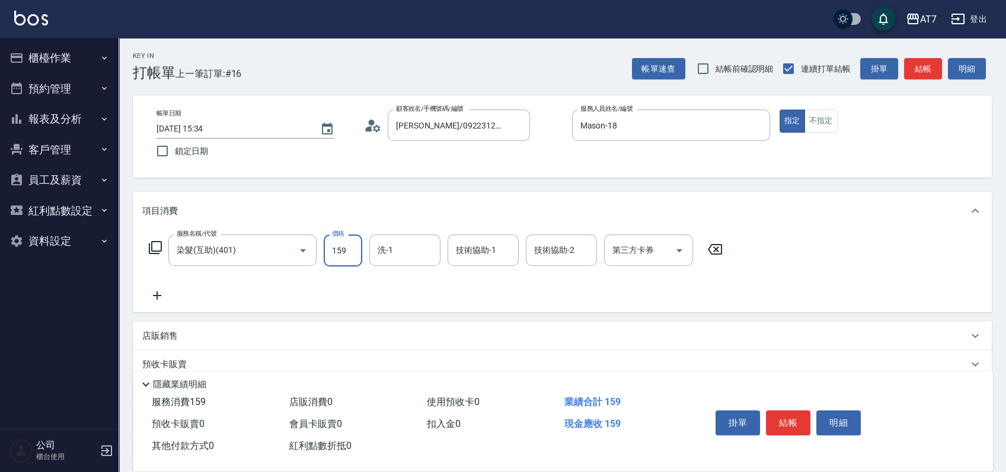
type input "1599"
type input "150"
type input "1599"
type input "Josh-38"
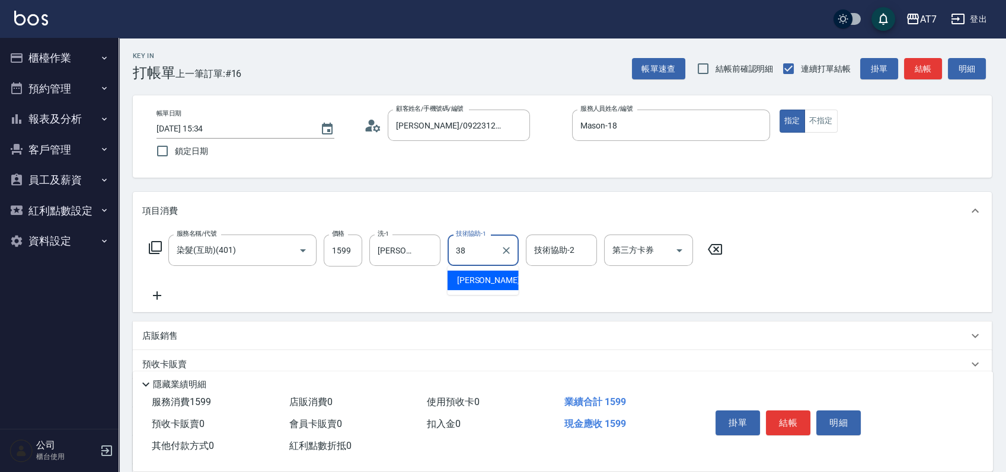
type input "Josh-38"
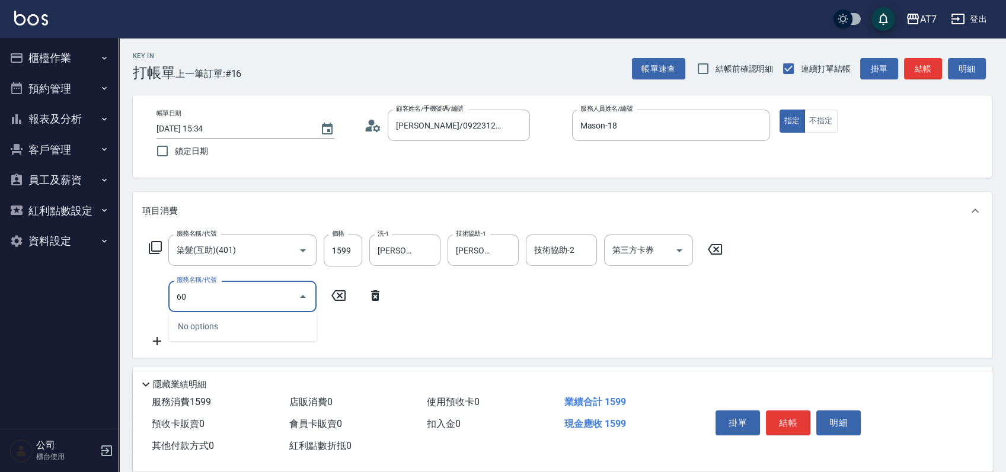
type input "607"
type input "300"
type input "東日玫瑰短（助）(607)"
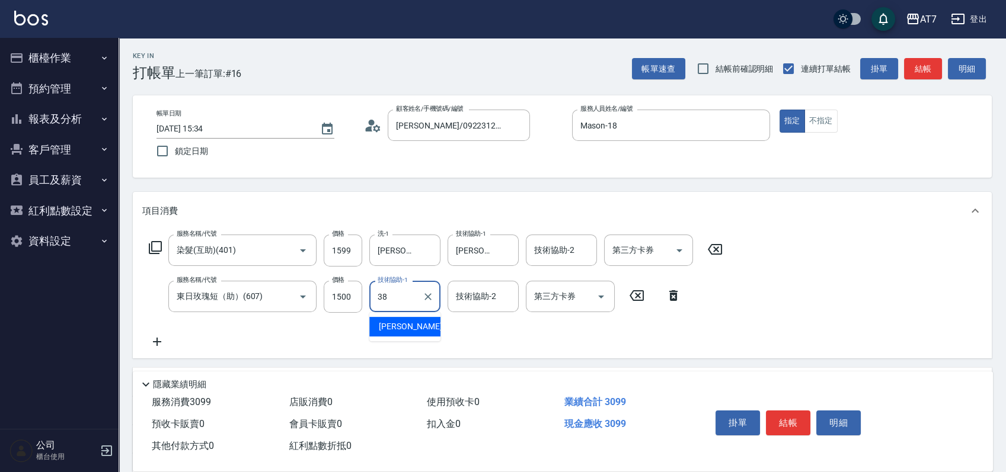
type input "Josh-38"
click at [787, 420] on button "結帳" at bounding box center [788, 423] width 44 height 25
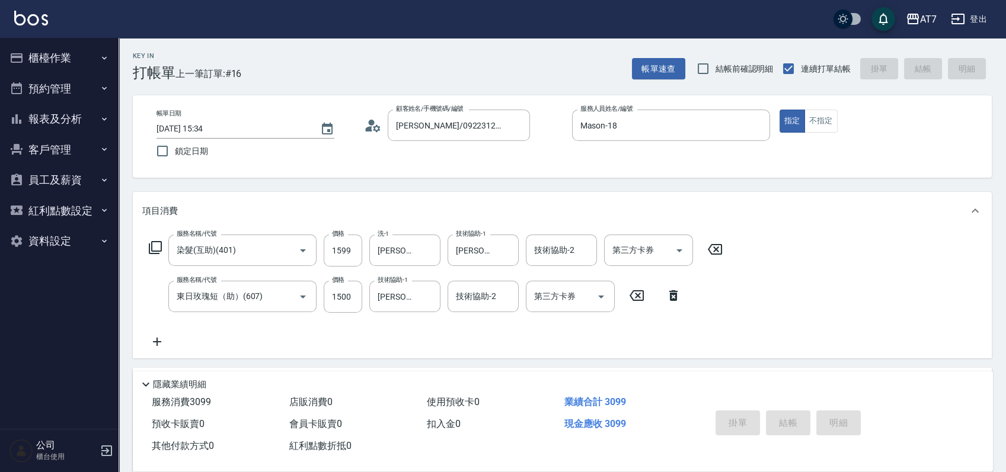
type input "2025/08/24 15:45"
type input "0"
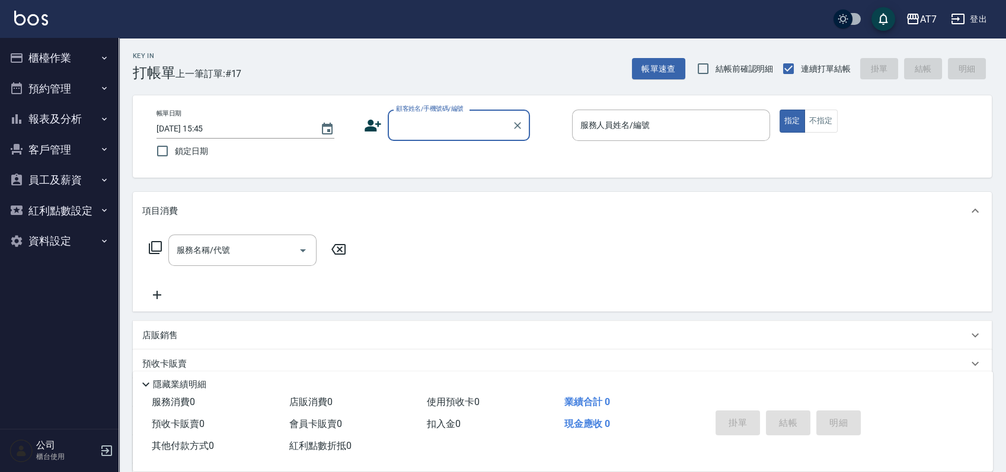
click at [452, 127] on input "顧客姓名/手機號碼/編號" at bounding box center [450, 125] width 114 height 21
type input "16351"
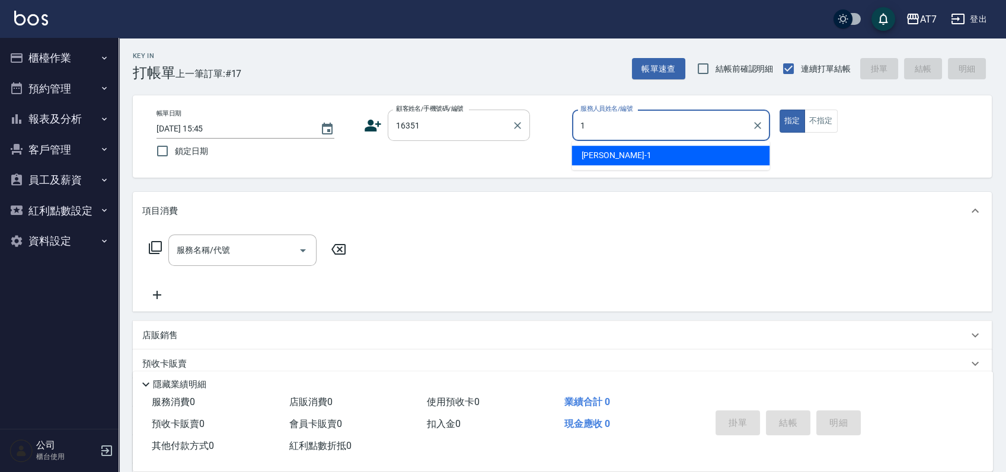
type input "米雪兒-1"
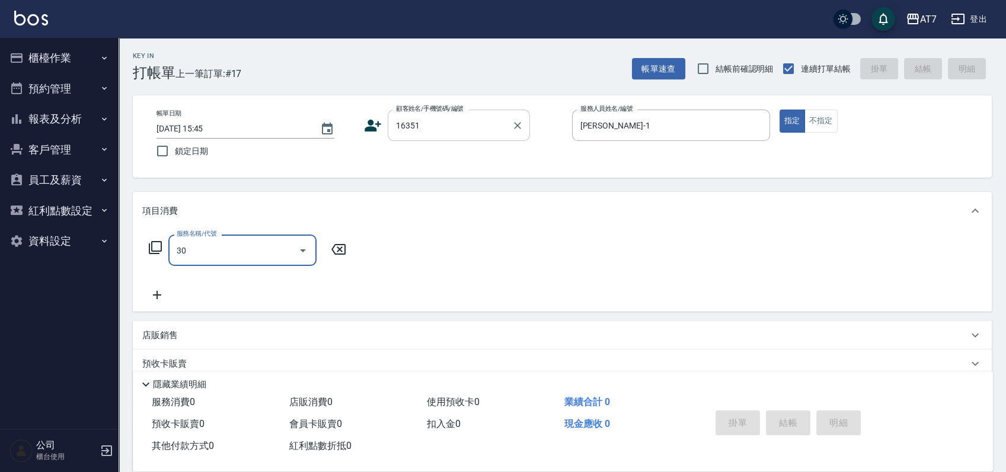
type input "302"
type input "公司/公司16351/16351"
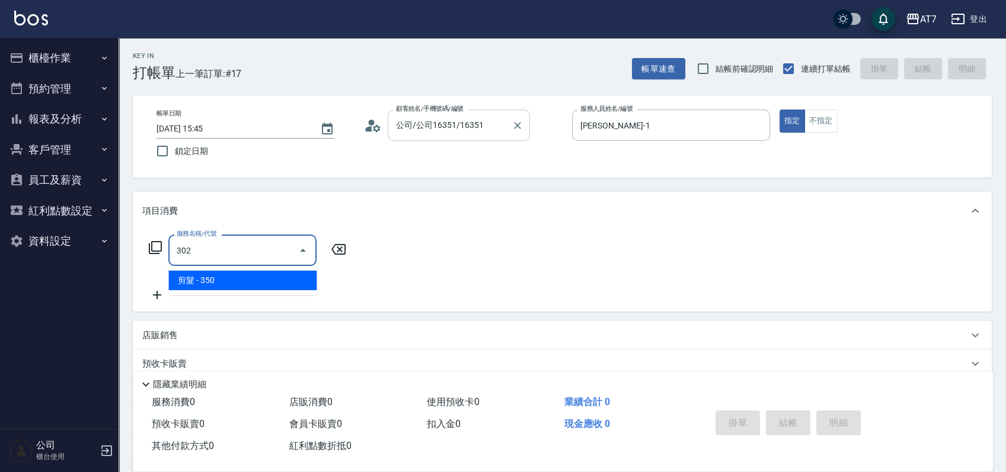
type input "30"
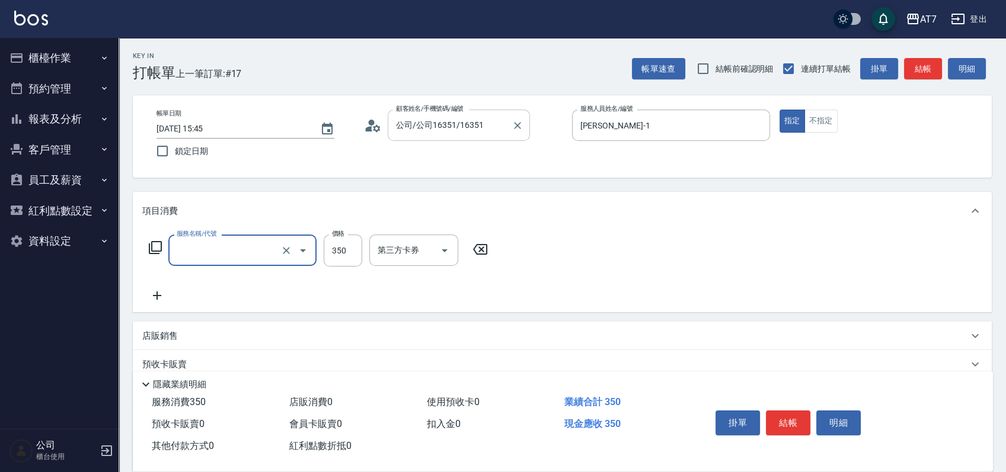
type input "0"
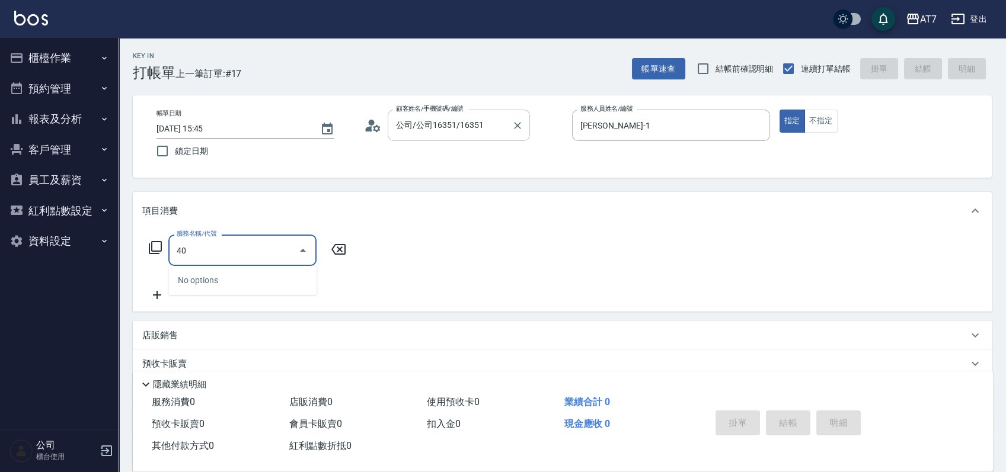
type input "400"
type input "150"
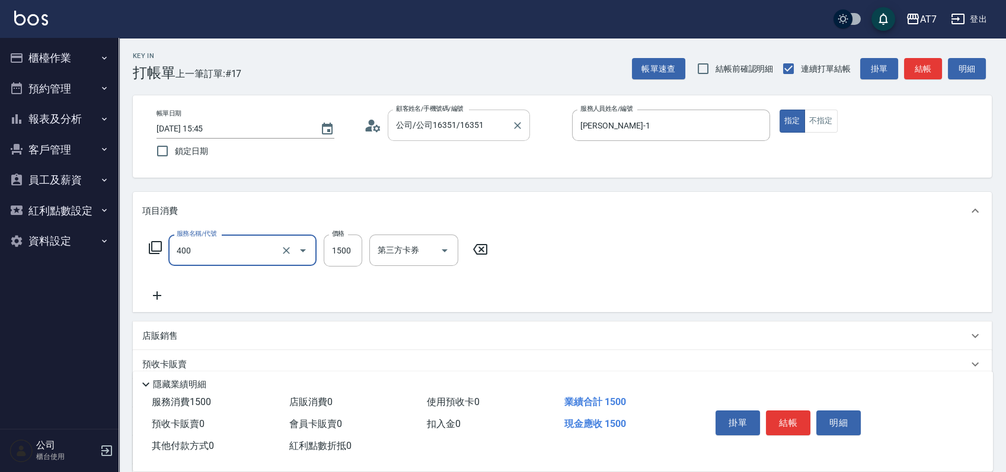
type input "染髮(400)"
type input "0"
type input "240"
type input "2400"
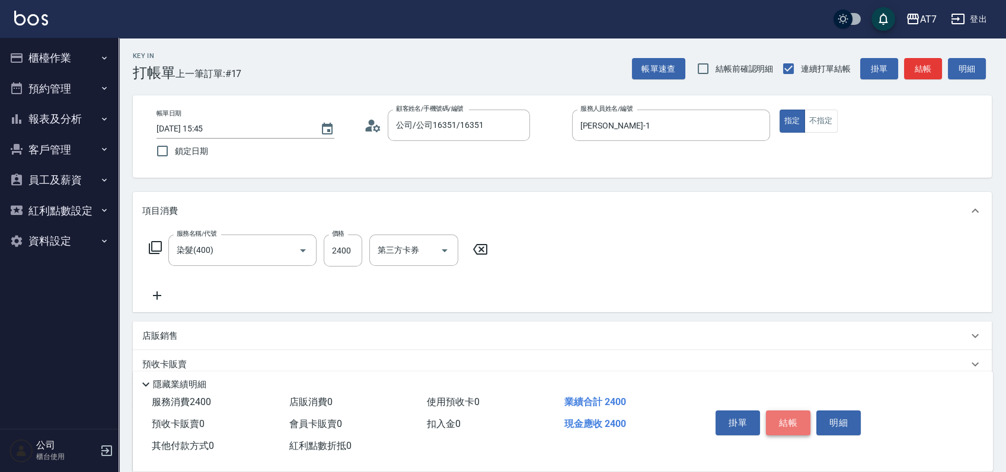
click at [792, 422] on button "結帳" at bounding box center [788, 423] width 44 height 25
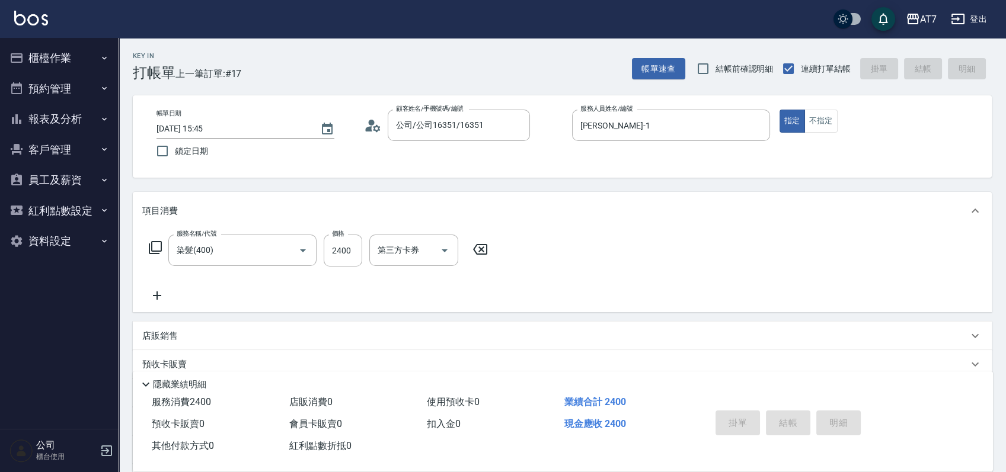
type input "2025/08/24 16:02"
type input "0"
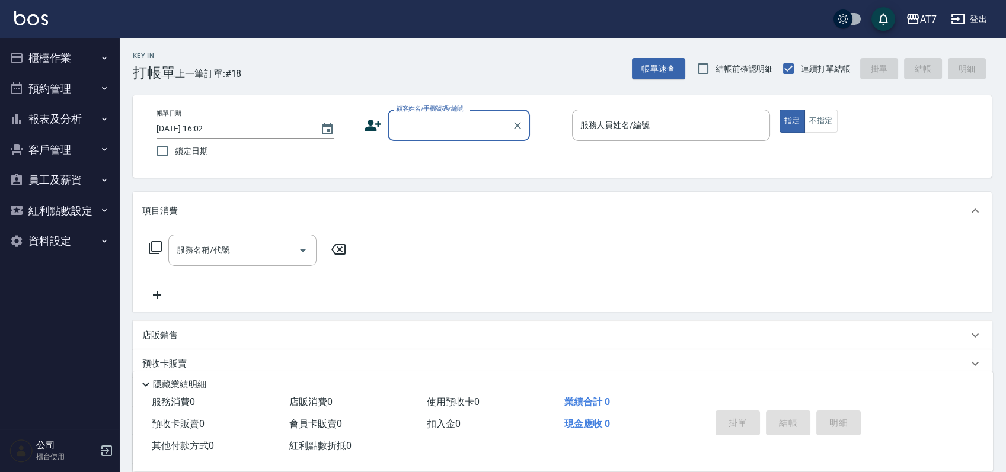
click at [416, 126] on input "顧客姓名/手機號碼/編號" at bounding box center [450, 125] width 114 height 21
type input "15500"
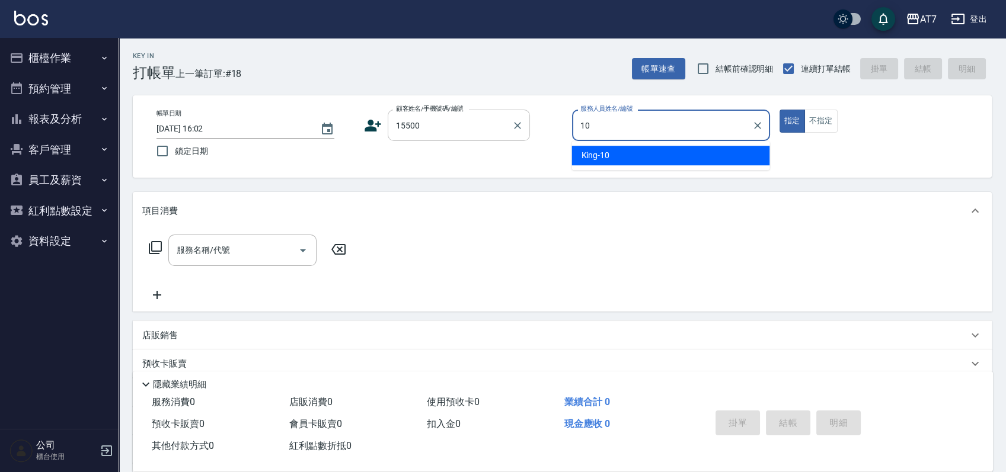
type input "King-10"
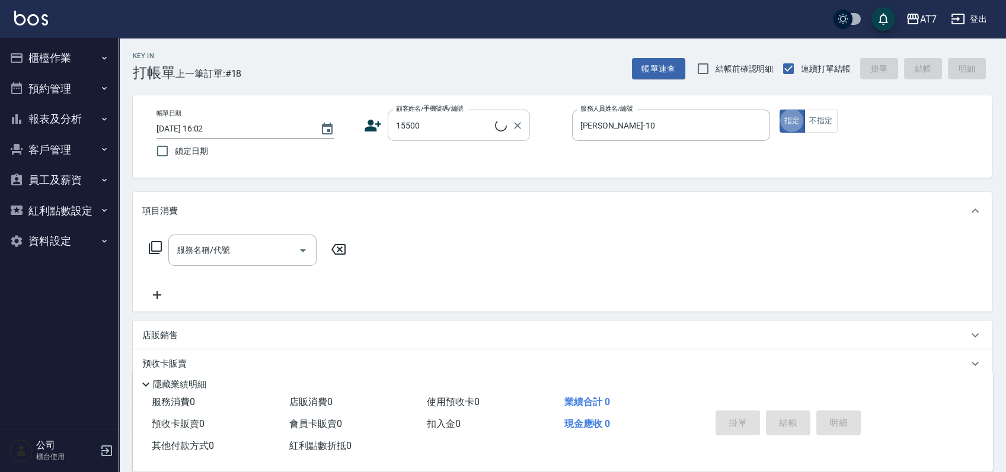
type input "公司/公司15500/15500"
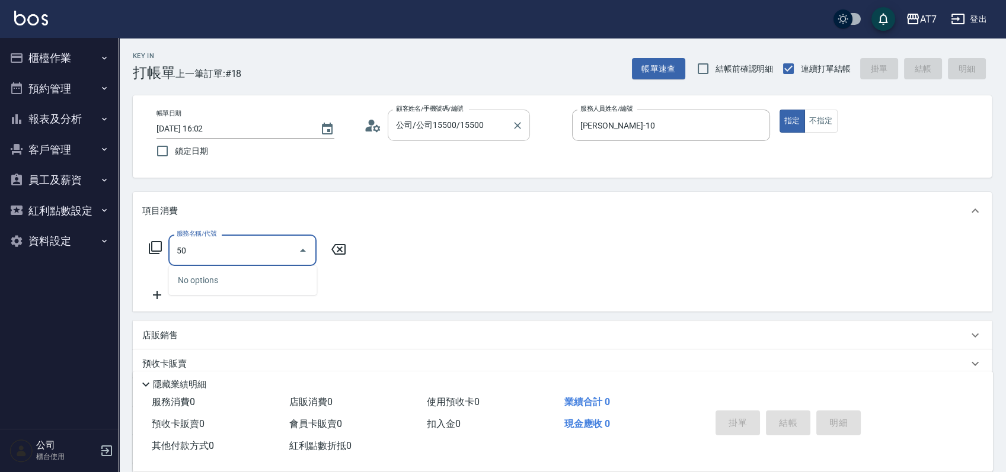
type input "501"
type input "30"
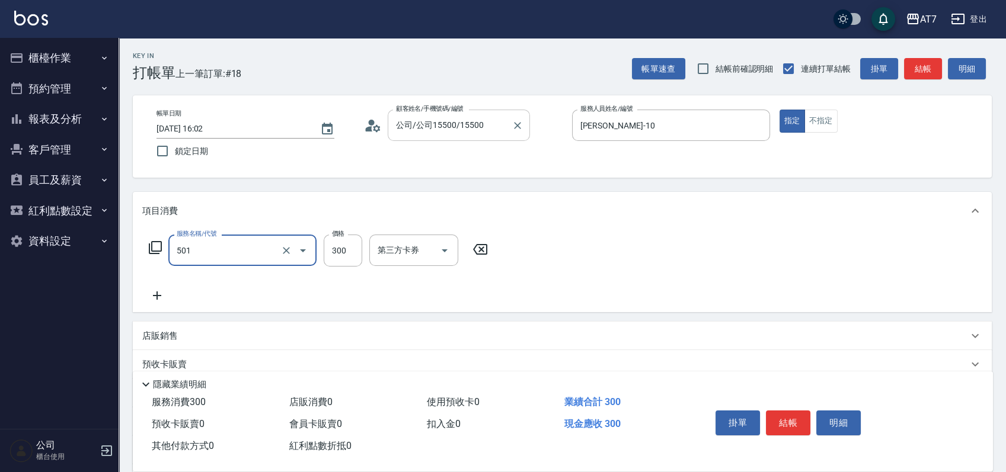
type input "洗髮(互助)(501)"
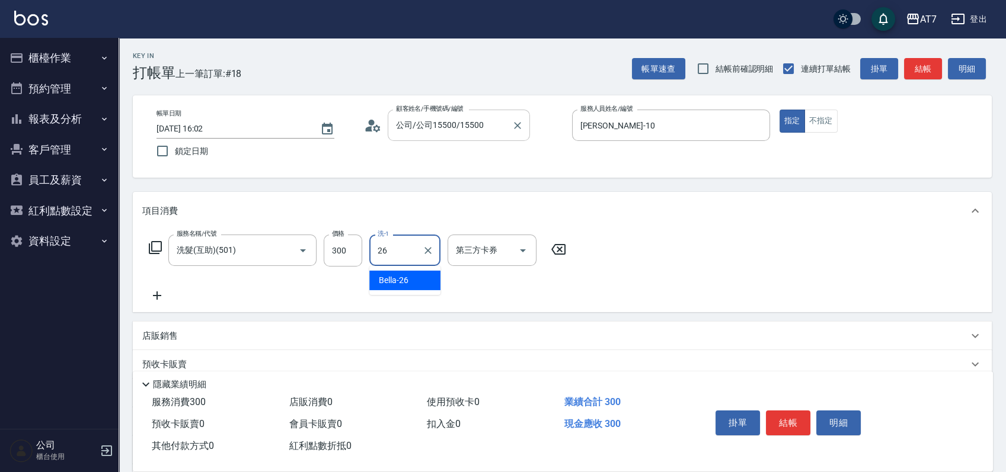
type input "Bella-26"
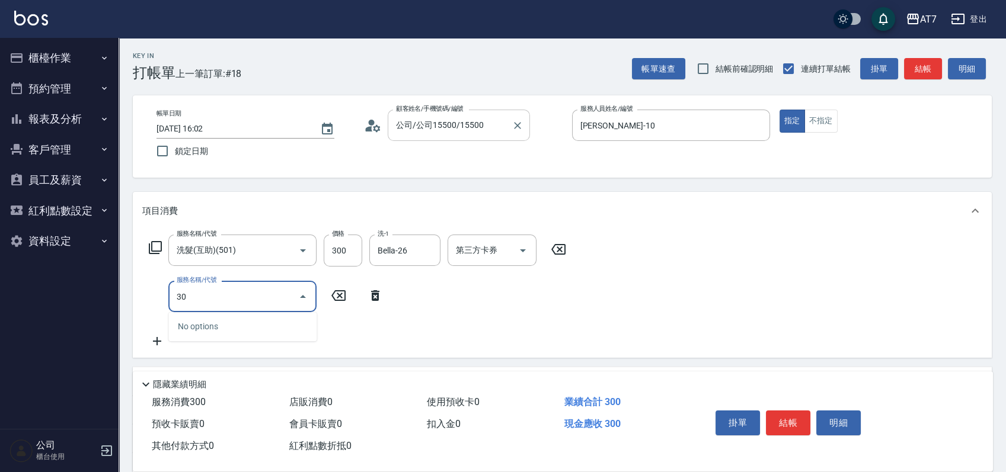
type input "301"
type input "60"
type input "學生剪髮(301)"
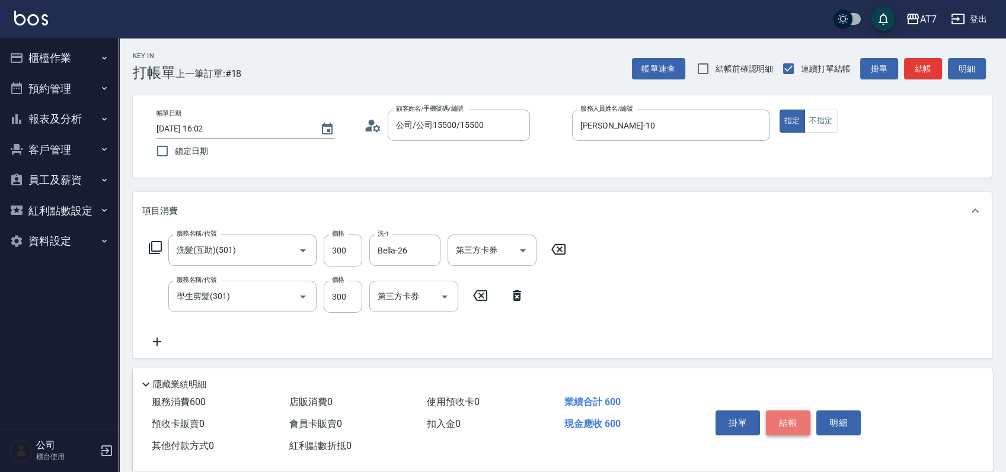
click at [792, 411] on button "結帳" at bounding box center [788, 423] width 44 height 25
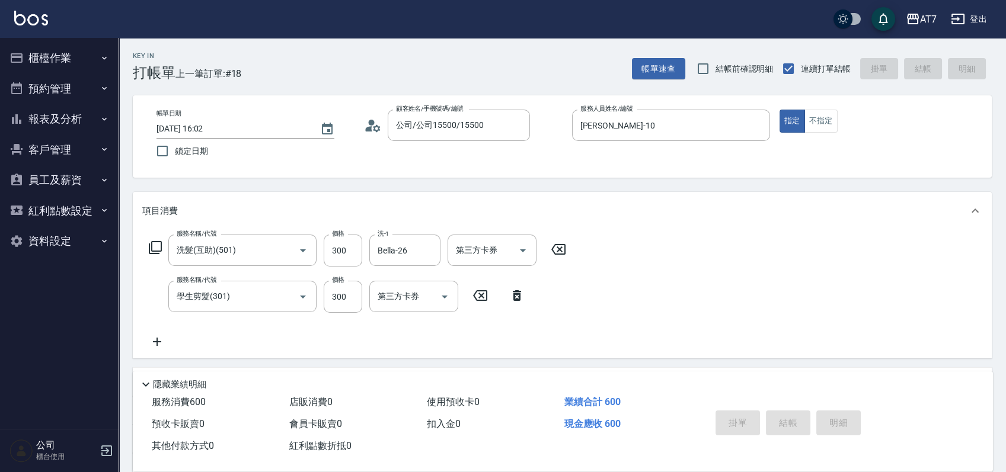
type input "2025/08/24 16:14"
type input "0"
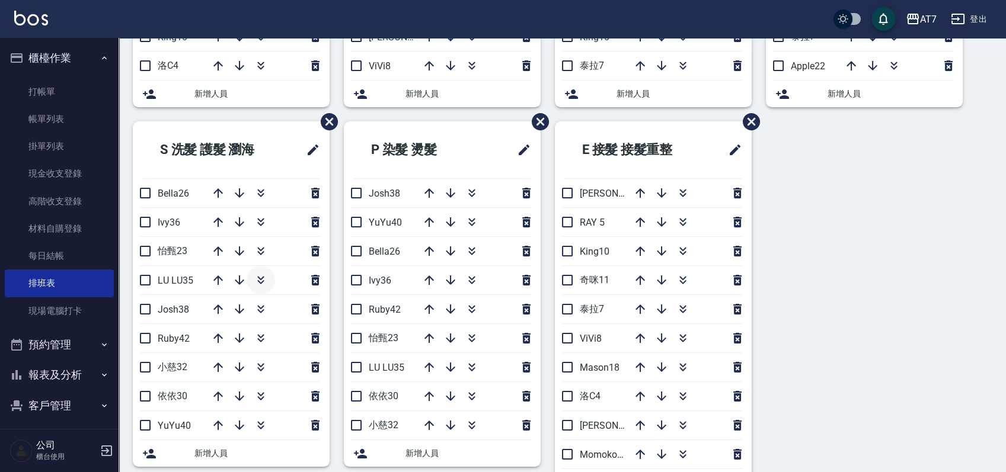
scroll to position [395, 0]
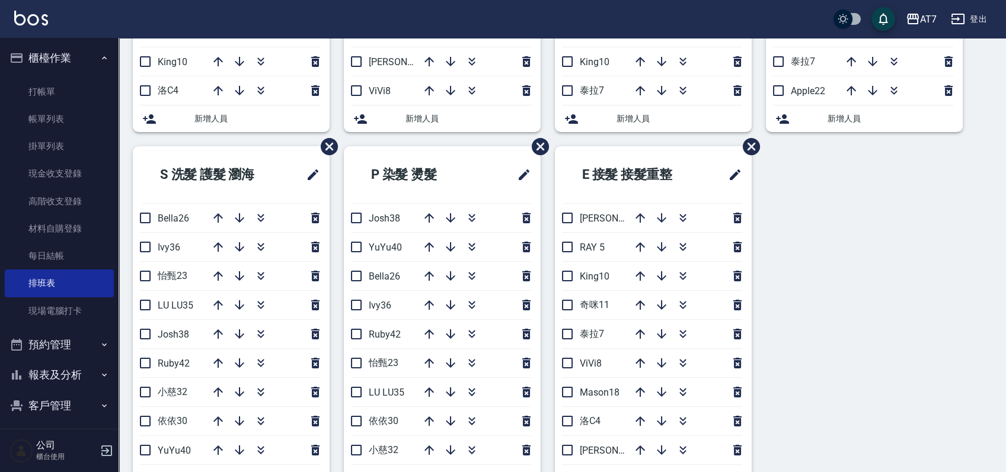
click at [849, 304] on div "S洗髮 剪瀏海 造型 Momoko12 Mason18 ViVi8 [PERSON_NAME]2 [PERSON_NAME]9 [PERSON_NAME]7 …" at bounding box center [555, 146] width 873 height 894
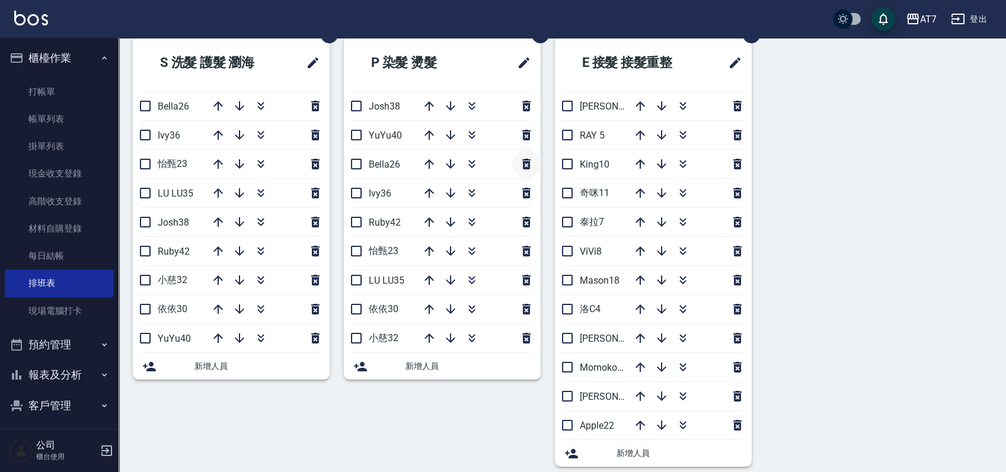
scroll to position [518, 0]
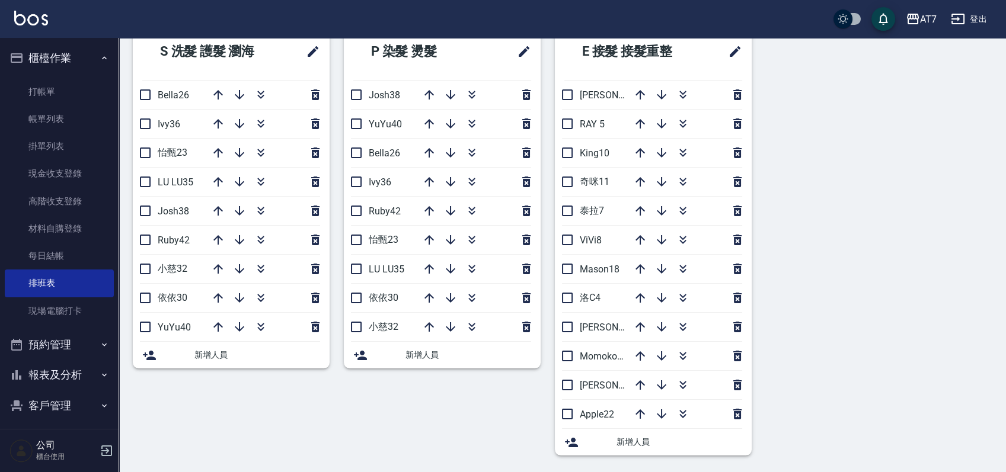
click at [907, 292] on div "S洗髮 剪瀏海 造型 Momoko12 Mason18 ViVi8 [PERSON_NAME]2 [PERSON_NAME]9 [PERSON_NAME]7 …" at bounding box center [555, 23] width 873 height 894
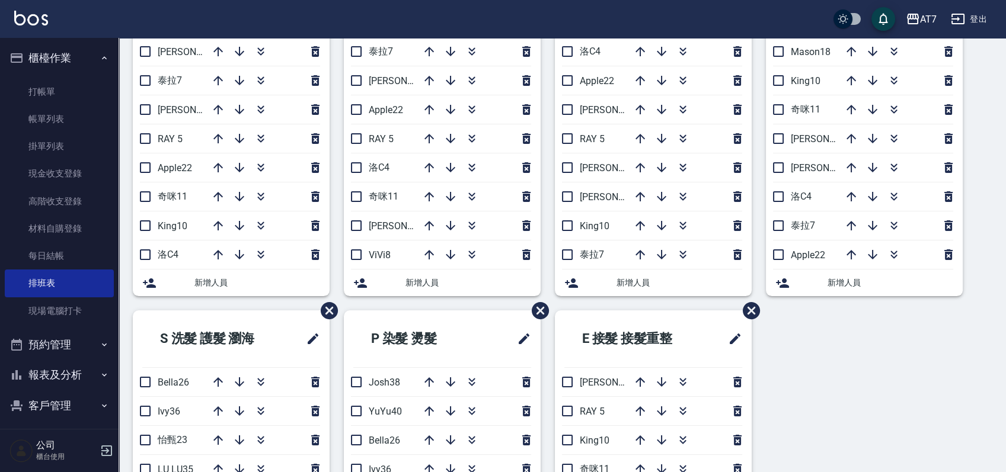
scroll to position [44, 0]
